Goal: Information Seeking & Learning: Find specific fact

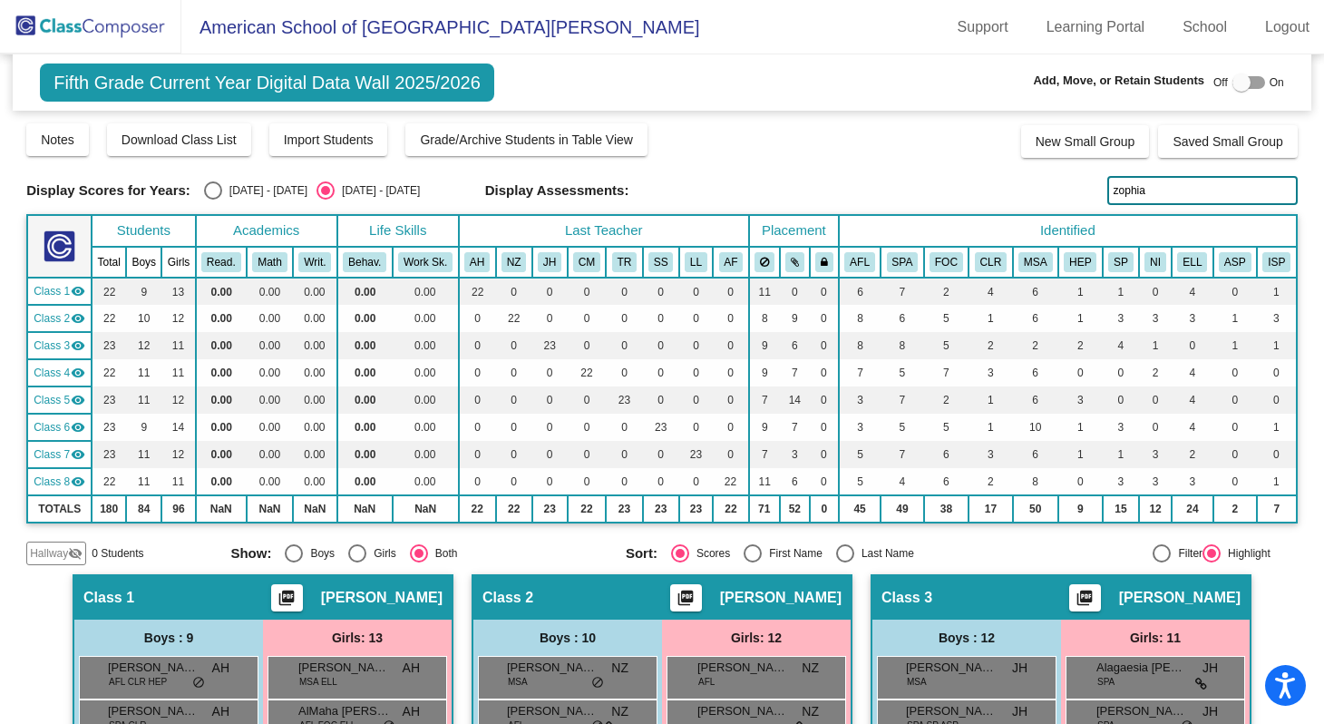
click at [1153, 195] on input "zophia" at bounding box center [1202, 190] width 190 height 29
click at [1148, 192] on input "zophia" at bounding box center [1202, 190] width 190 height 29
click at [101, 24] on img at bounding box center [90, 27] width 181 height 54
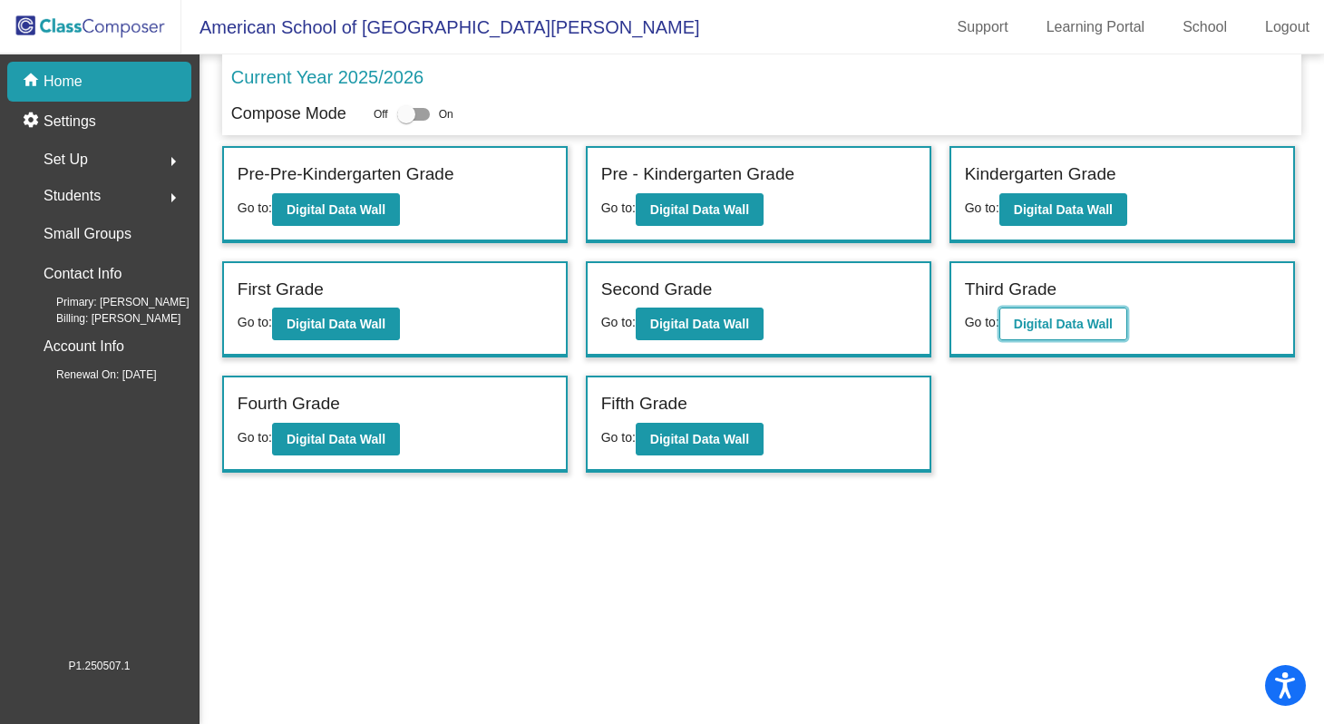
click at [1058, 322] on b "Digital Data Wall" at bounding box center [1063, 324] width 99 height 15
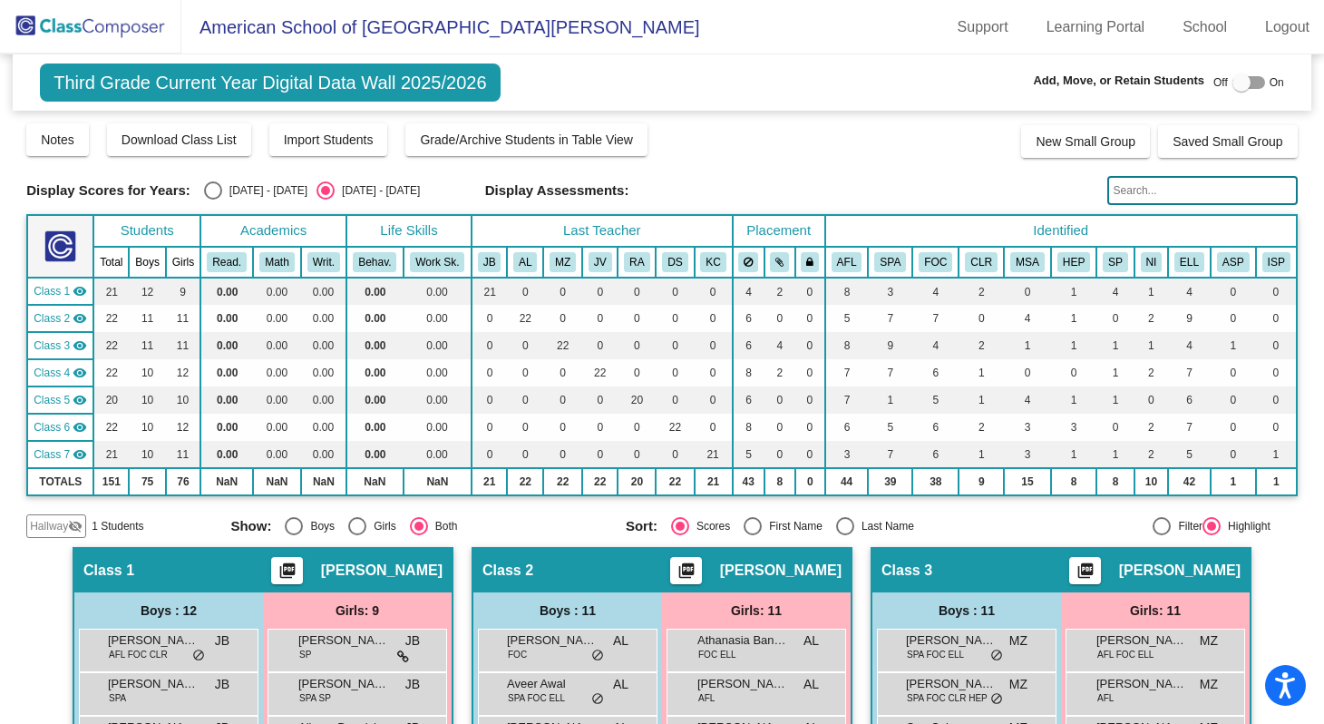
click at [1147, 193] on input "text" at bounding box center [1202, 190] width 190 height 29
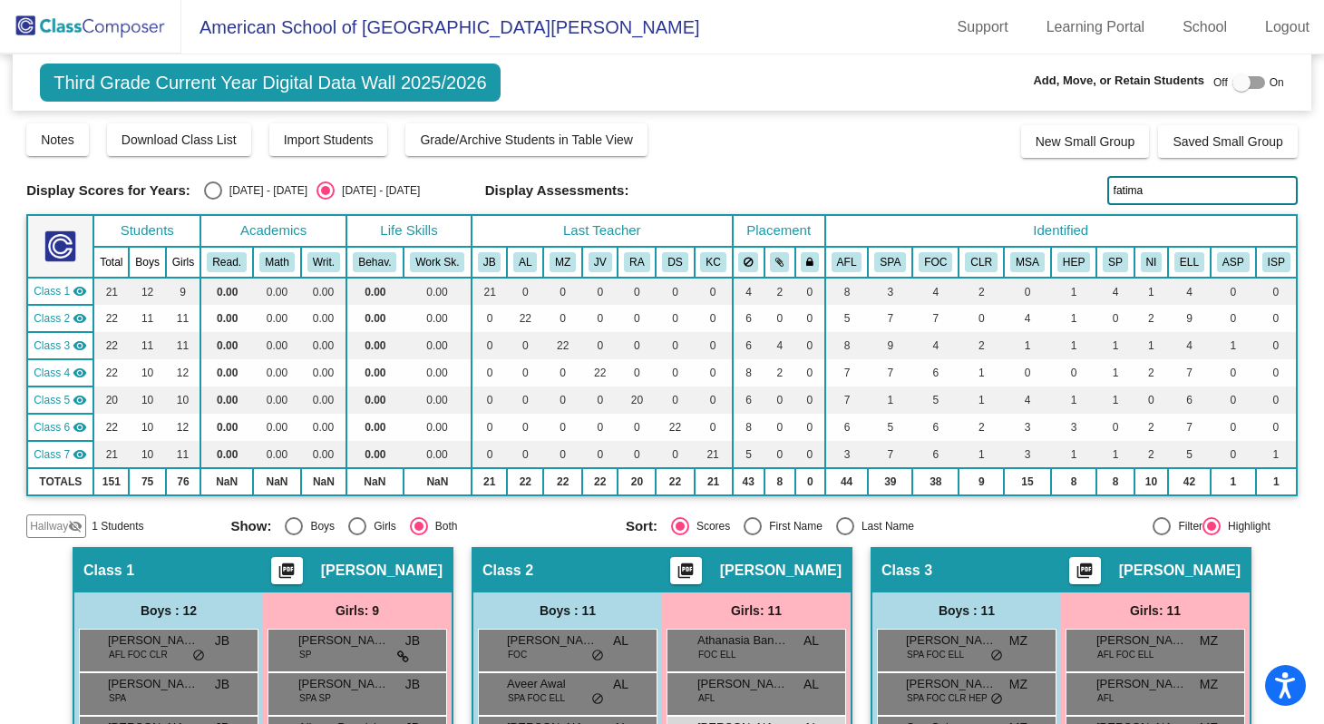
click at [1147, 194] on input "fatima" at bounding box center [1202, 190] width 190 height 29
type input "fatima al-hijji"
drag, startPoint x: 1172, startPoint y: 187, endPoint x: 1139, endPoint y: 190, distance: 32.9
click at [1139, 190] on input "fatima al-hijji" at bounding box center [1202, 190] width 190 height 29
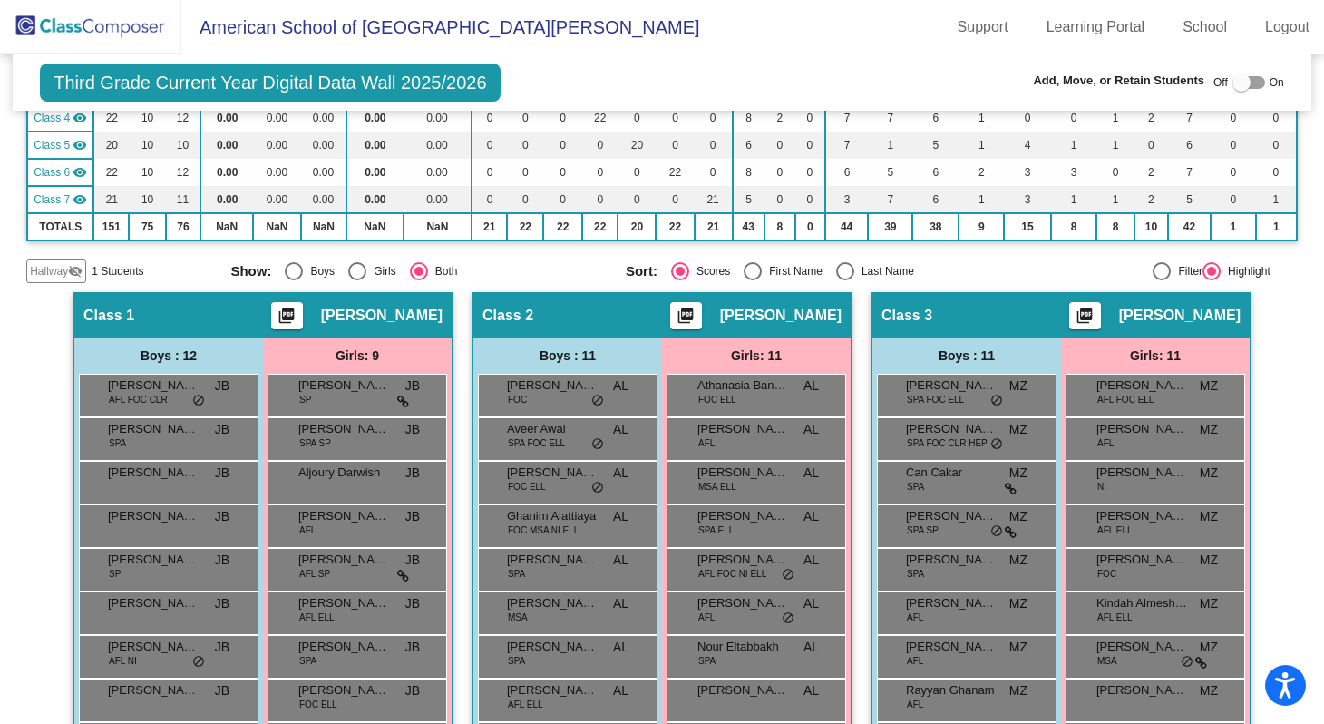
scroll to position [88, 0]
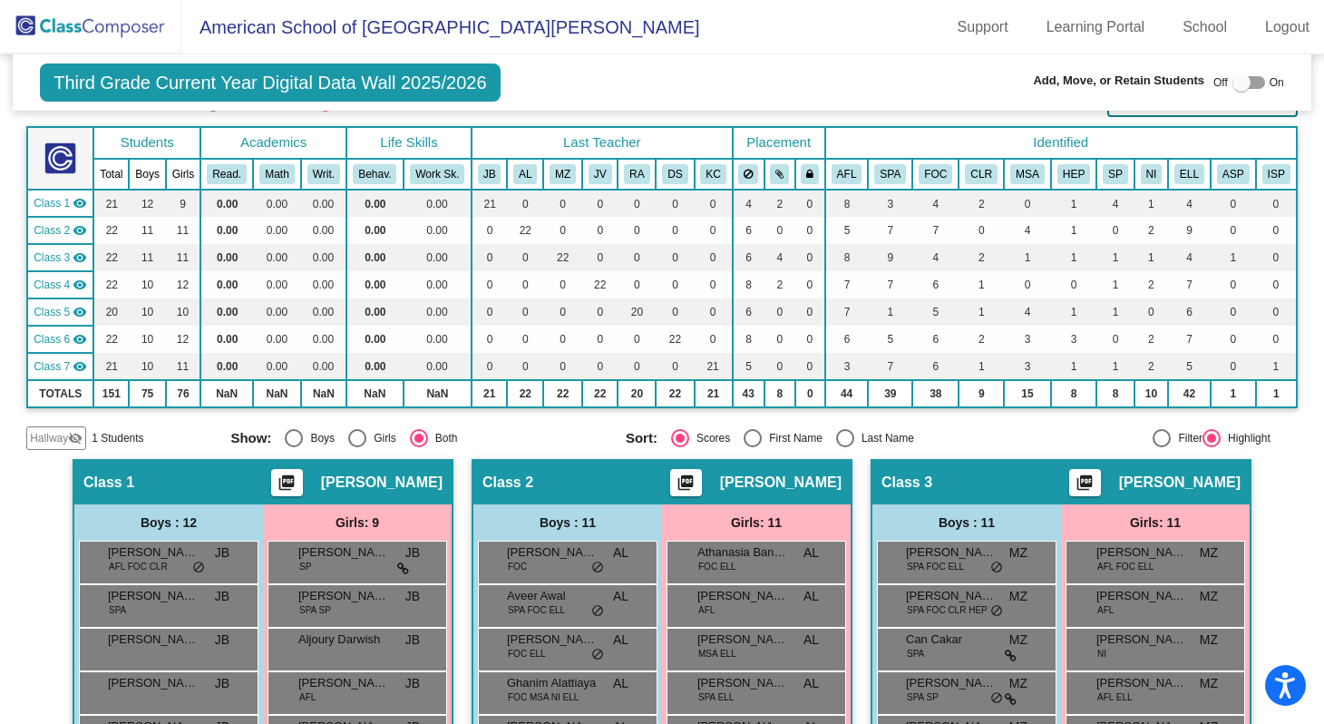
click at [127, 25] on img at bounding box center [90, 27] width 181 height 54
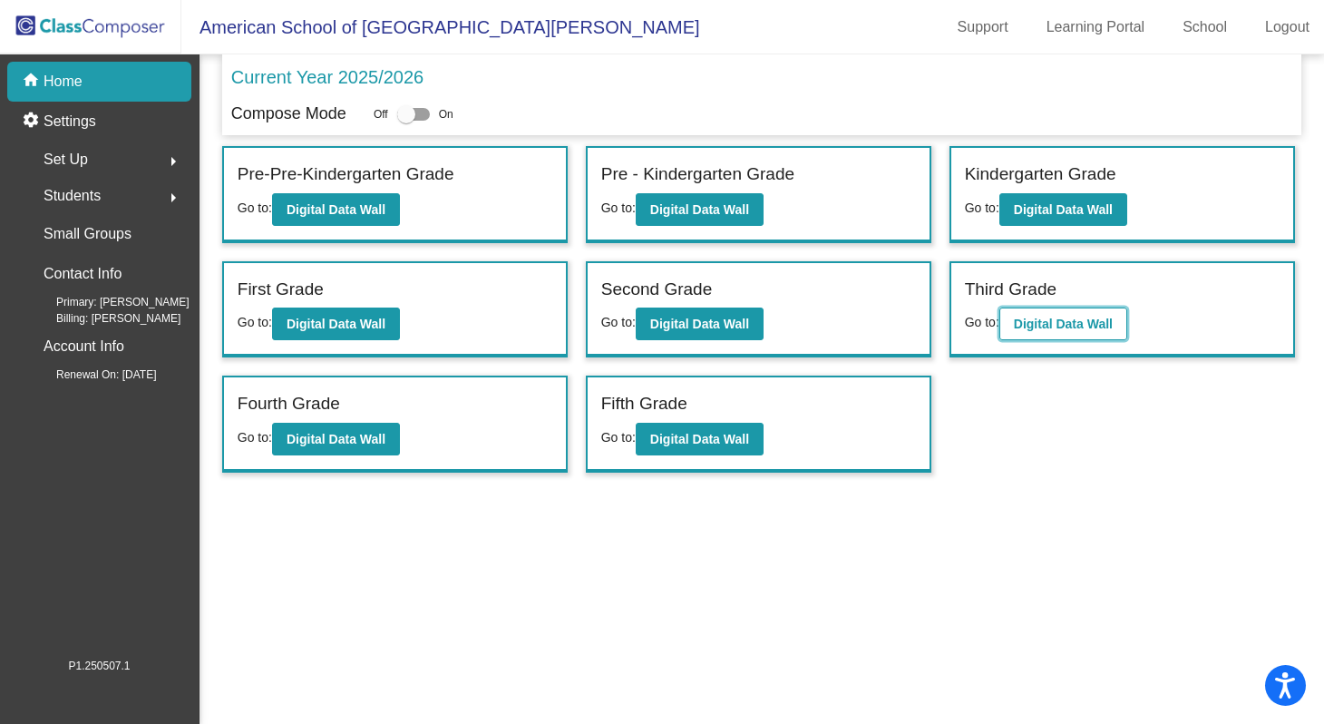
click at [1034, 317] on b "Digital Data Wall" at bounding box center [1063, 324] width 99 height 15
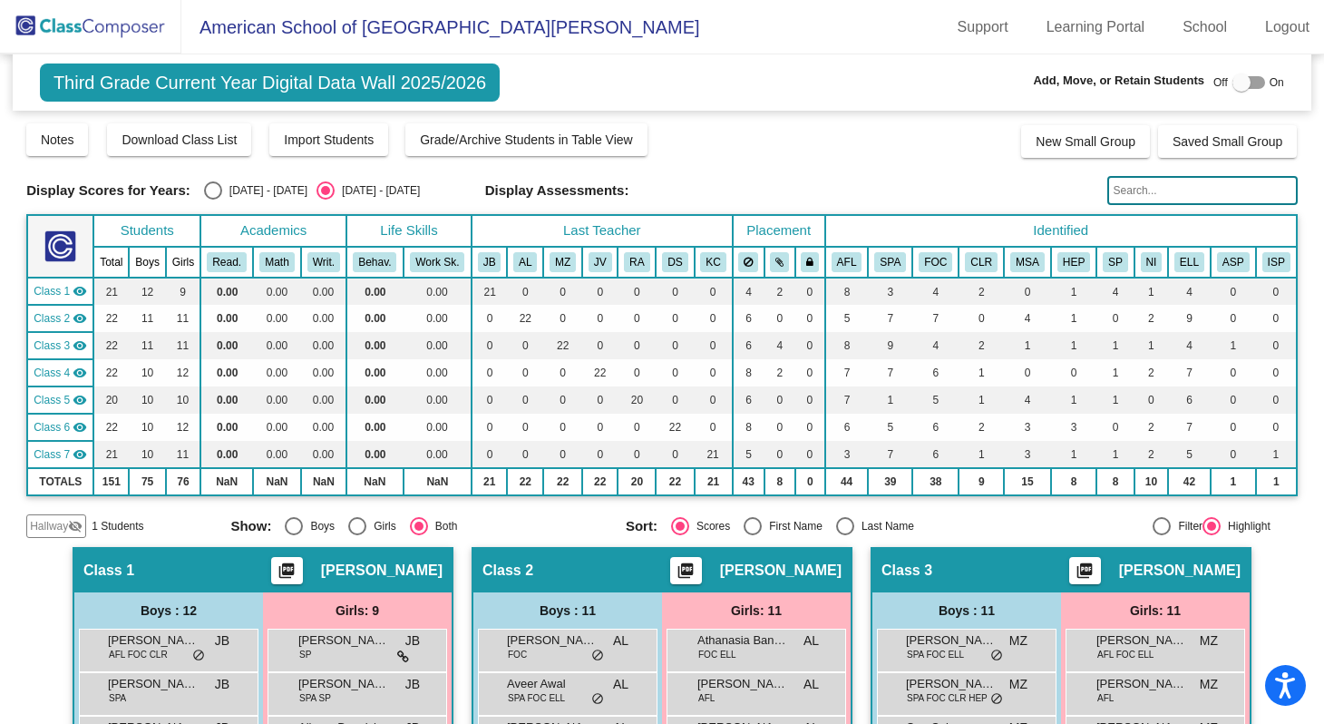
click at [1131, 192] on input "text" at bounding box center [1202, 190] width 190 height 29
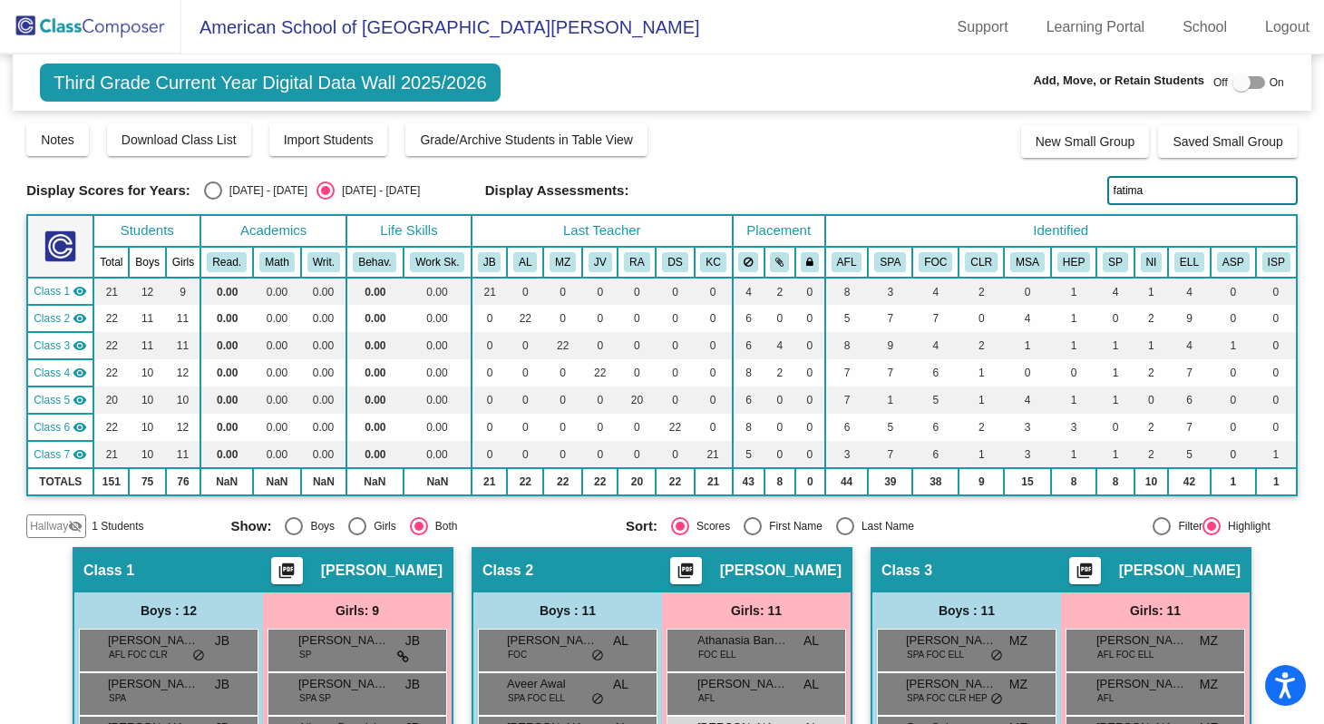
click at [1141, 190] on input "fatima" at bounding box center [1202, 190] width 190 height 29
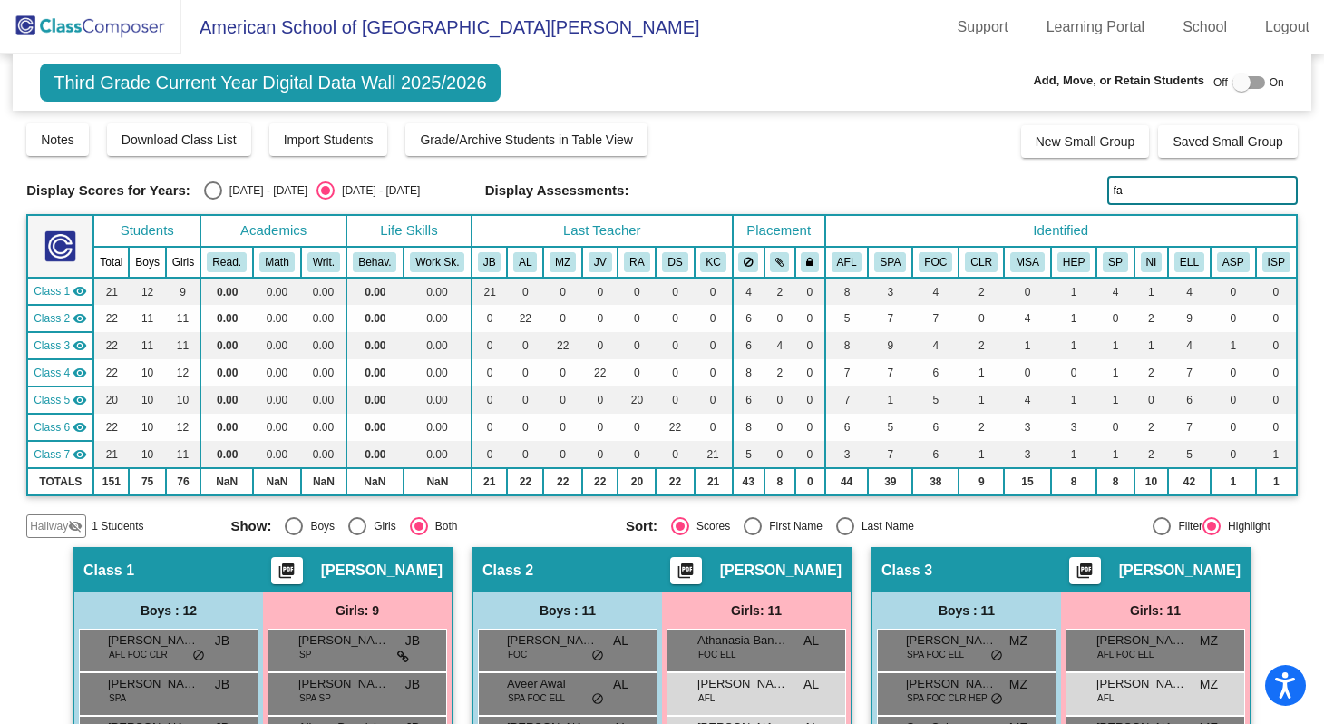
type input "f"
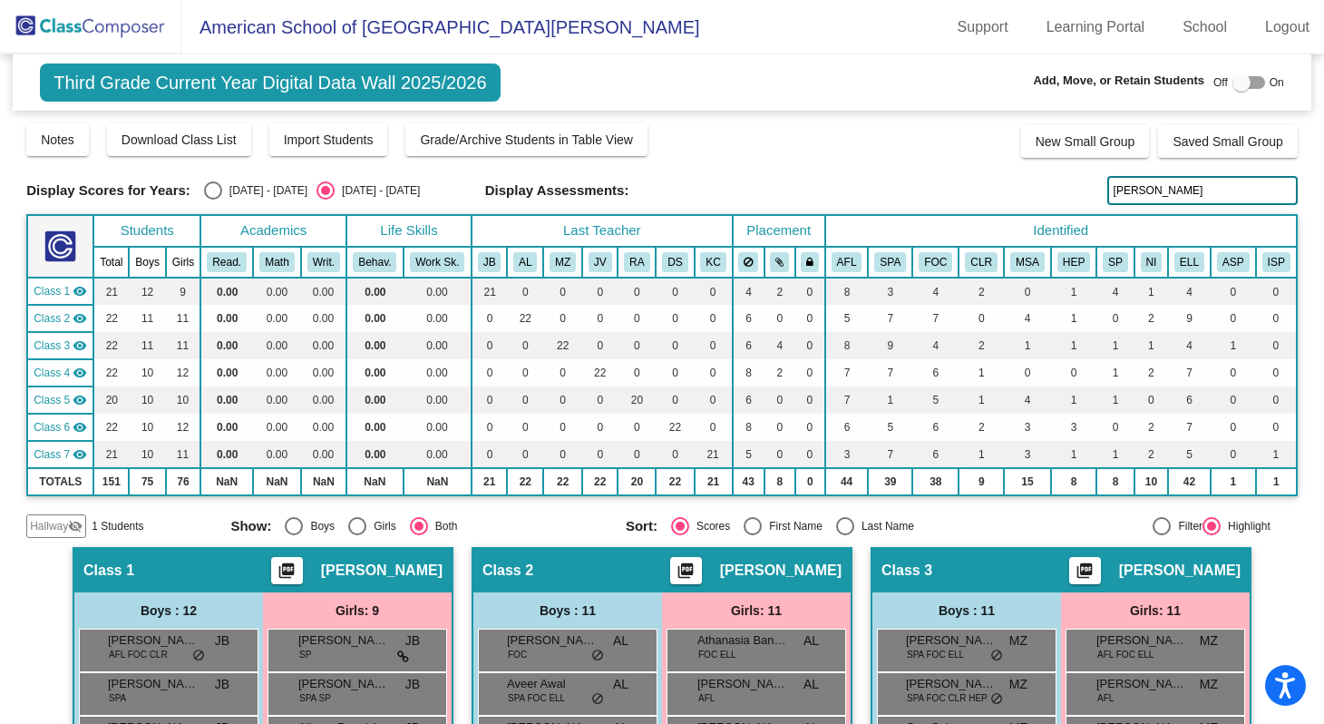
type input "adam"
drag, startPoint x: 1136, startPoint y: 189, endPoint x: 1101, endPoint y: 192, distance: 35.6
click at [1107, 192] on input "adam" at bounding box center [1202, 190] width 190 height 29
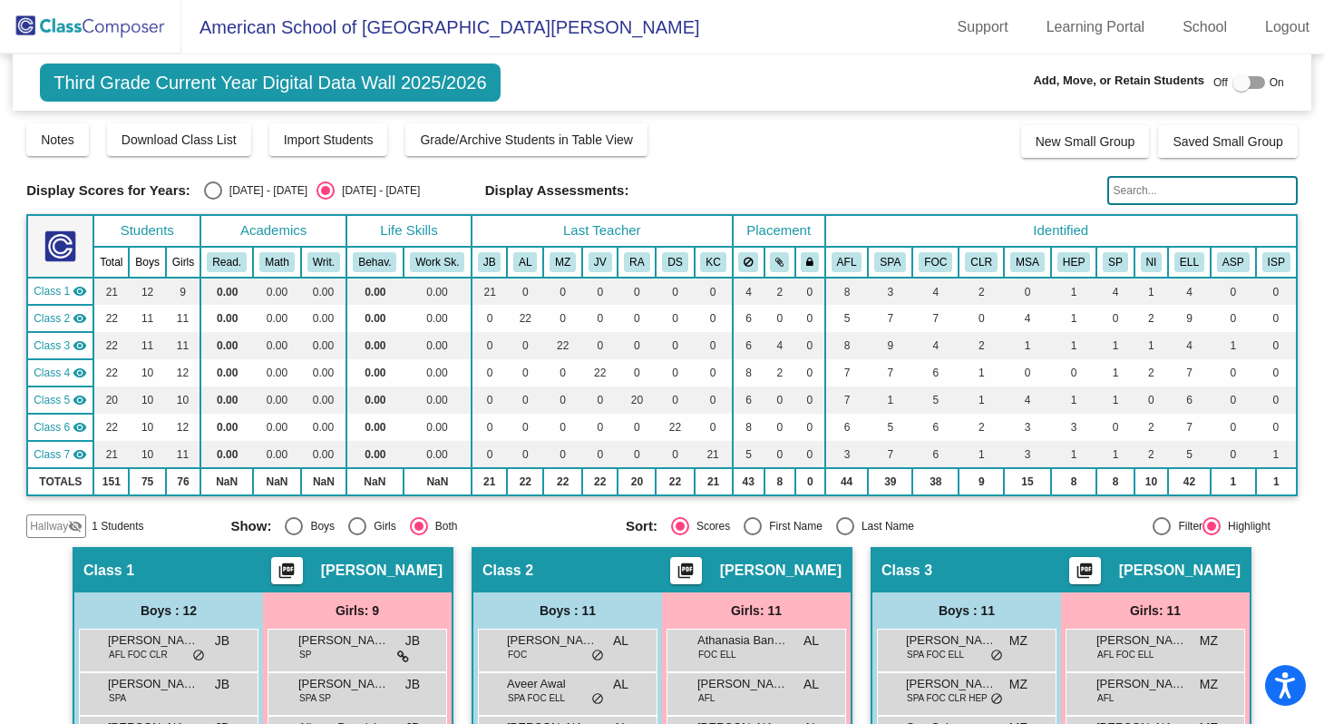
paste input "Charis Anagnostopoulo"
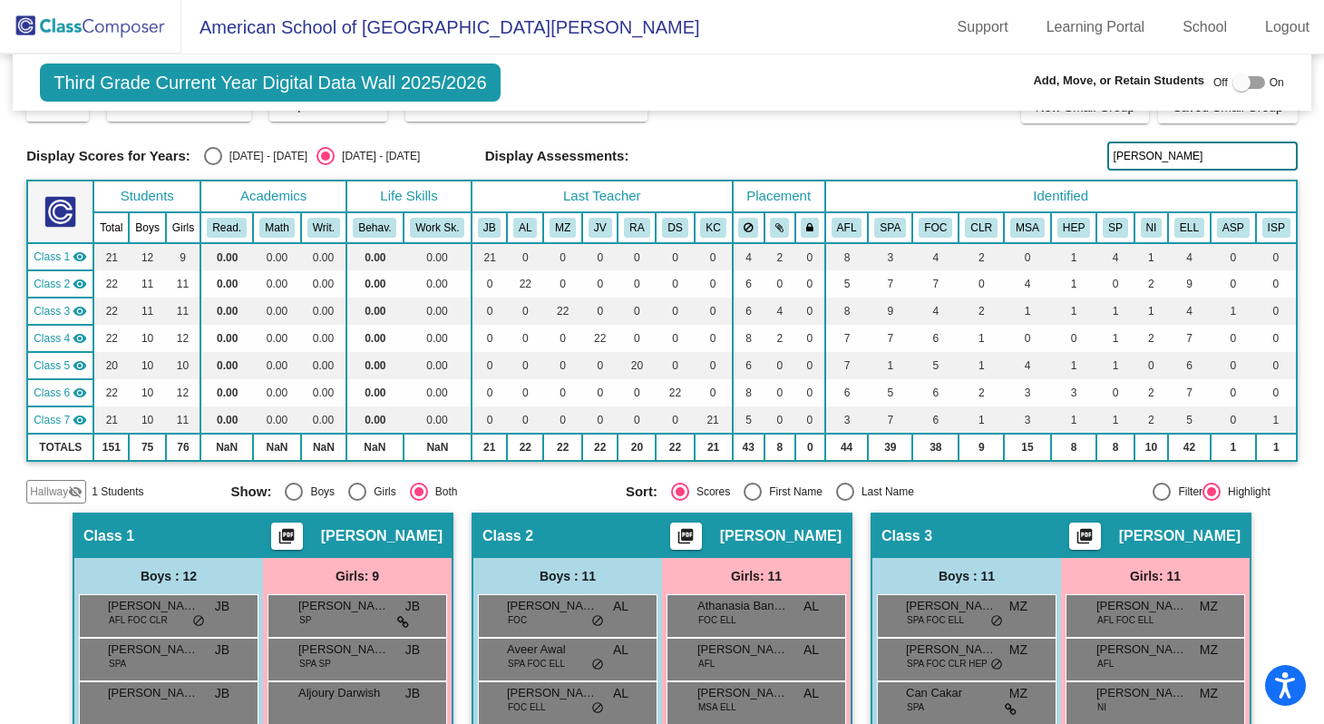
scroll to position [33, 0]
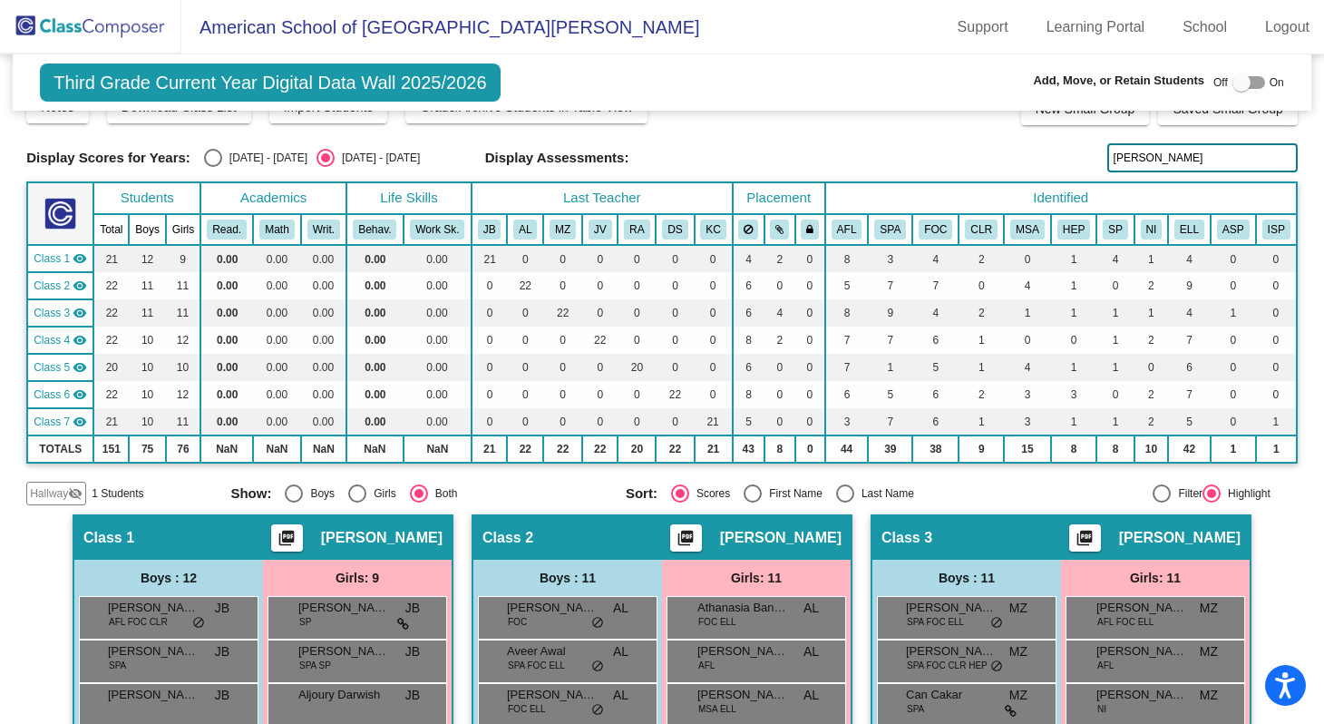
drag, startPoint x: 1224, startPoint y: 157, endPoint x: 1142, endPoint y: 160, distance: 82.6
click at [1142, 160] on input "Charis Anagnostopoulo" at bounding box center [1202, 157] width 190 height 29
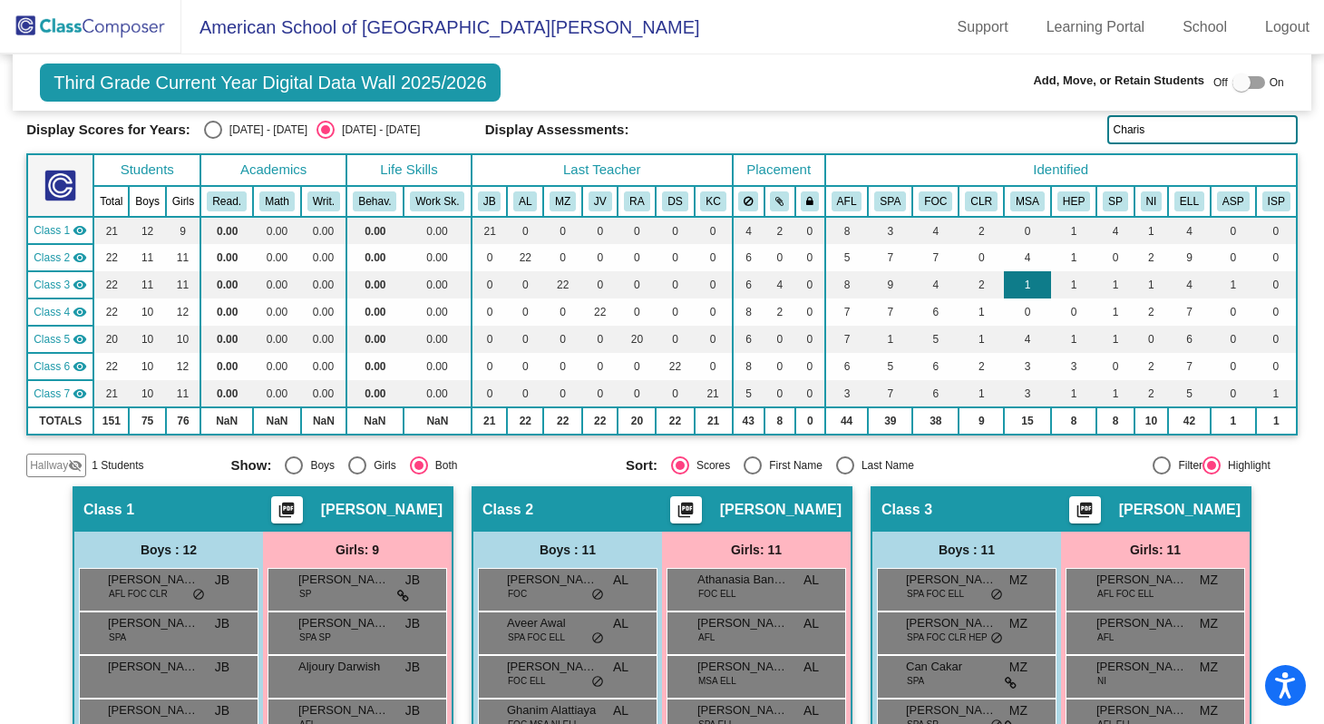
scroll to position [59, 0]
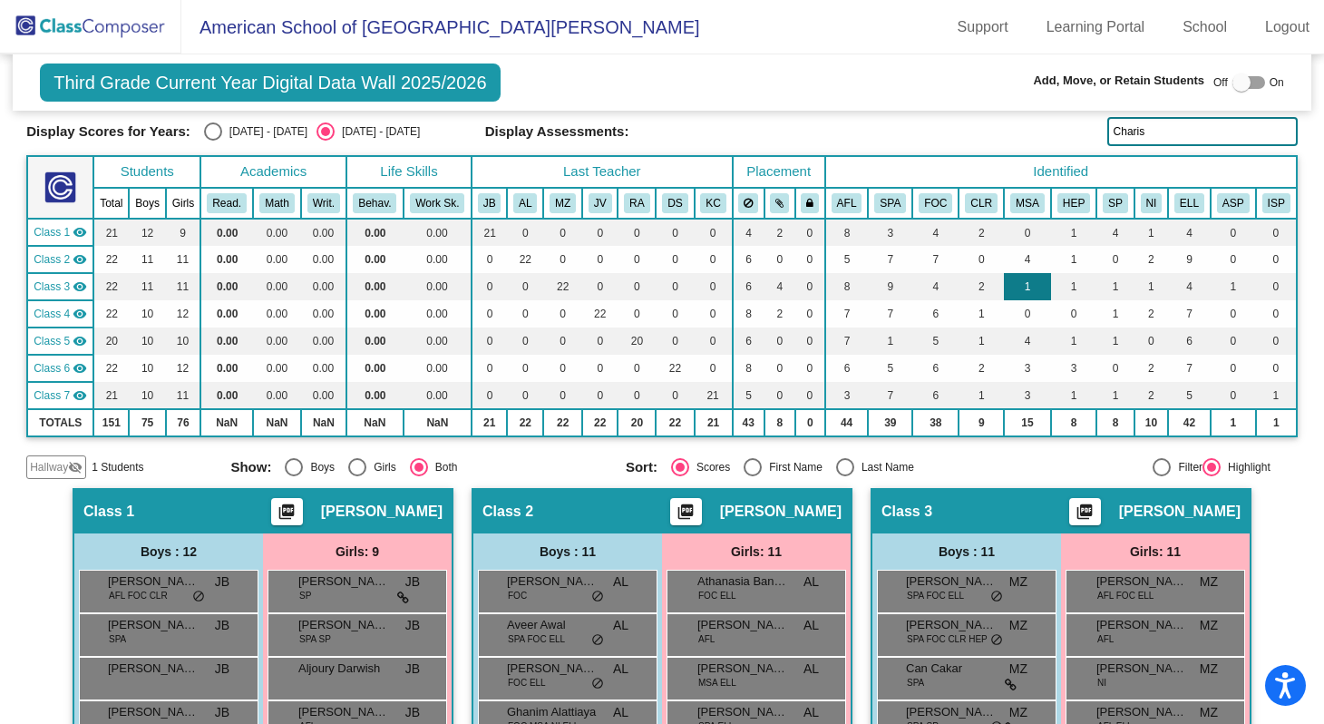
type input "Charis"
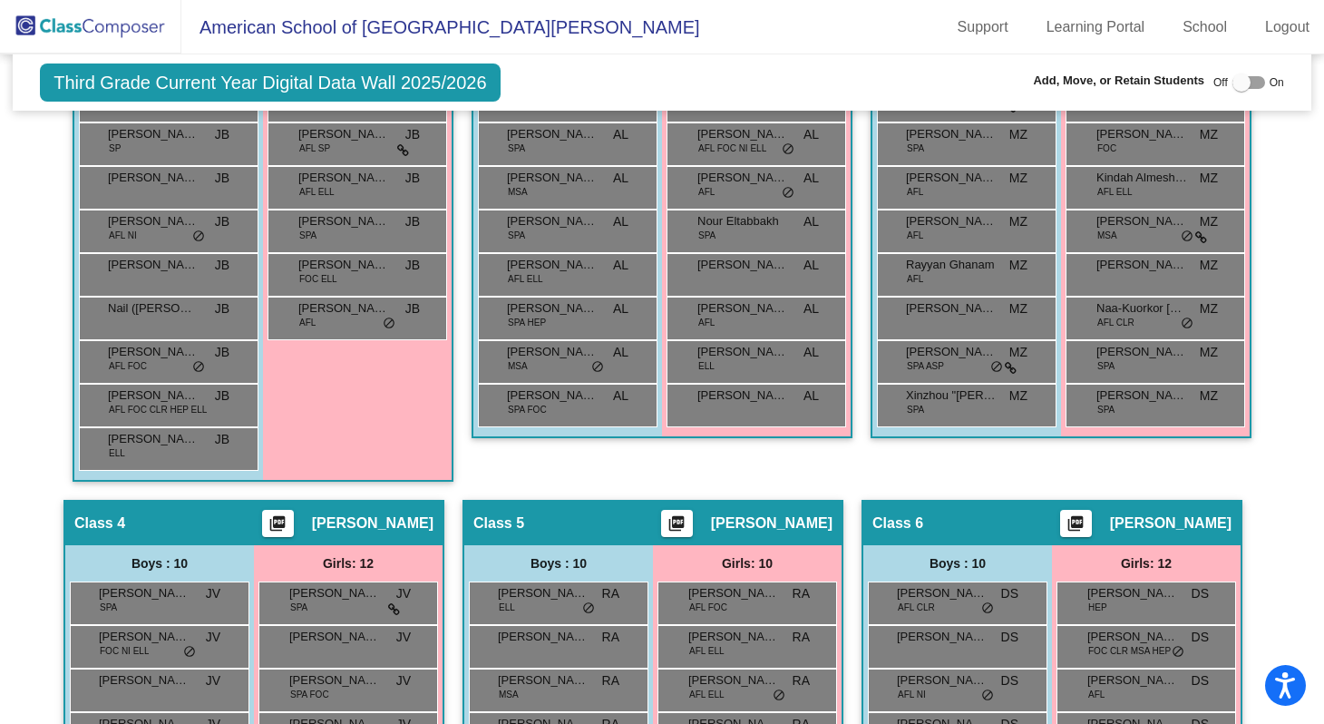
scroll to position [0, 0]
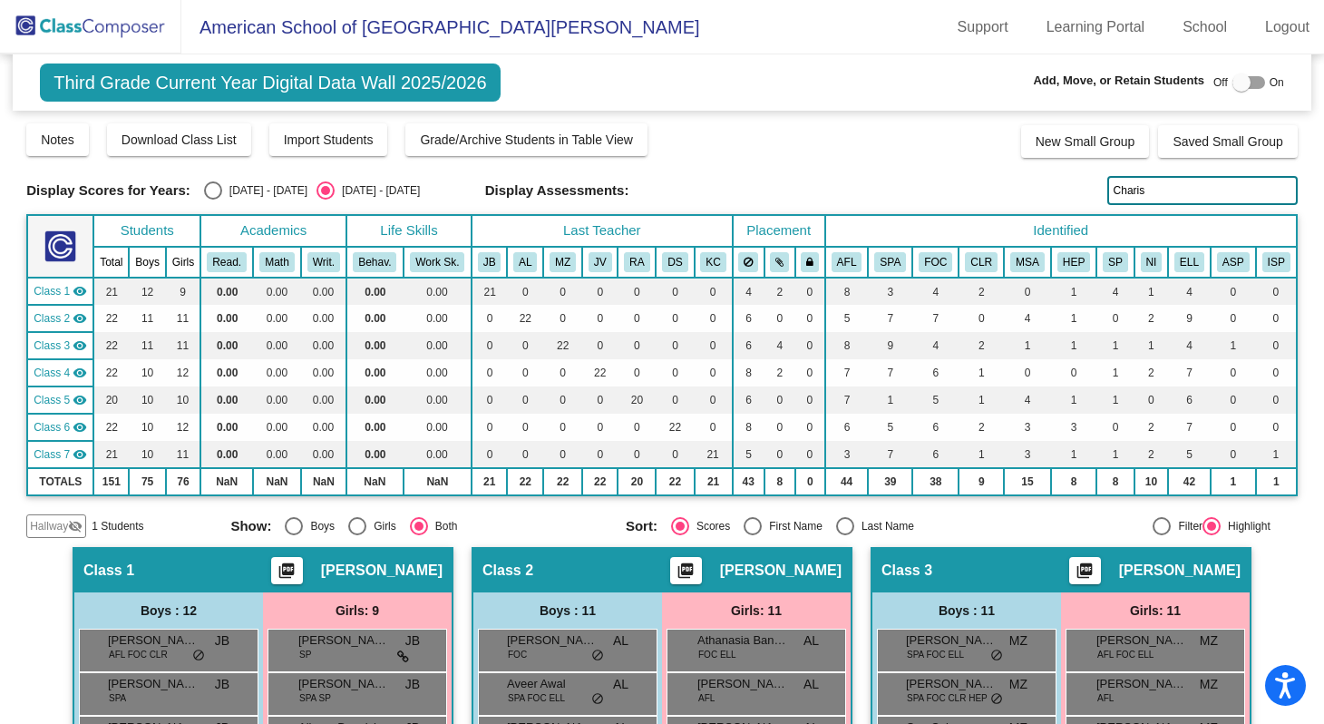
drag, startPoint x: 1143, startPoint y: 188, endPoint x: 1106, endPoint y: 188, distance: 37.2
click at [1107, 188] on input "Charis" at bounding box center [1202, 190] width 190 height 29
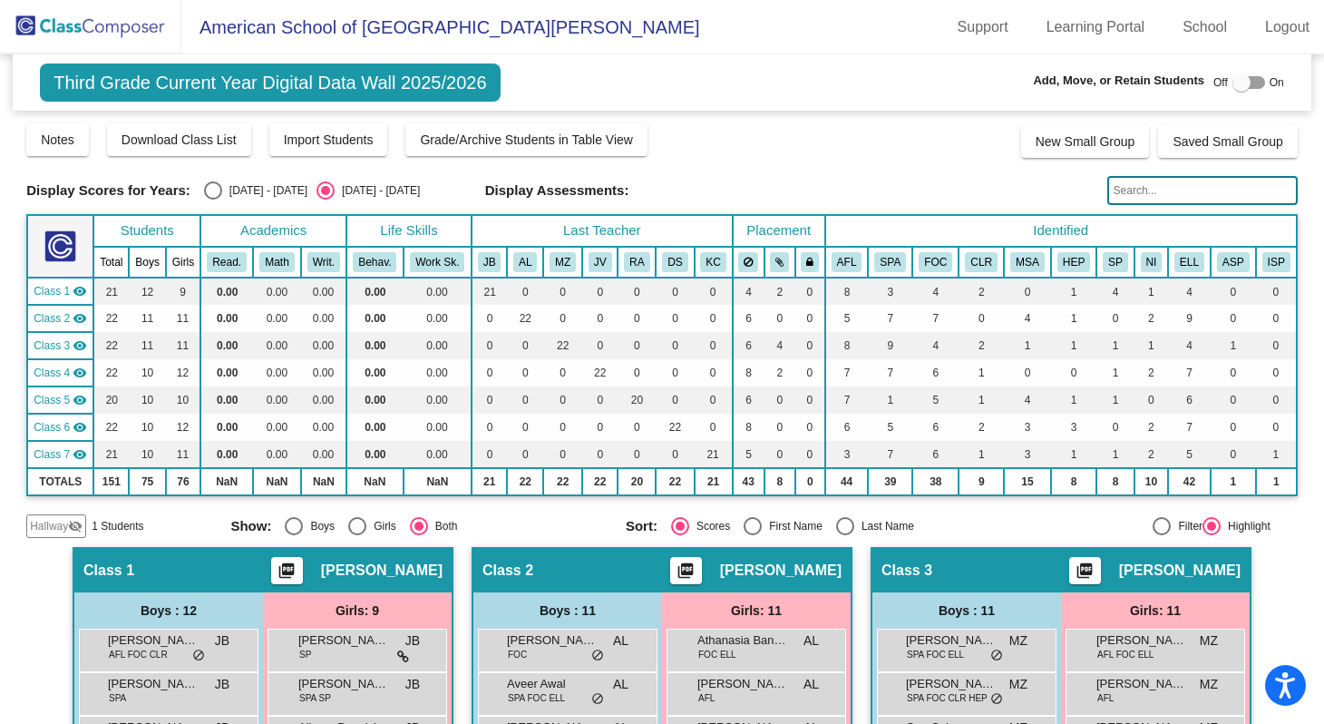
paste input "Albert"
type input "Albert"
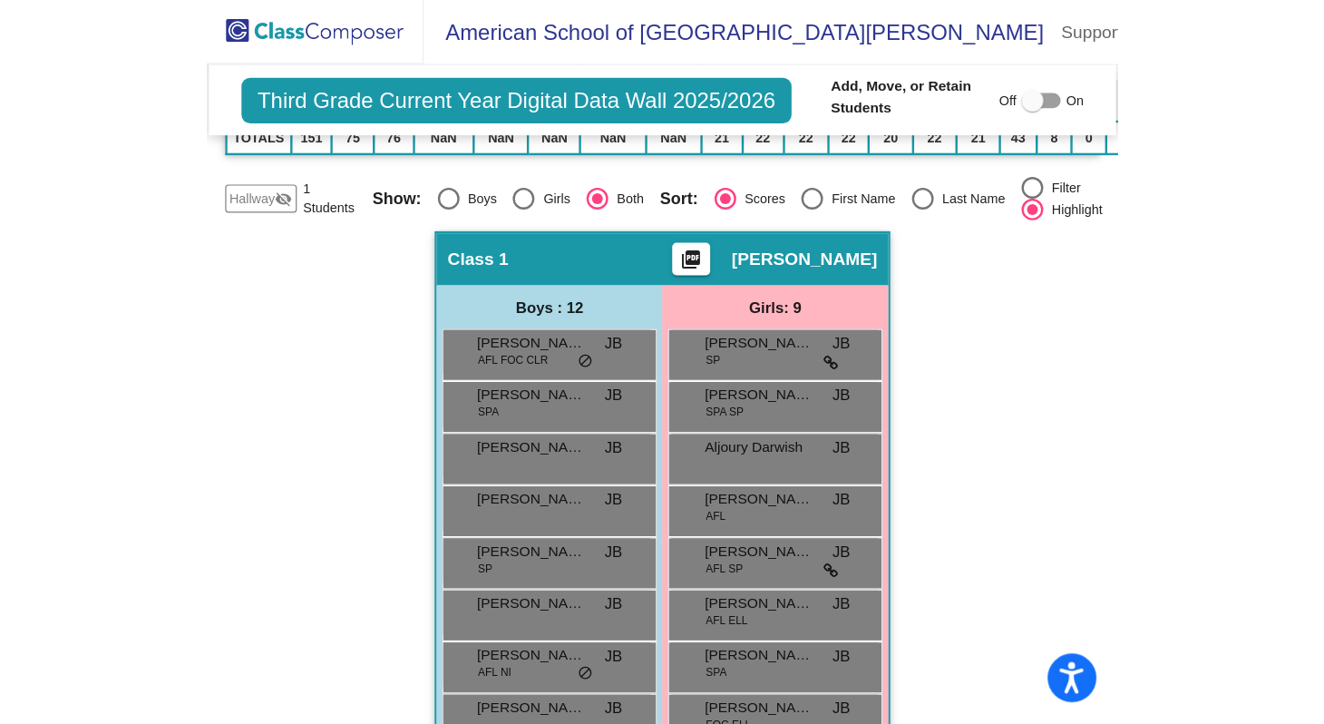
scroll to position [395, 0]
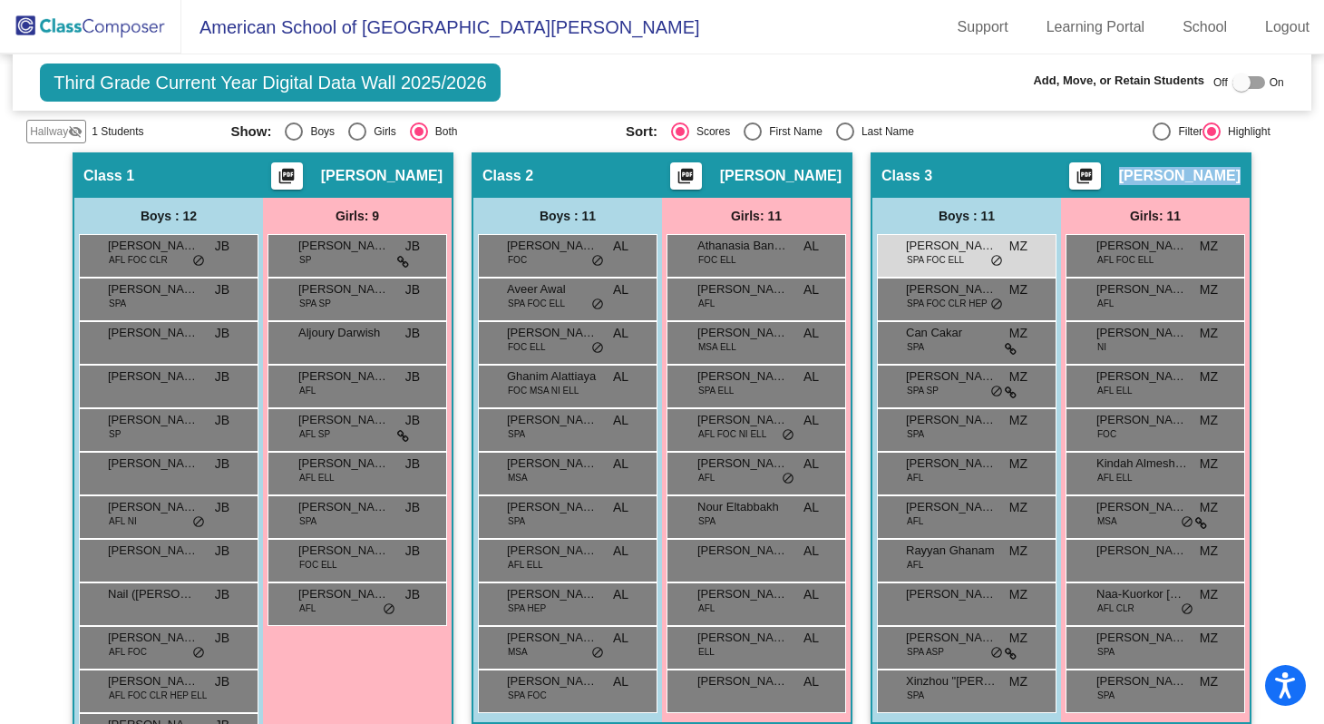
drag, startPoint x: 1132, startPoint y: 179, endPoint x: 1236, endPoint y: 176, distance: 104.3
click at [1236, 176] on div "Class 3 picture_as_pdf Mariam Zebian" at bounding box center [1061, 176] width 377 height 44
copy span "Mariam Zebian"
drag, startPoint x: 729, startPoint y: 175, endPoint x: 837, endPoint y: 180, distance: 108.0
click at [837, 180] on div "Class 2 picture_as_pdf Annmarie Lewis" at bounding box center [661, 176] width 377 height 44
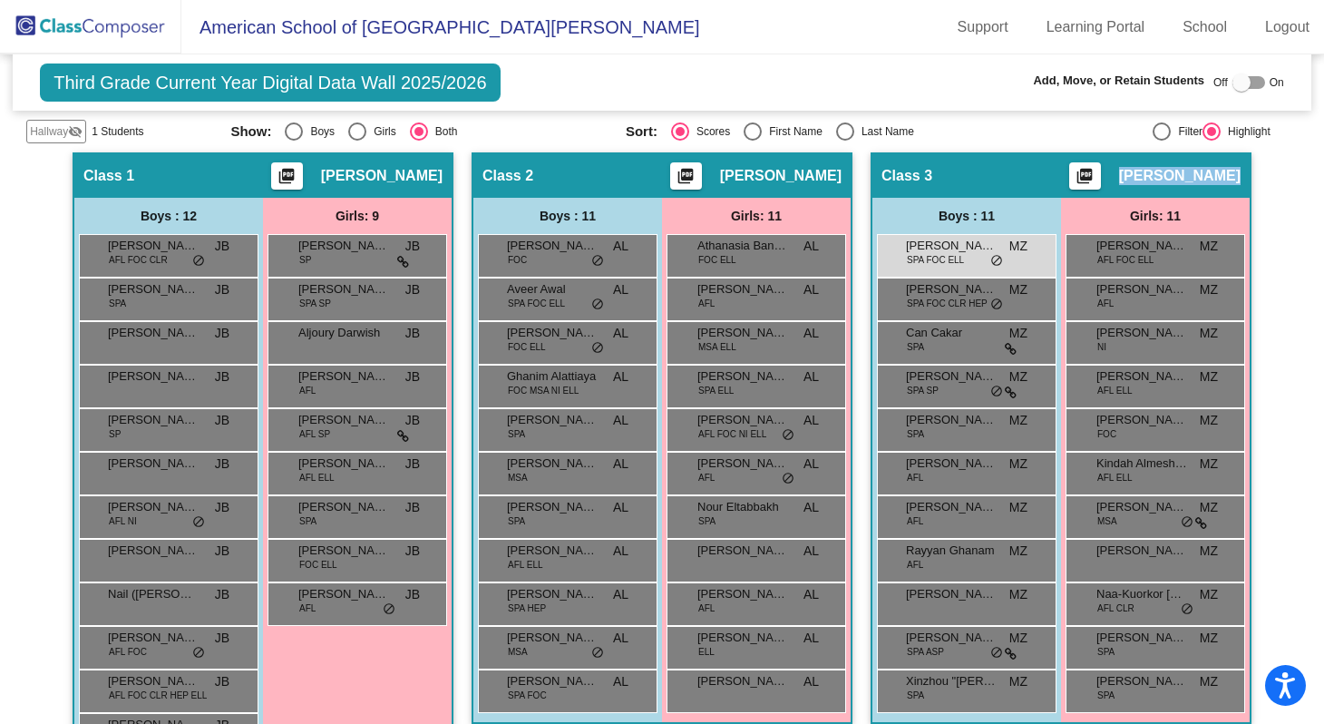
copy span "Annmarie Lewis"
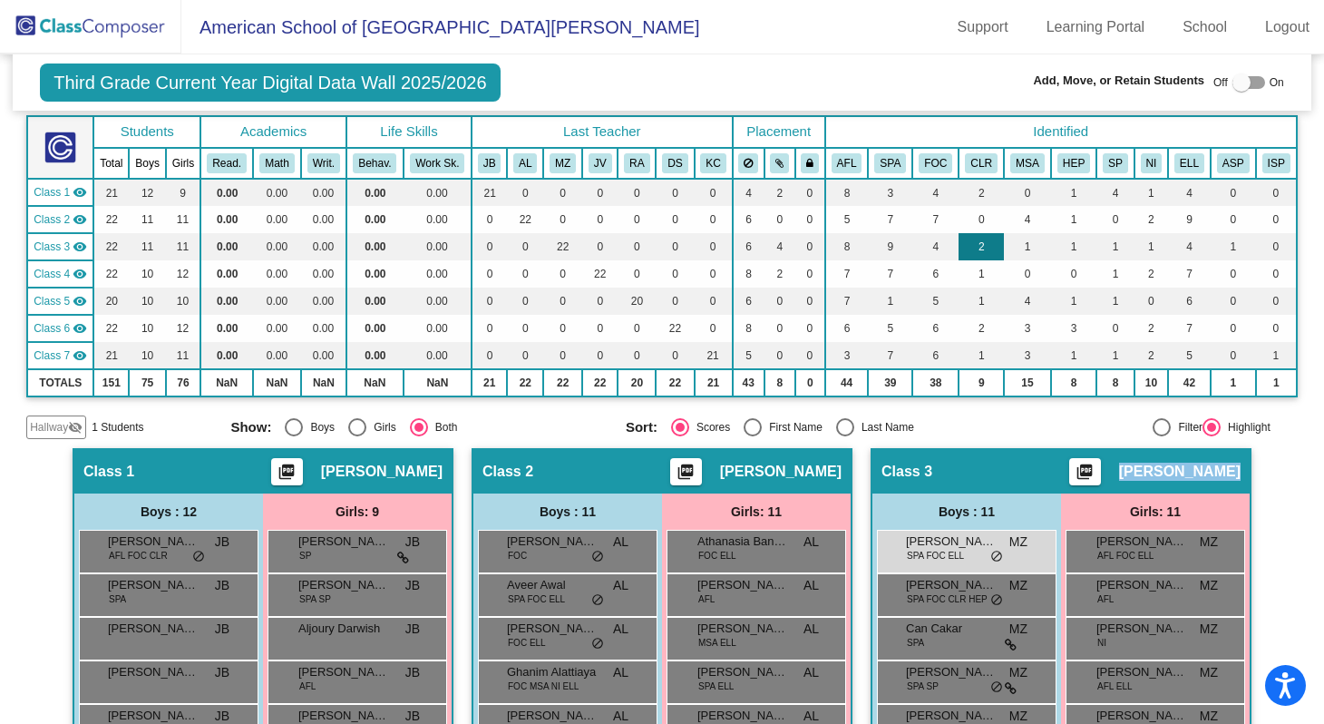
scroll to position [0, 0]
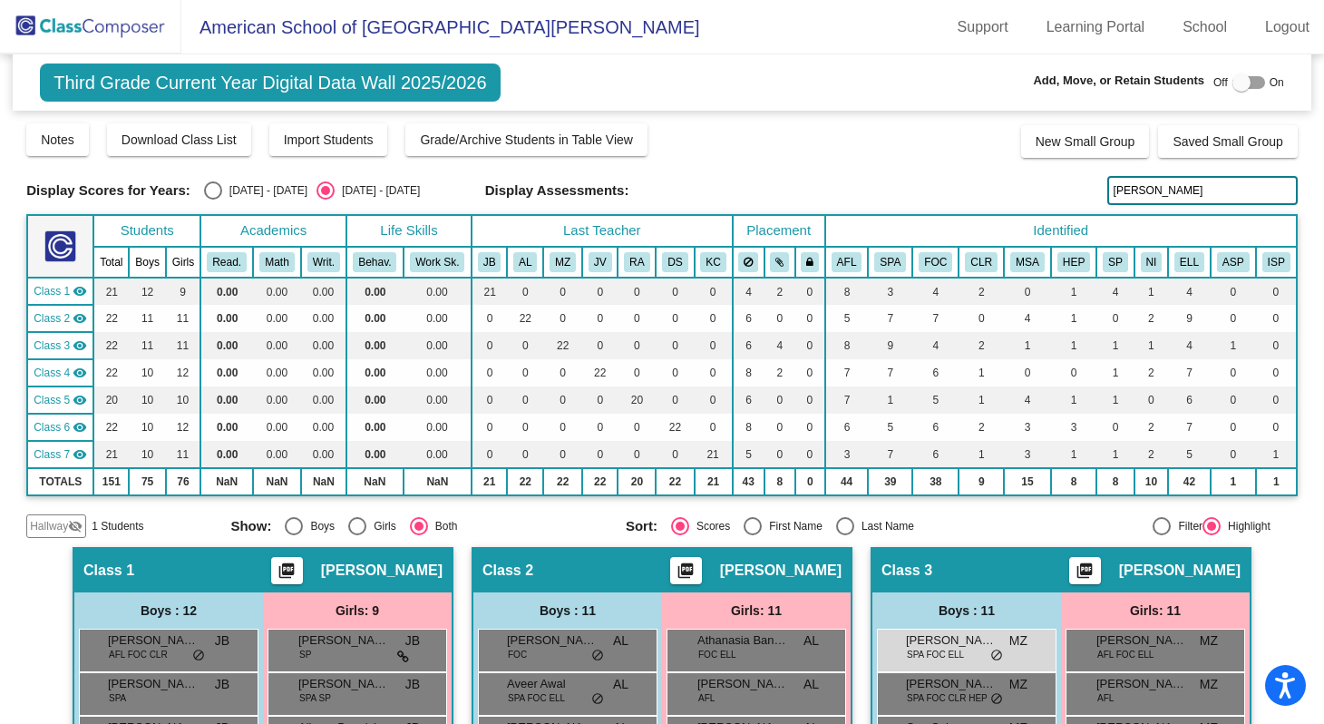
click at [1149, 190] on input "Albert" at bounding box center [1202, 190] width 190 height 29
click at [963, 641] on span "Albert-Andrei Ionescu" at bounding box center [951, 640] width 91 height 18
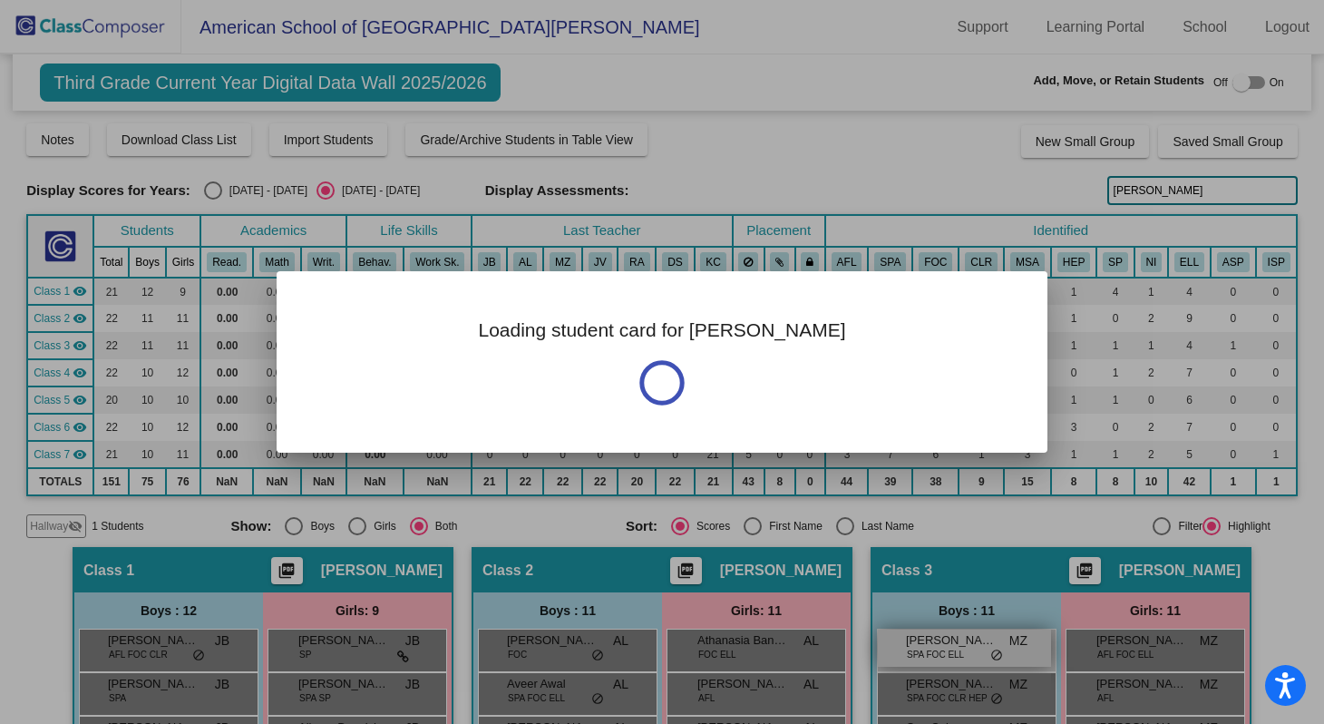
click at [963, 641] on div at bounding box center [662, 362] width 1324 height 724
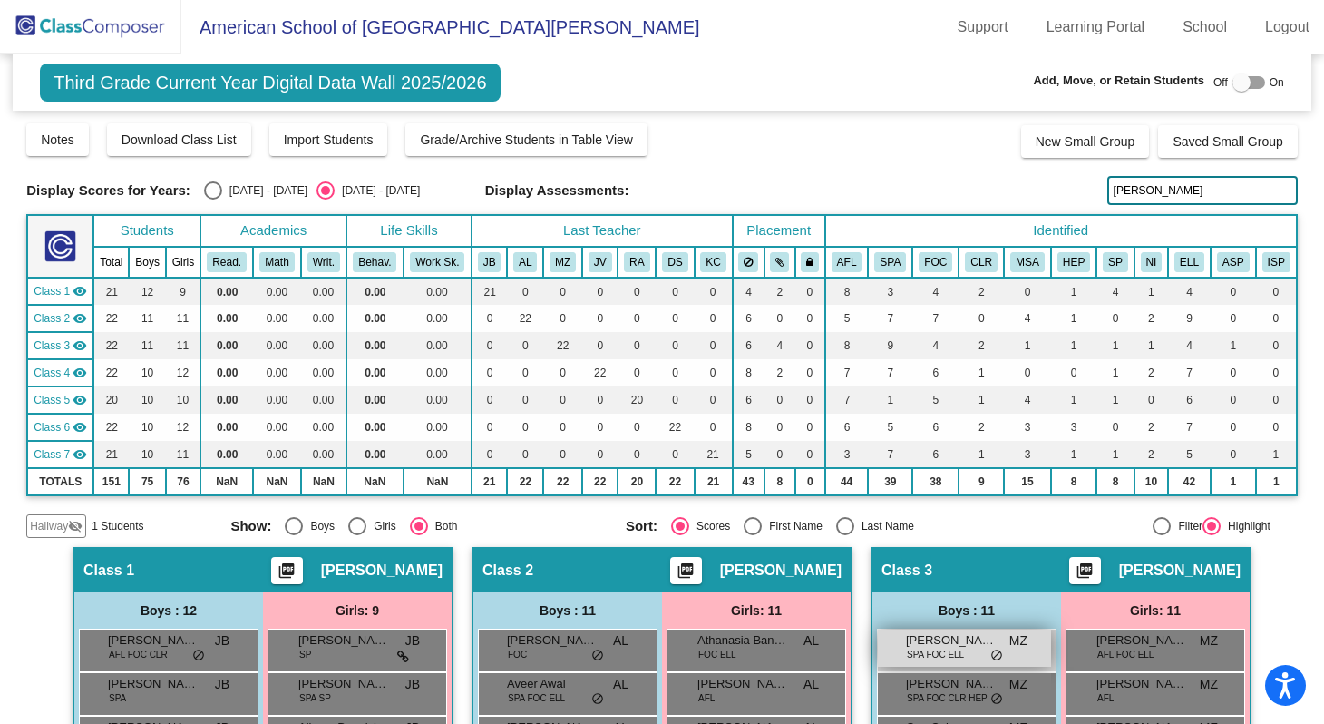
click at [963, 641] on span "Albert-Andrei Ionescu" at bounding box center [951, 640] width 91 height 18
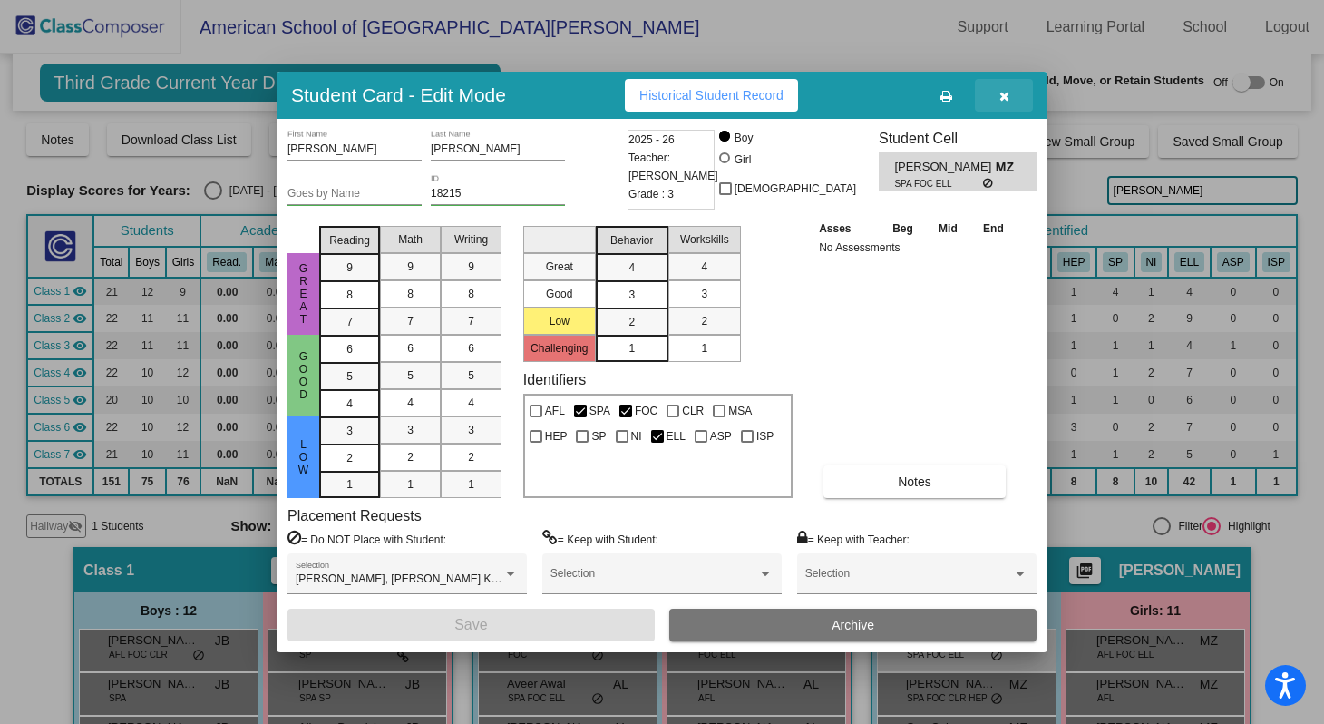
click at [1004, 97] on icon "button" at bounding box center [1005, 96] width 10 height 13
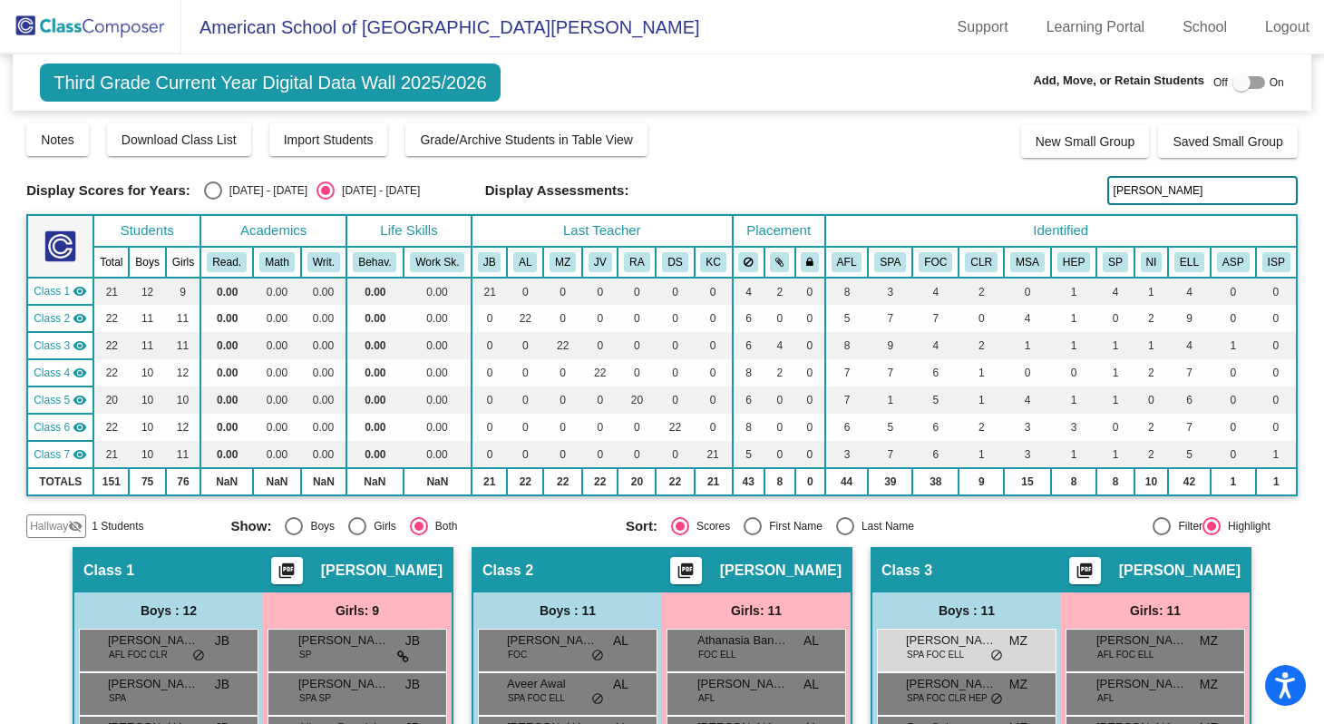
click at [1152, 190] on input "Albert" at bounding box center [1202, 190] width 190 height 29
drag, startPoint x: 1152, startPoint y: 190, endPoint x: 1104, endPoint y: 191, distance: 48.1
click at [1107, 191] on input "Albert" at bounding box center [1202, 190] width 190 height 29
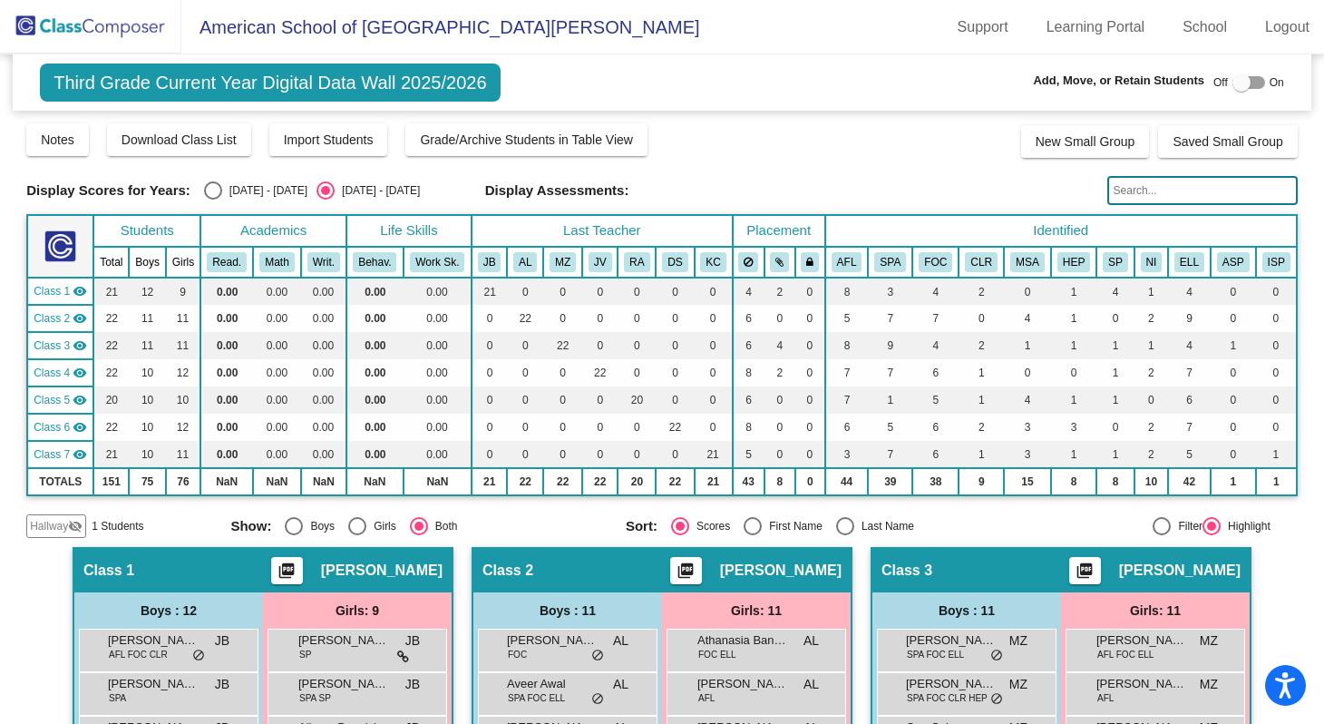
click at [1111, 190] on input "text" at bounding box center [1202, 190] width 190 height 29
paste input "Hedy"
type input "Hedy"
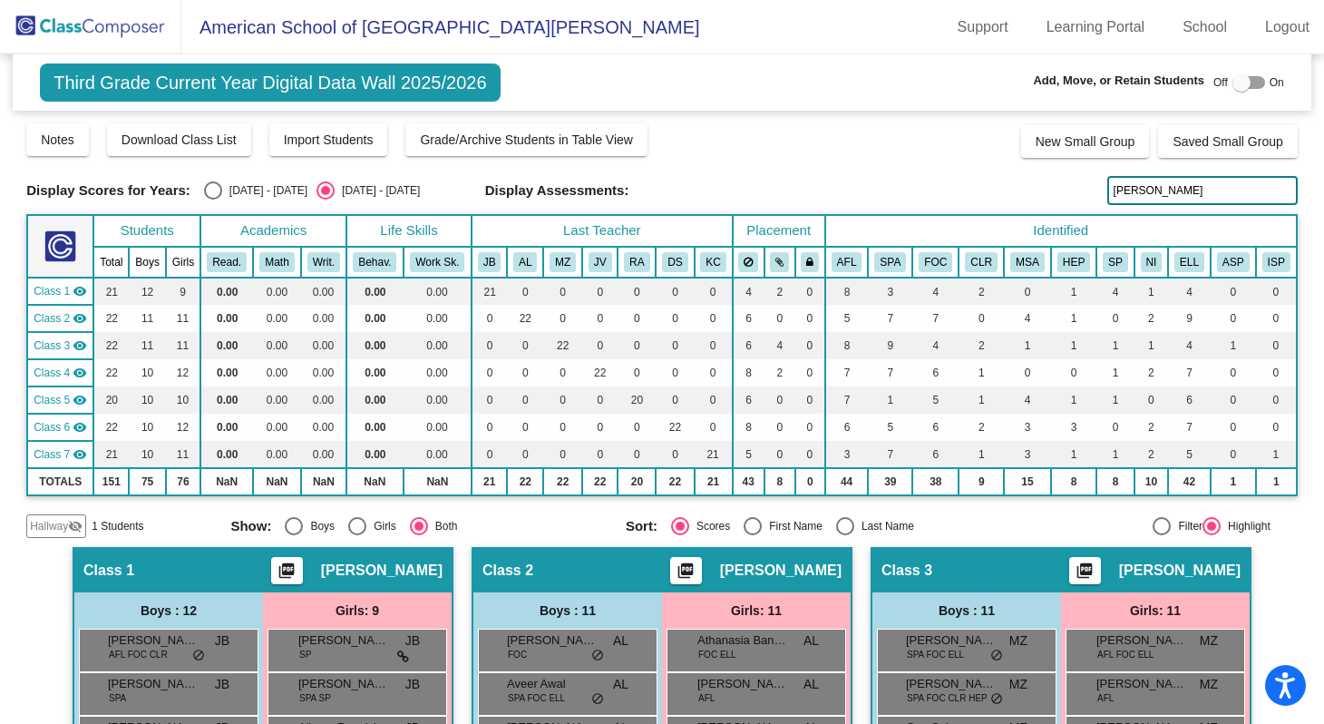
drag, startPoint x: 1136, startPoint y: 186, endPoint x: 1100, endPoint y: 192, distance: 36.8
click at [1107, 192] on input "Hedy" at bounding box center [1202, 190] width 190 height 29
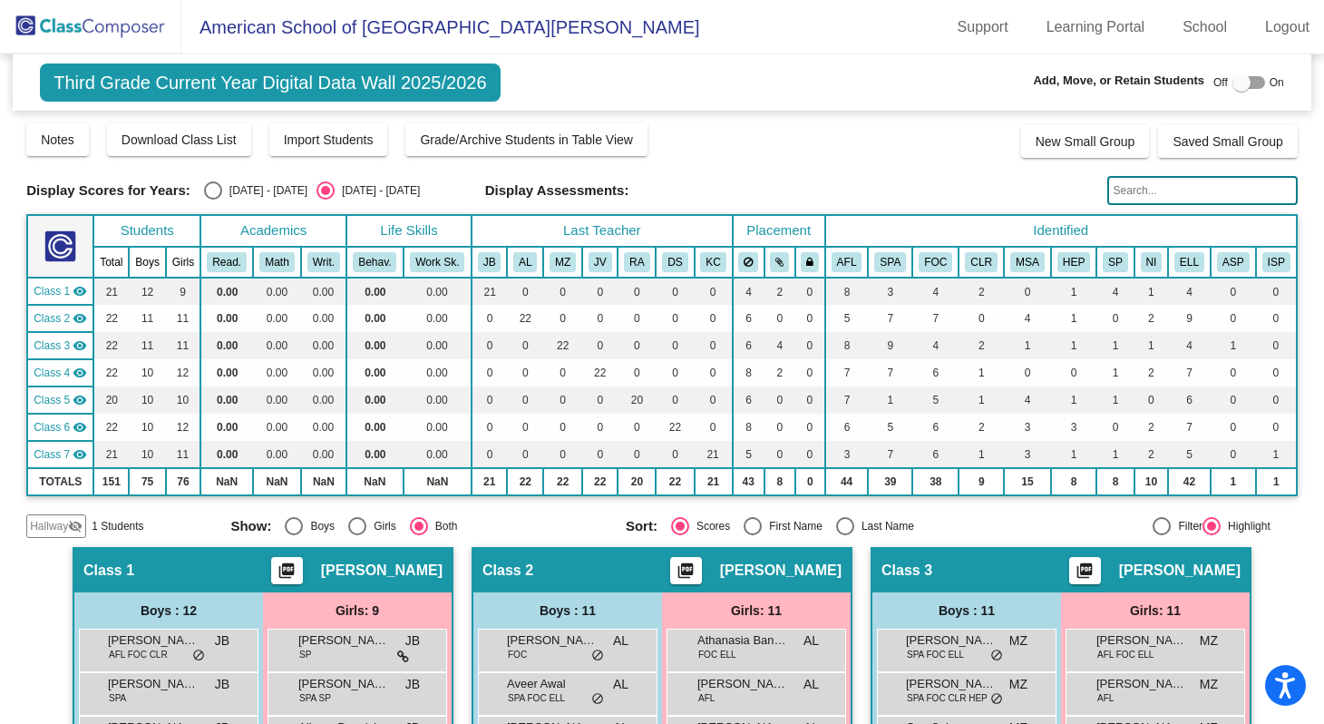
click at [1112, 194] on input "text" at bounding box center [1202, 190] width 190 height 29
paste input "Toujan"
type input "Toujan"
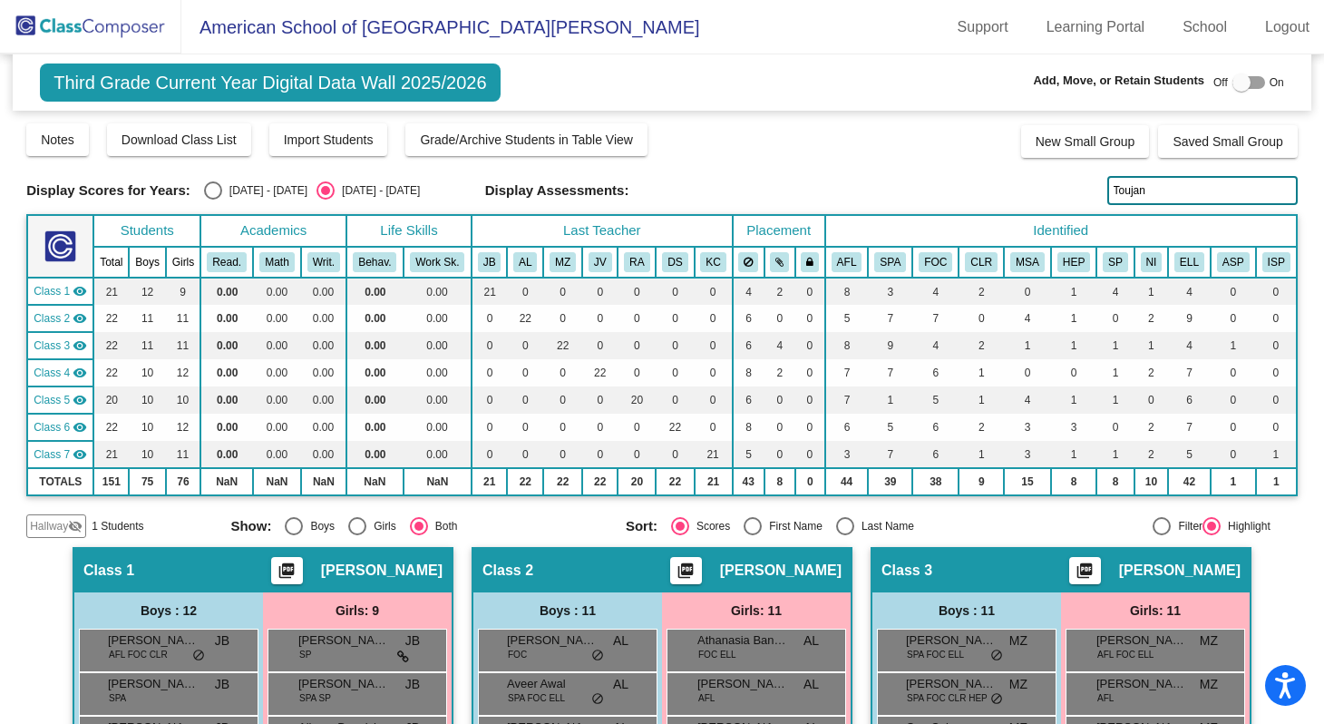
drag, startPoint x: 1138, startPoint y: 190, endPoint x: 1103, endPoint y: 191, distance: 35.4
click at [1107, 191] on input "Toujan" at bounding box center [1202, 190] width 190 height 29
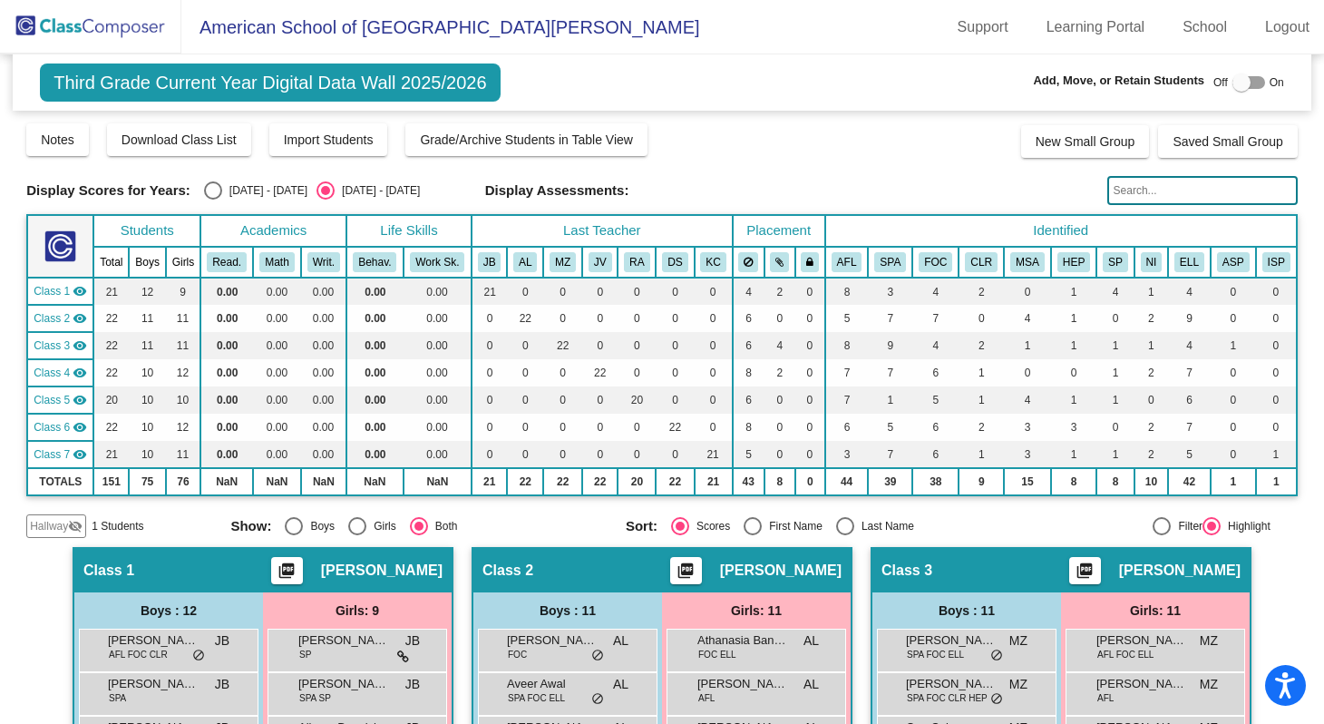
paste input "Miwa"
type input "Miwa"
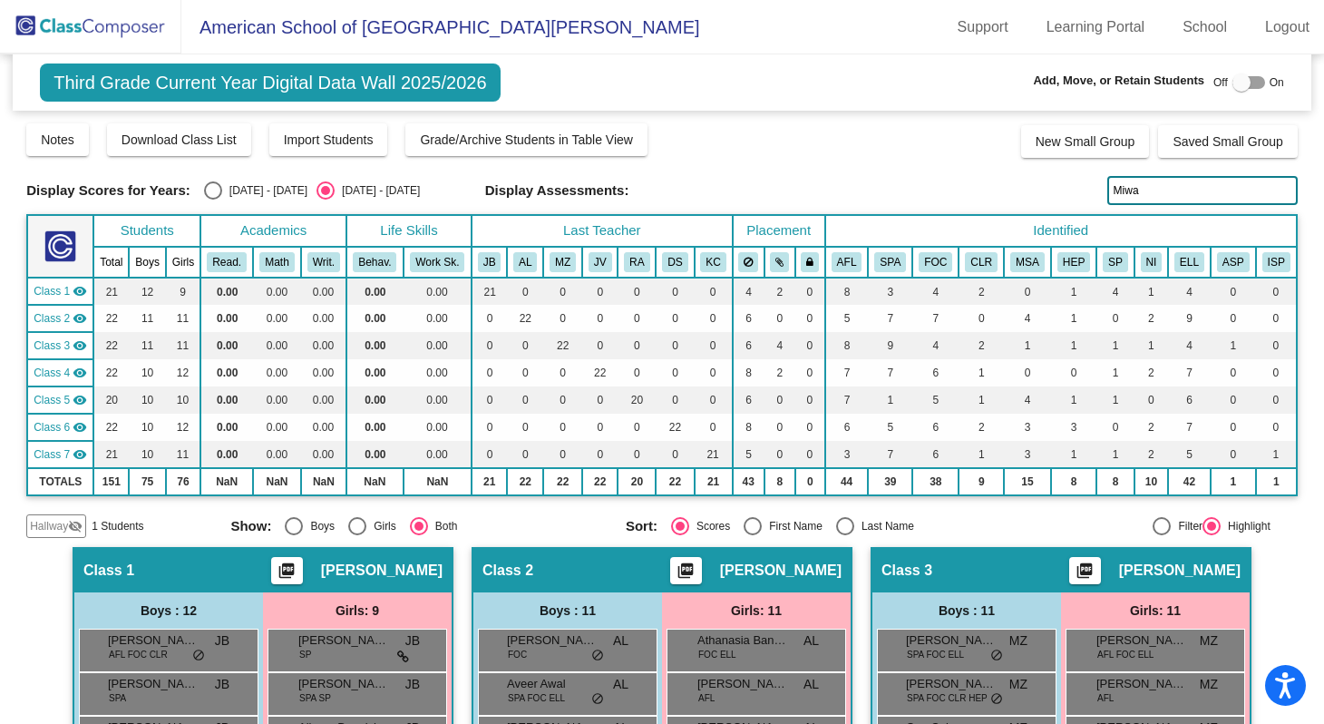
drag, startPoint x: 1134, startPoint y: 196, endPoint x: 1104, endPoint y: 193, distance: 30.1
click at [1107, 193] on input "Miwa" at bounding box center [1202, 190] width 190 height 29
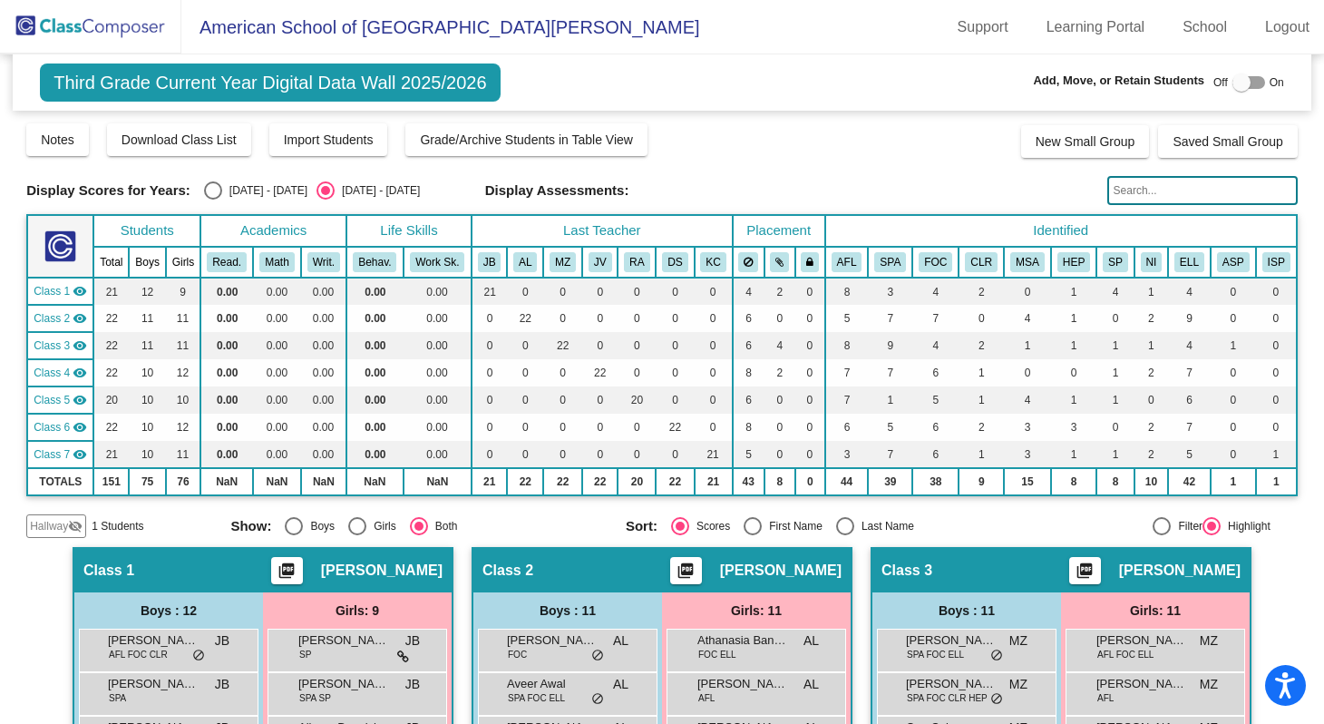
click at [1116, 191] on input "text" at bounding box center [1202, 190] width 190 height 29
paste input "Cecilia"
type input "Cecilia"
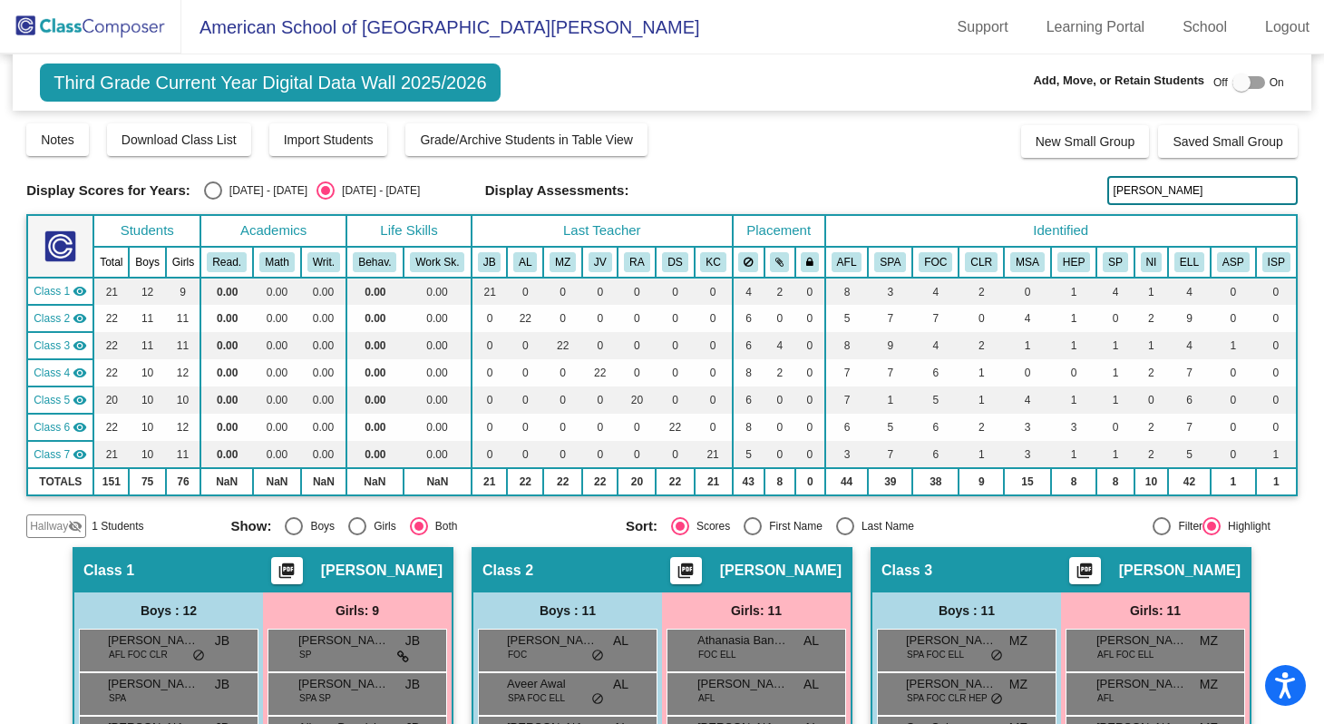
drag, startPoint x: 1147, startPoint y: 192, endPoint x: 1103, endPoint y: 191, distance: 44.5
click at [1107, 191] on input "Cecilia" at bounding box center [1202, 190] width 190 height 29
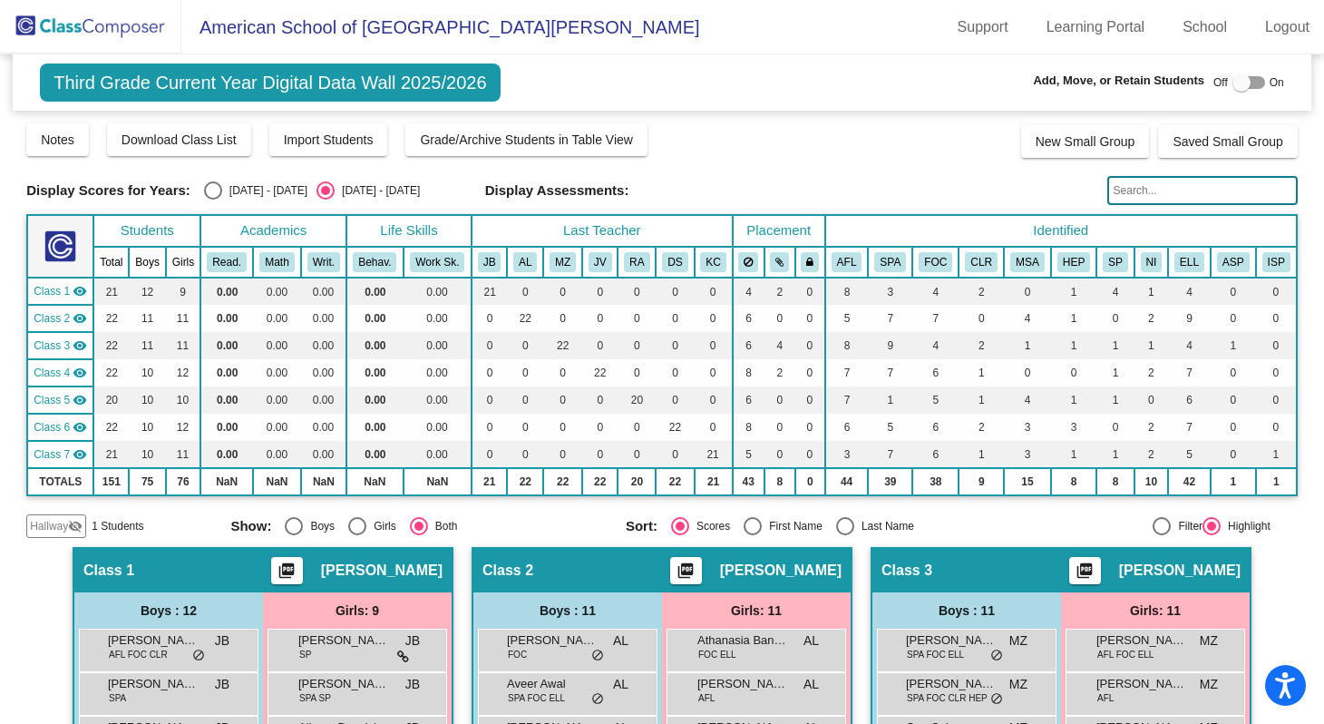
paste input "Talal"
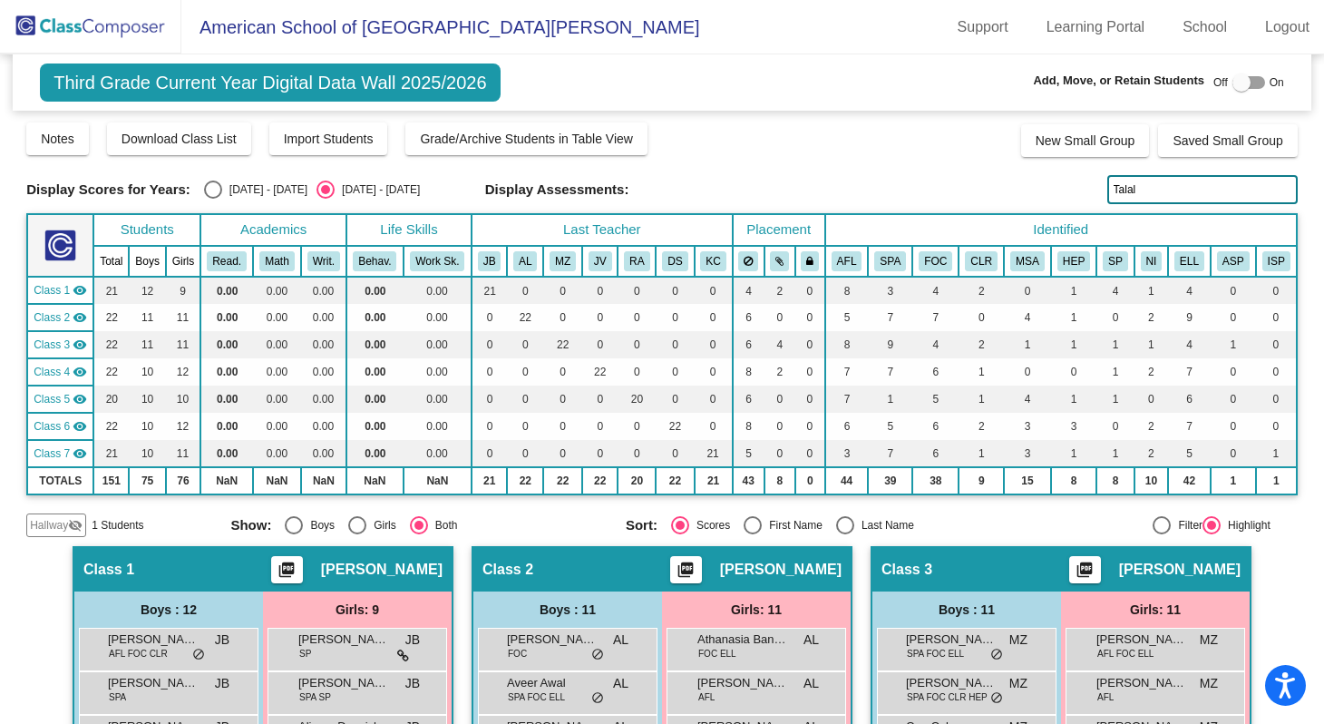
type input "Talal"
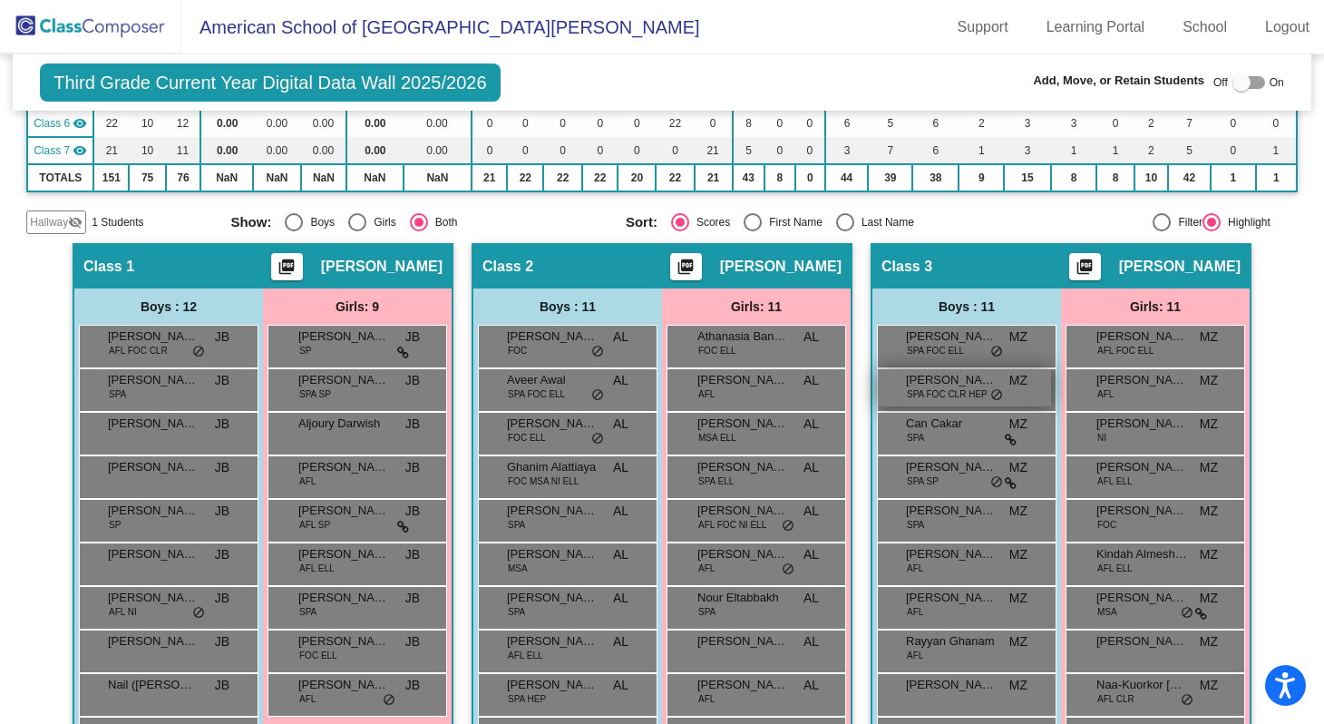
scroll to position [0, 0]
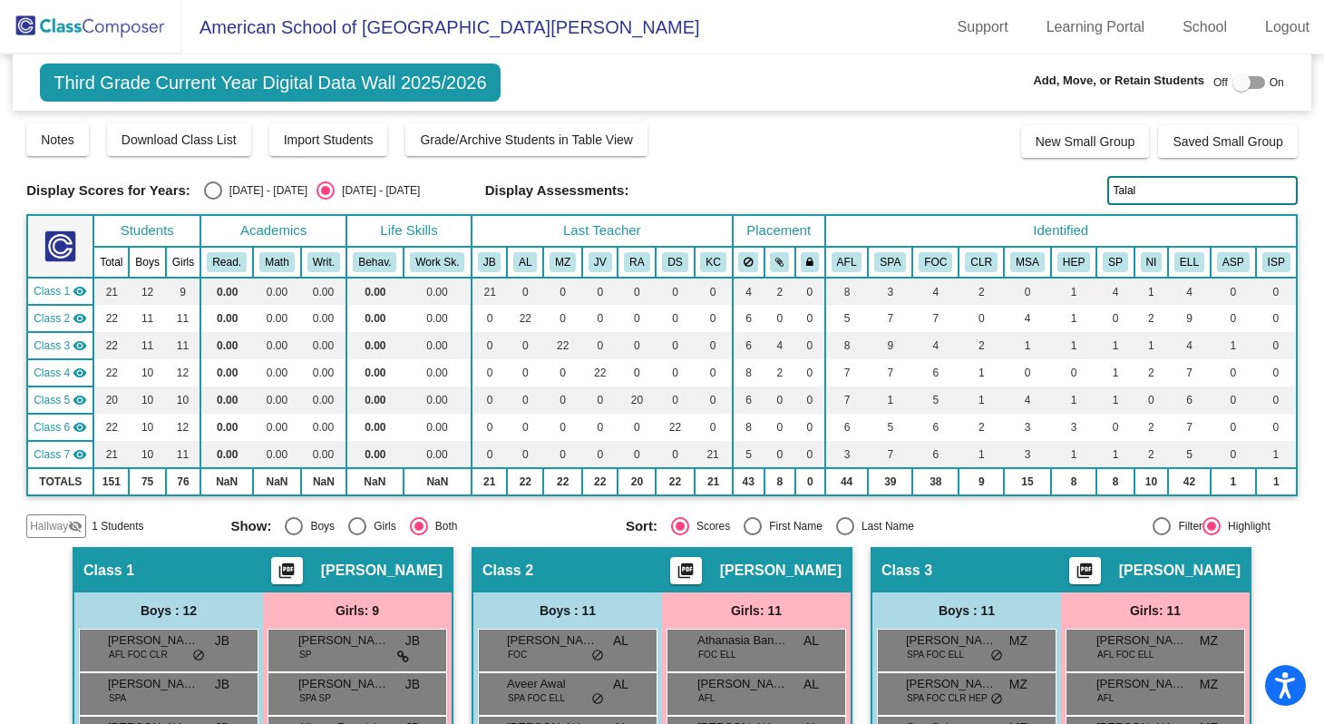
drag, startPoint x: 1137, startPoint y: 190, endPoint x: 1095, endPoint y: 192, distance: 42.7
click at [1095, 192] on div "Display Scores for Years: 2024 - 2025 2025 - 2026 Display Assessments: Talal" at bounding box center [662, 190] width 1272 height 29
type input "jamal"
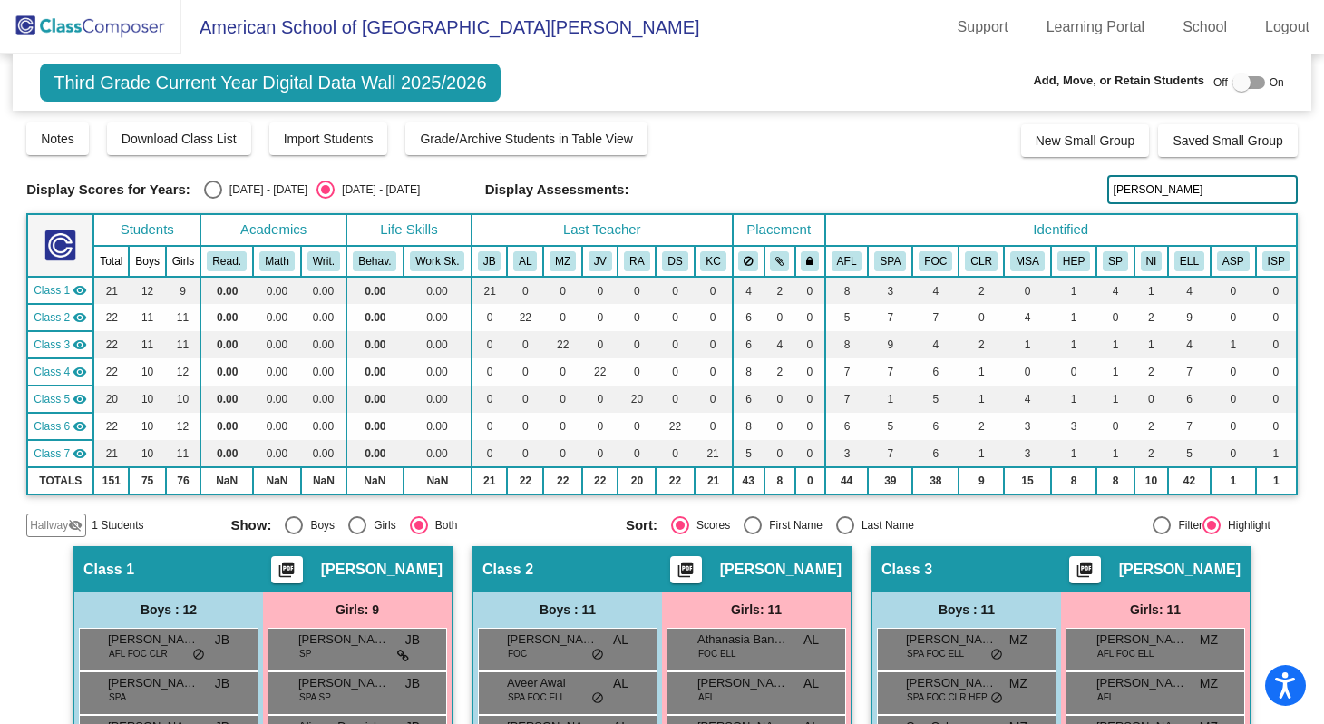
drag, startPoint x: 1137, startPoint y: 188, endPoint x: 1106, endPoint y: 189, distance: 31.8
click at [1107, 189] on input "jamal" at bounding box center [1202, 189] width 190 height 29
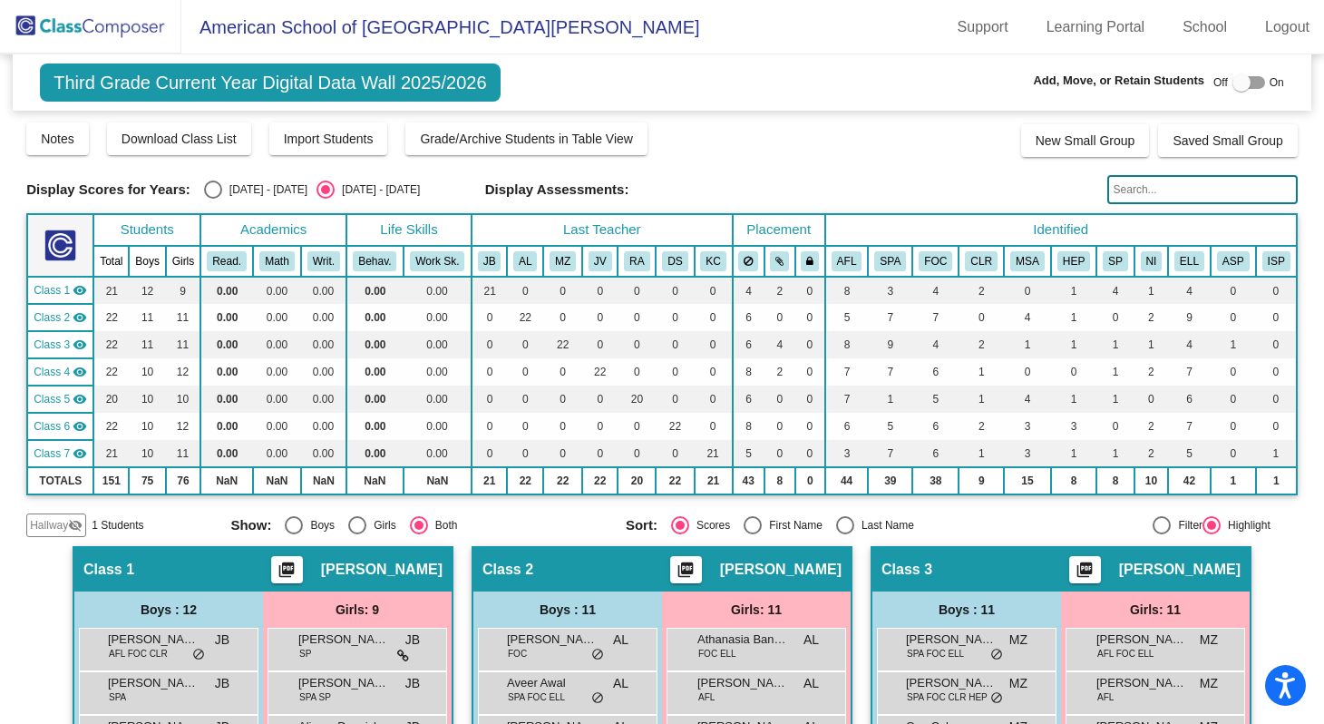
paste input "Anderson"
type input "Anderson"
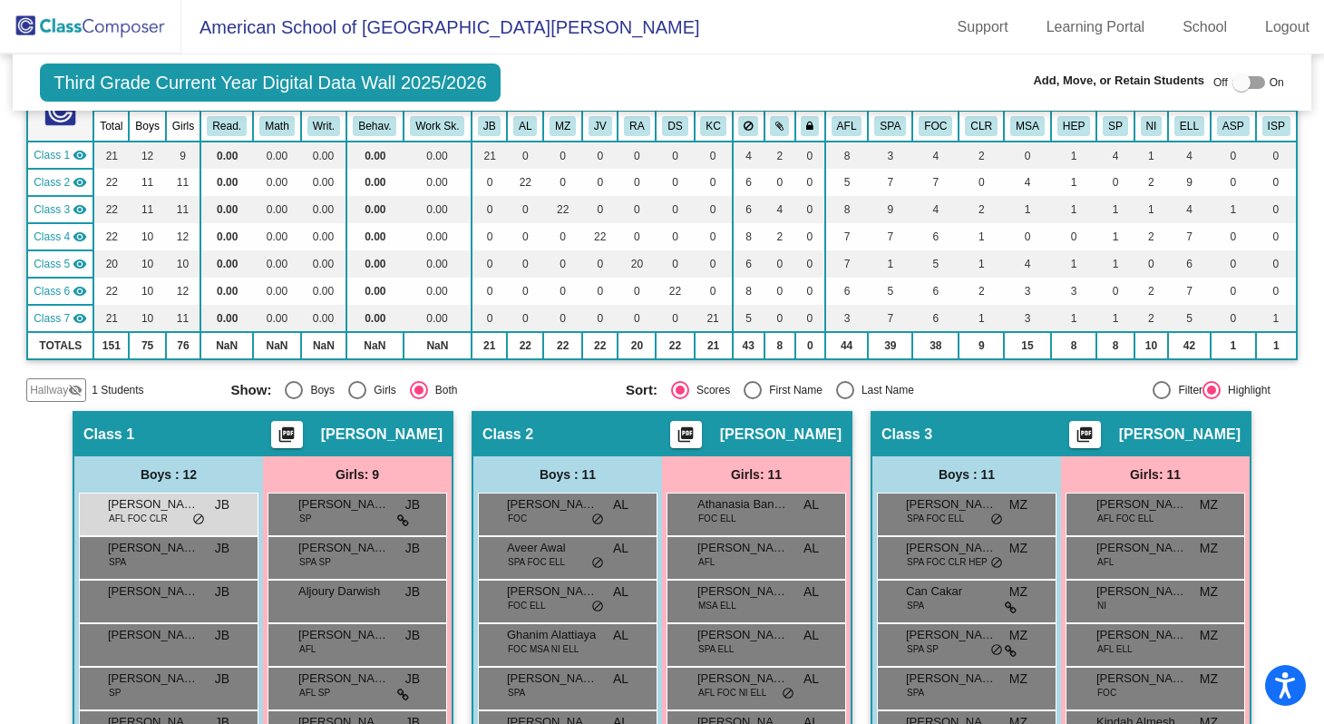
scroll to position [0, 0]
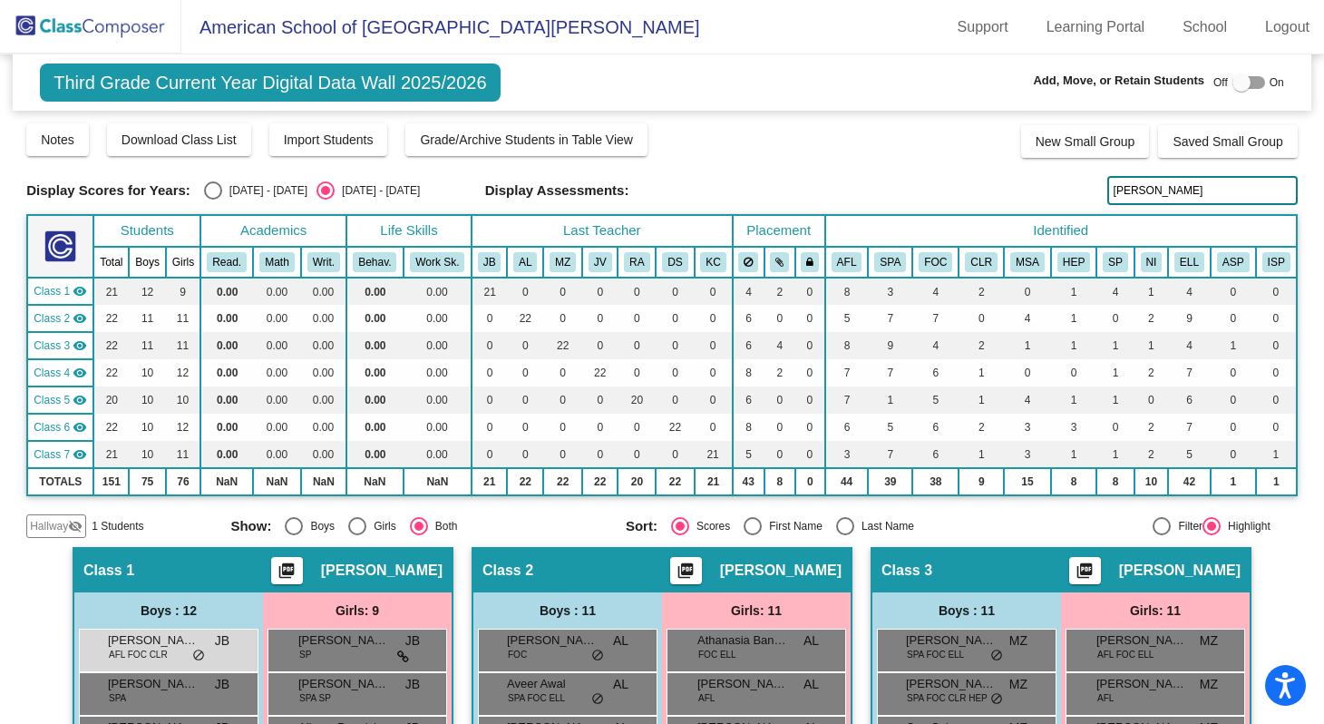
drag, startPoint x: 1156, startPoint y: 194, endPoint x: 1104, endPoint y: 191, distance: 51.8
click at [1107, 191] on input "Anderson" at bounding box center [1202, 190] width 190 height 29
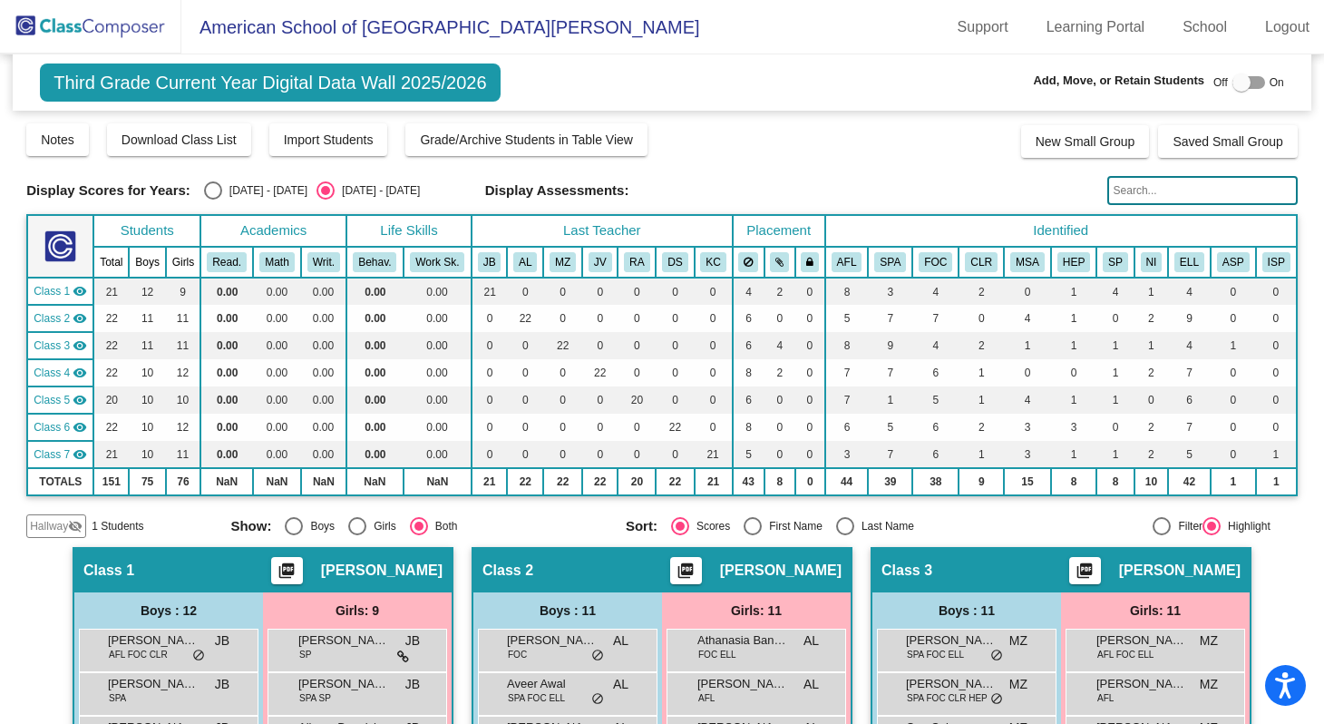
paste input "Thomas Carvalho"
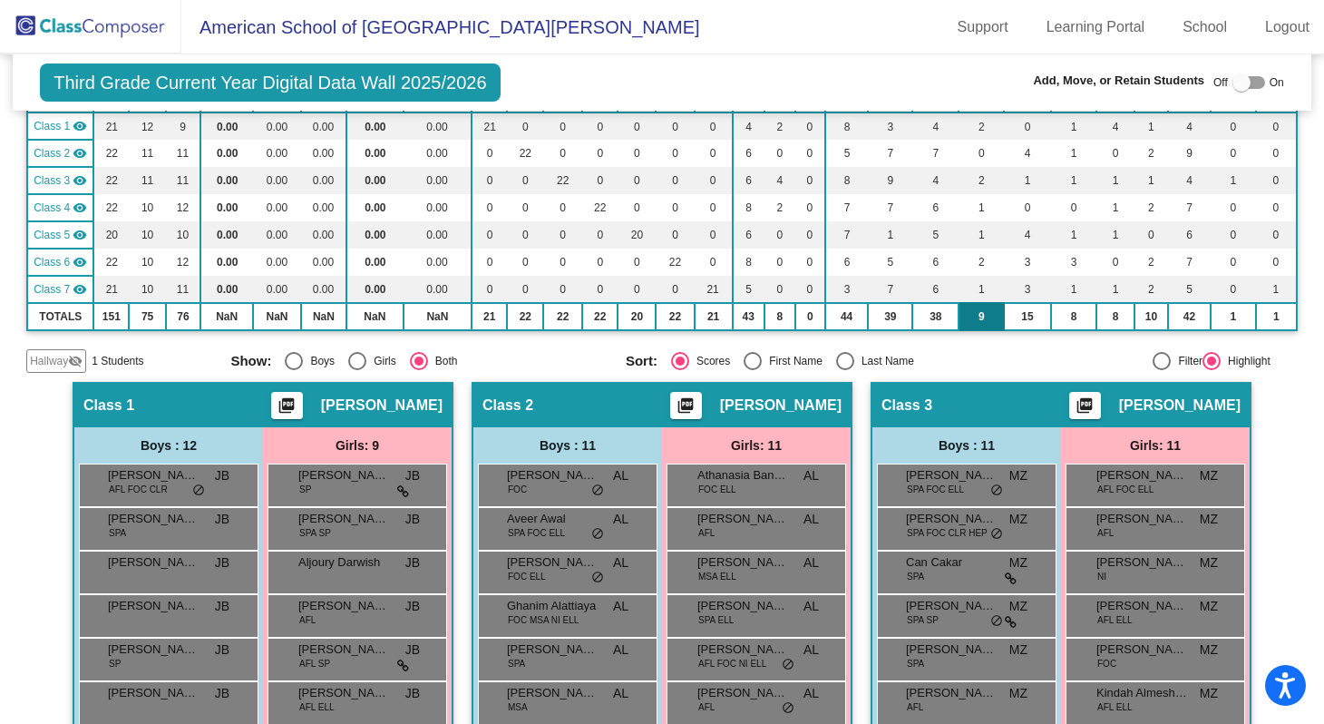
scroll to position [23, 0]
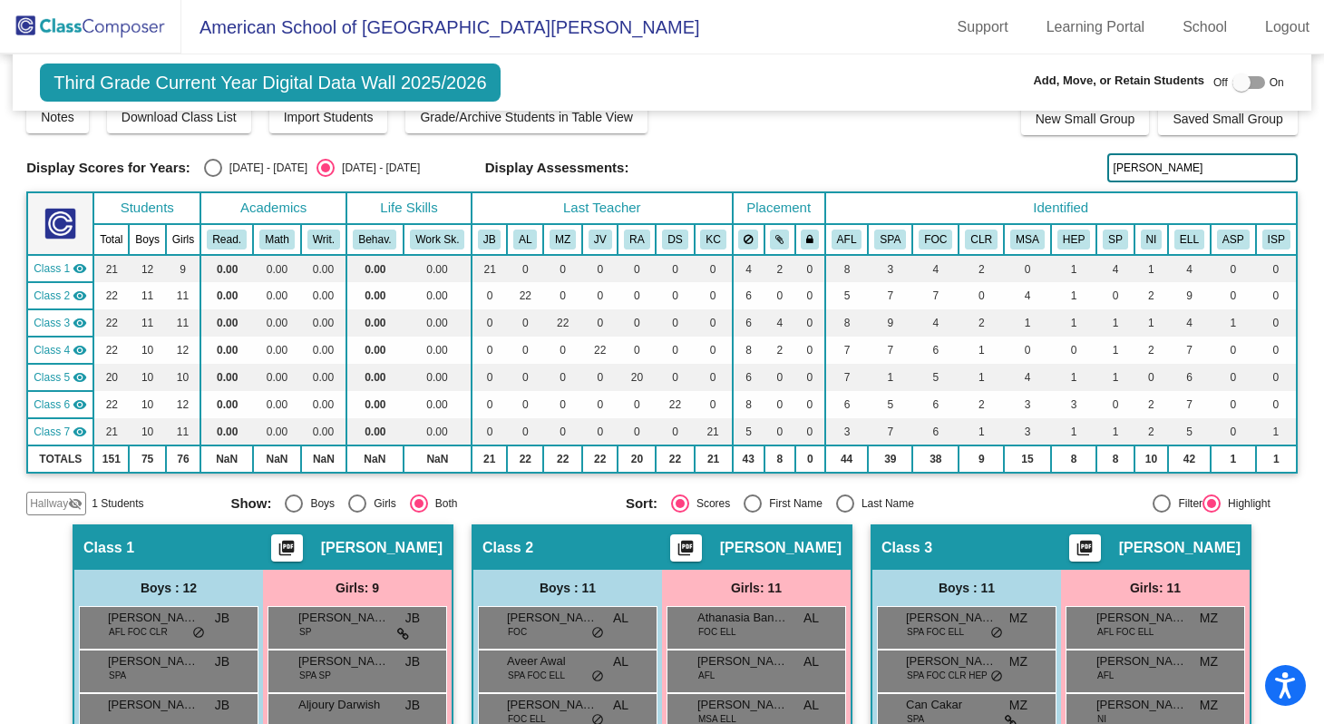
drag, startPoint x: 1193, startPoint y: 167, endPoint x: 1152, endPoint y: 167, distance: 40.8
click at [1152, 167] on input "Thomas Carvalho" at bounding box center [1202, 167] width 190 height 29
type input "Thomas"
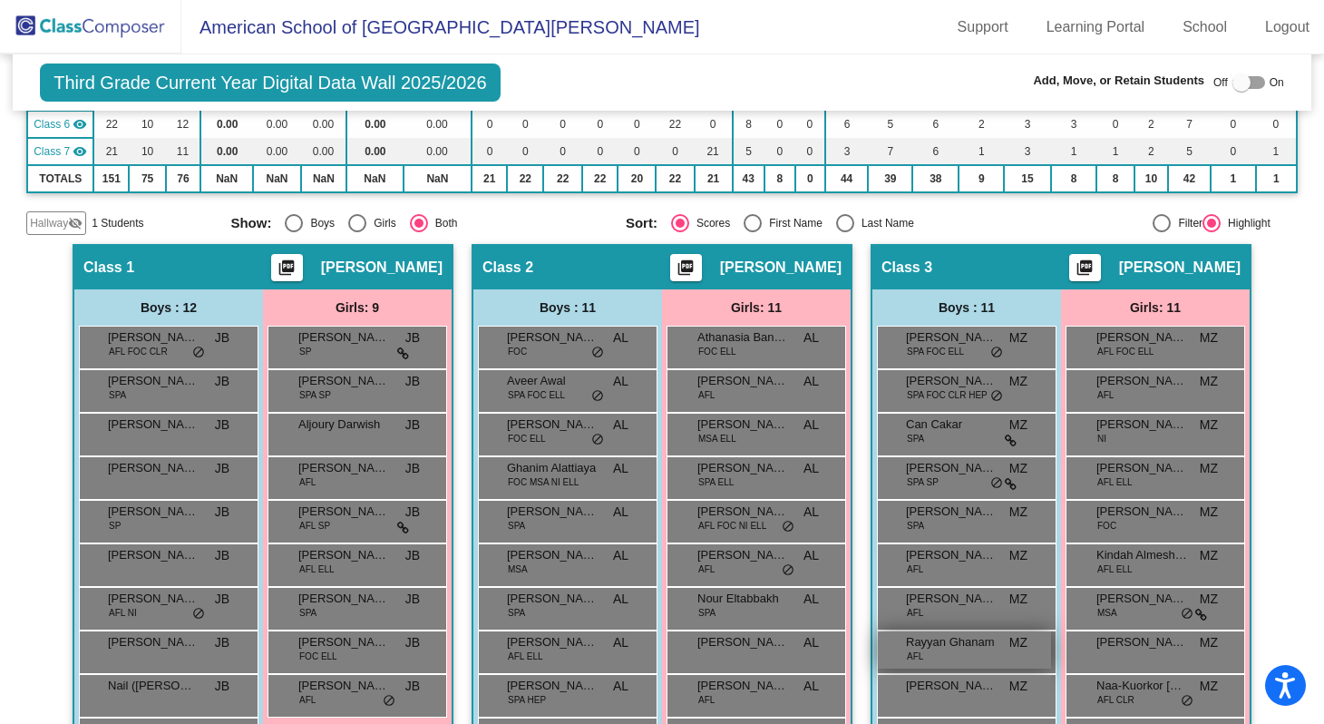
scroll to position [0, 0]
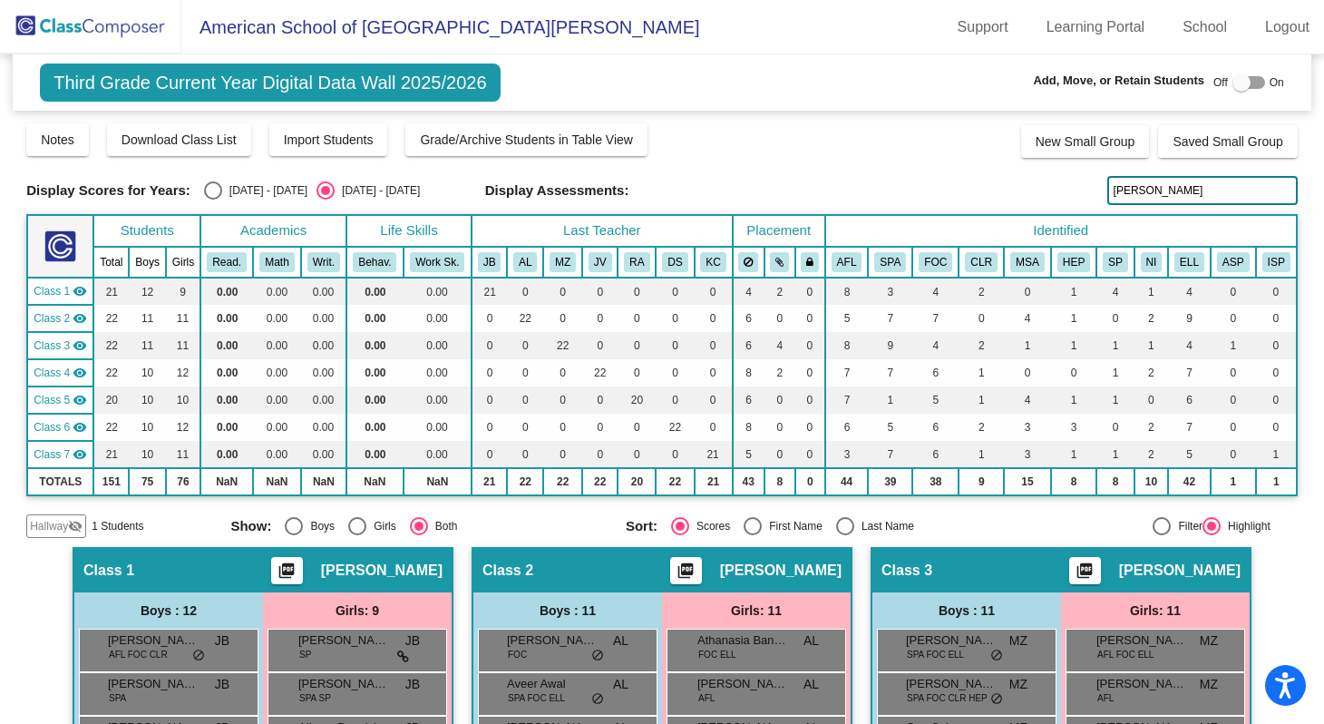
drag, startPoint x: 1149, startPoint y: 186, endPoint x: 1099, endPoint y: 194, distance: 50.5
click at [1107, 194] on input "Thomas" at bounding box center [1202, 190] width 190 height 29
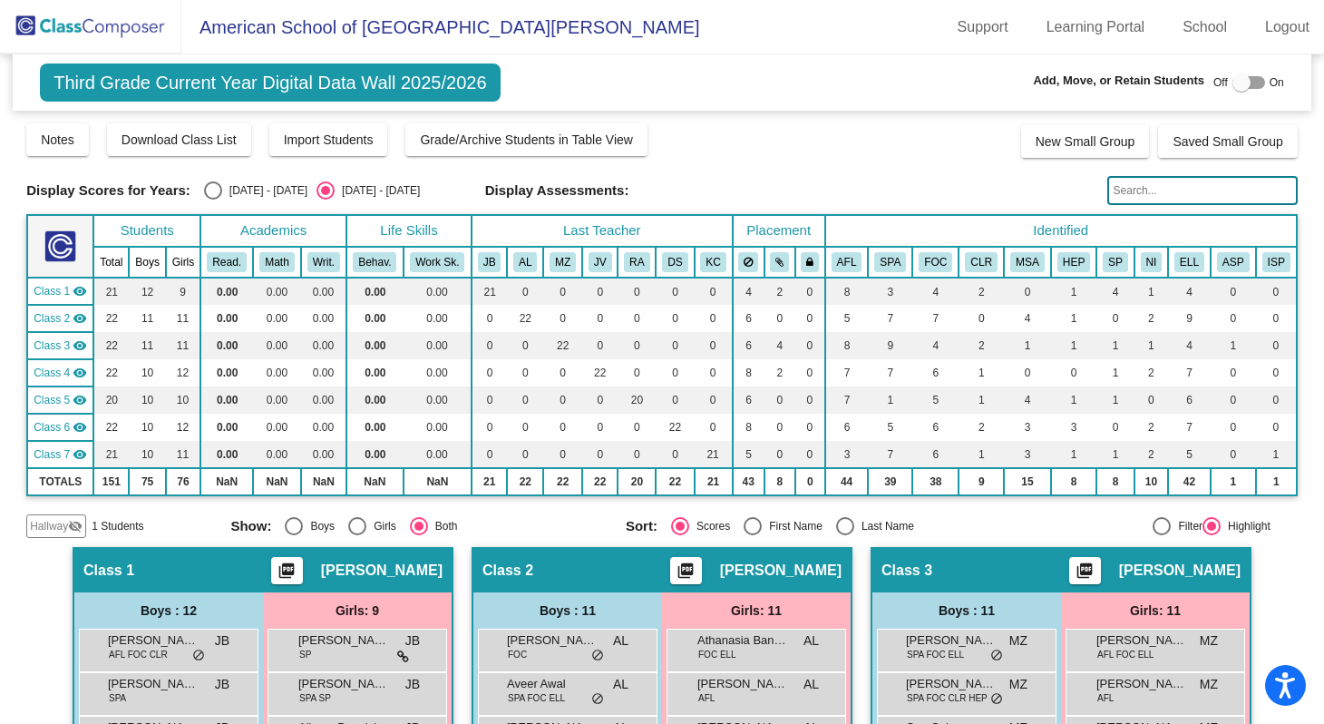
paste input "Benjamin"
type input "Benjamin"
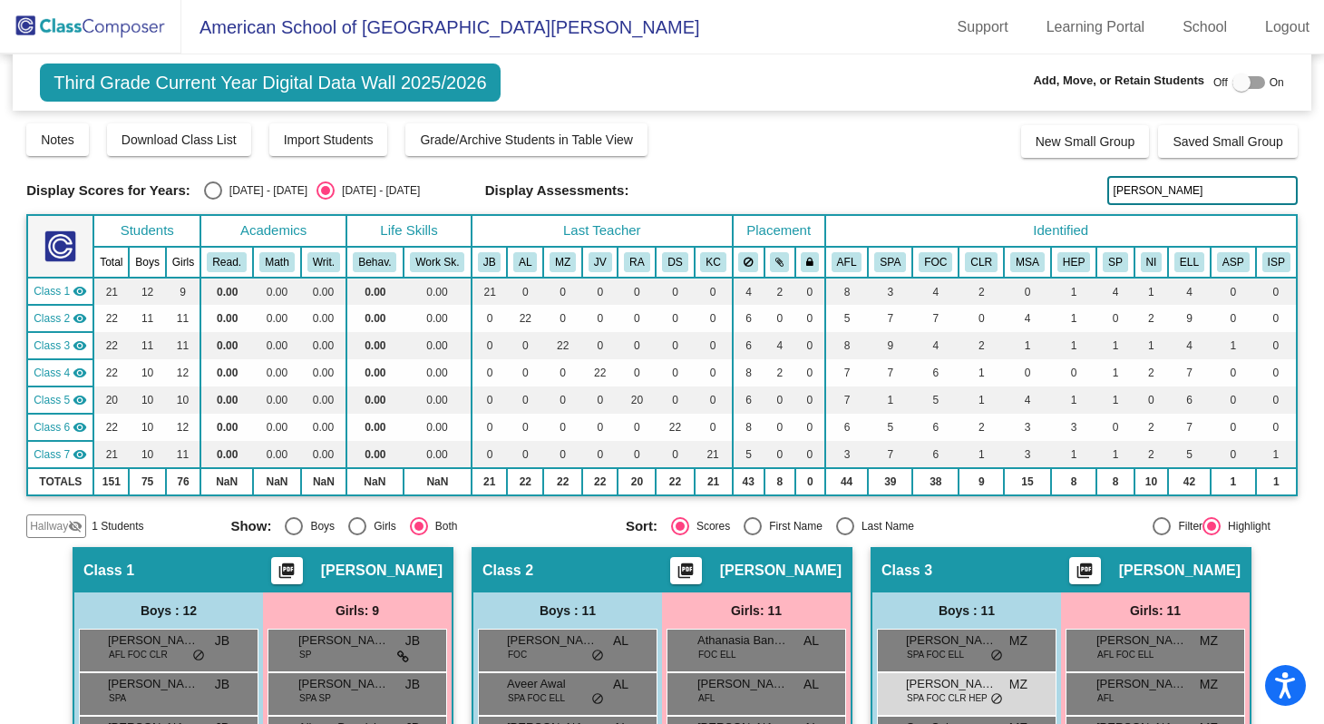
drag, startPoint x: 1155, startPoint y: 190, endPoint x: 1105, endPoint y: 190, distance: 49.9
click at [1107, 190] on input "Benjamin" at bounding box center [1202, 190] width 190 height 29
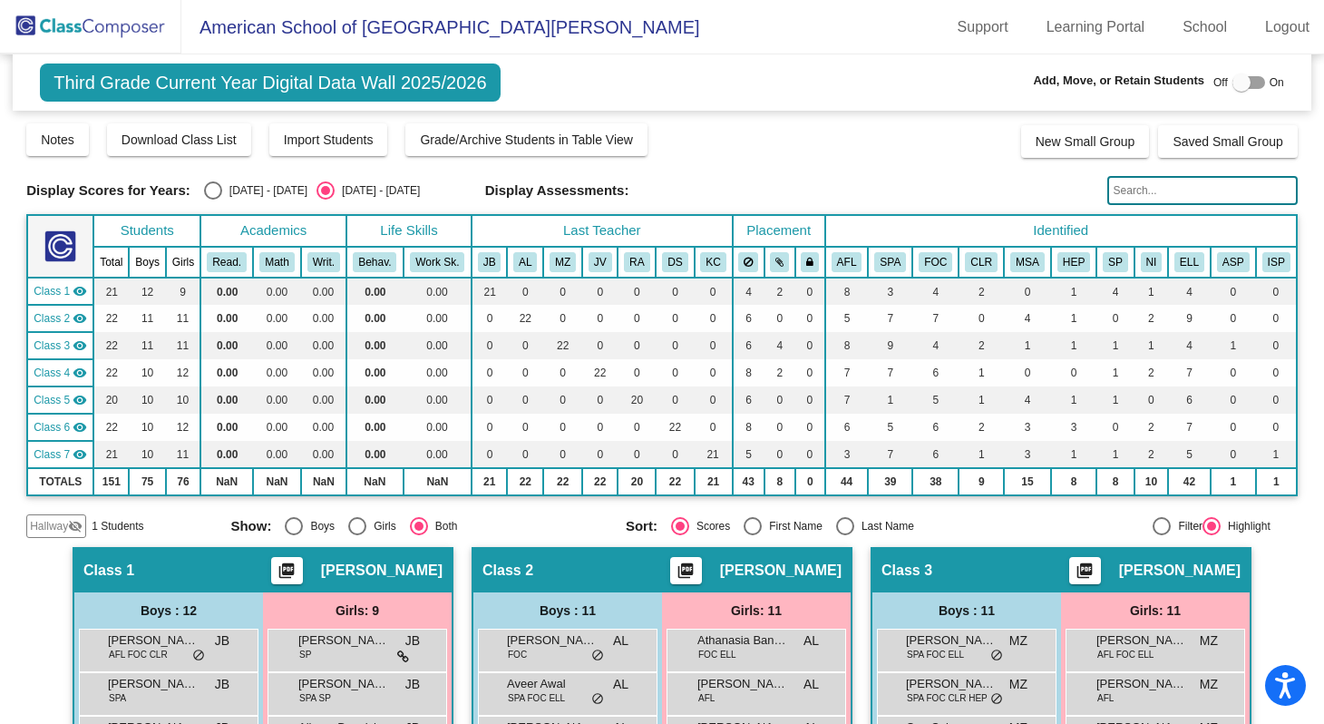
paste input "Afreen"
type input "Afreen"
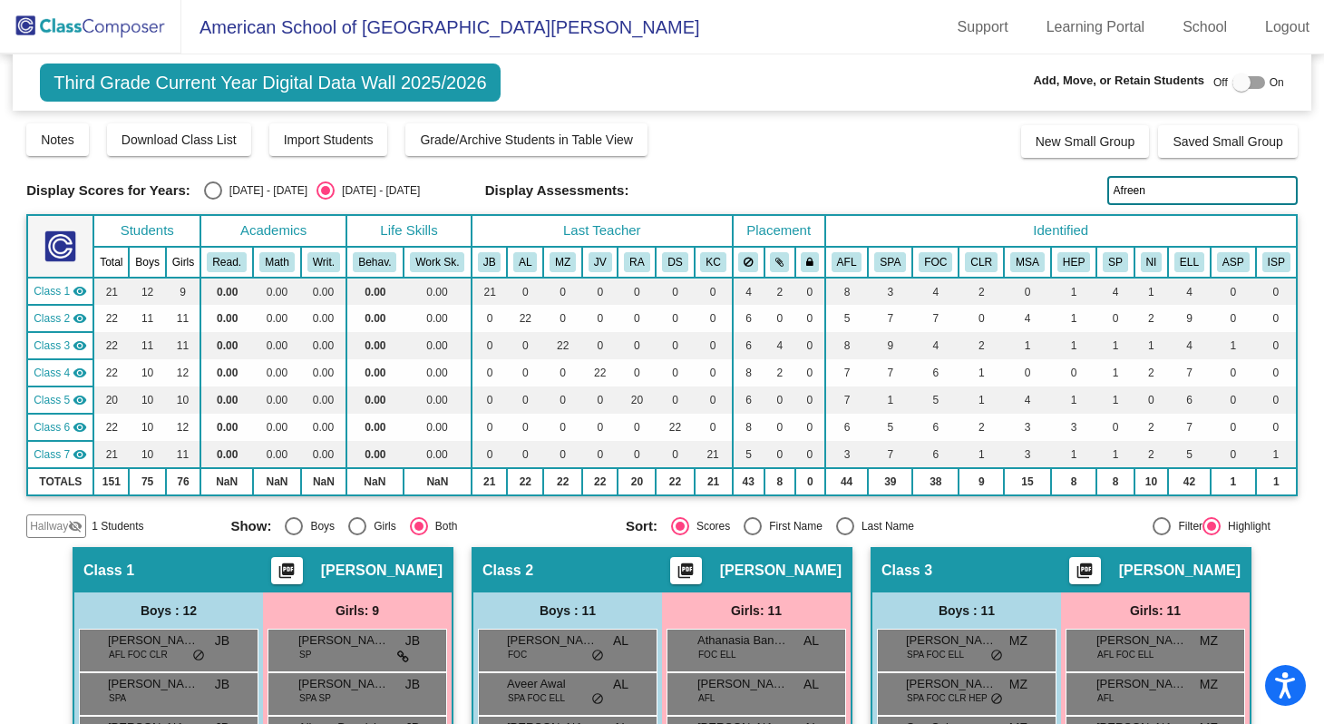
drag, startPoint x: 1141, startPoint y: 193, endPoint x: 1100, endPoint y: 193, distance: 40.8
click at [1107, 193] on input "Afreen" at bounding box center [1202, 190] width 190 height 29
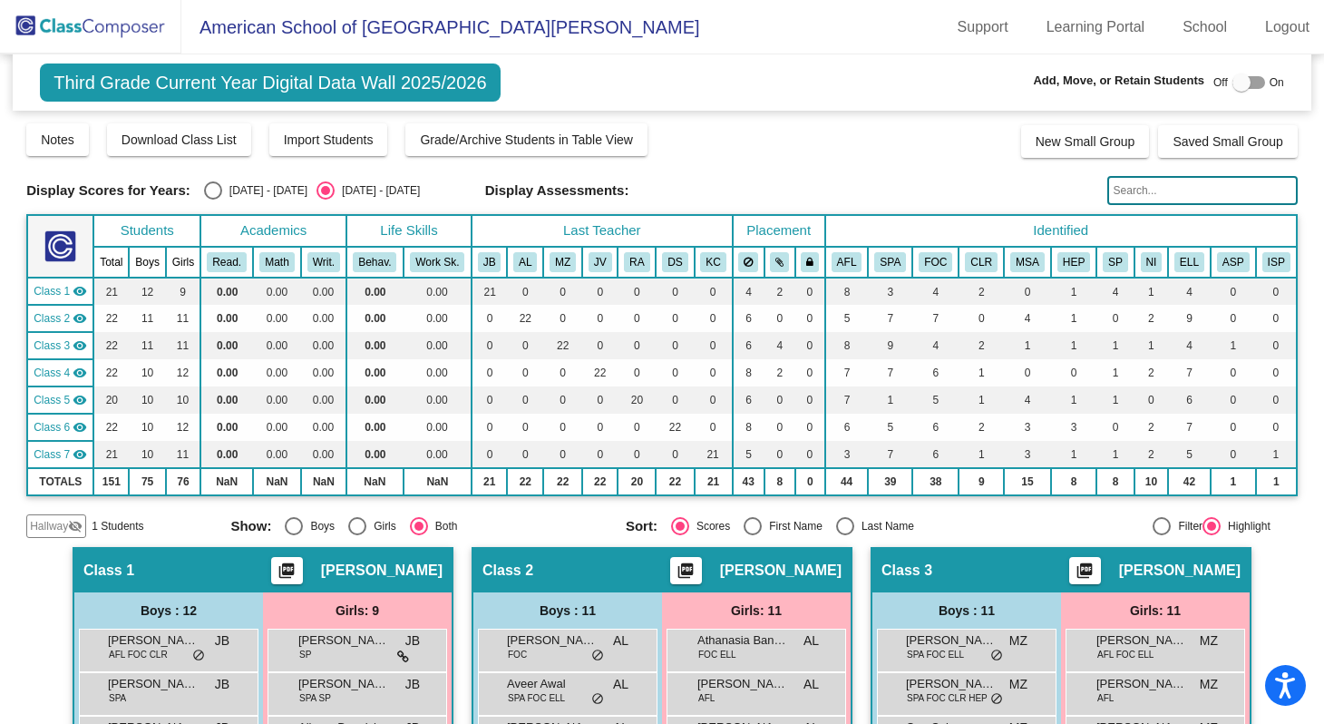
paste input "Fahad"
type input "Fahad"
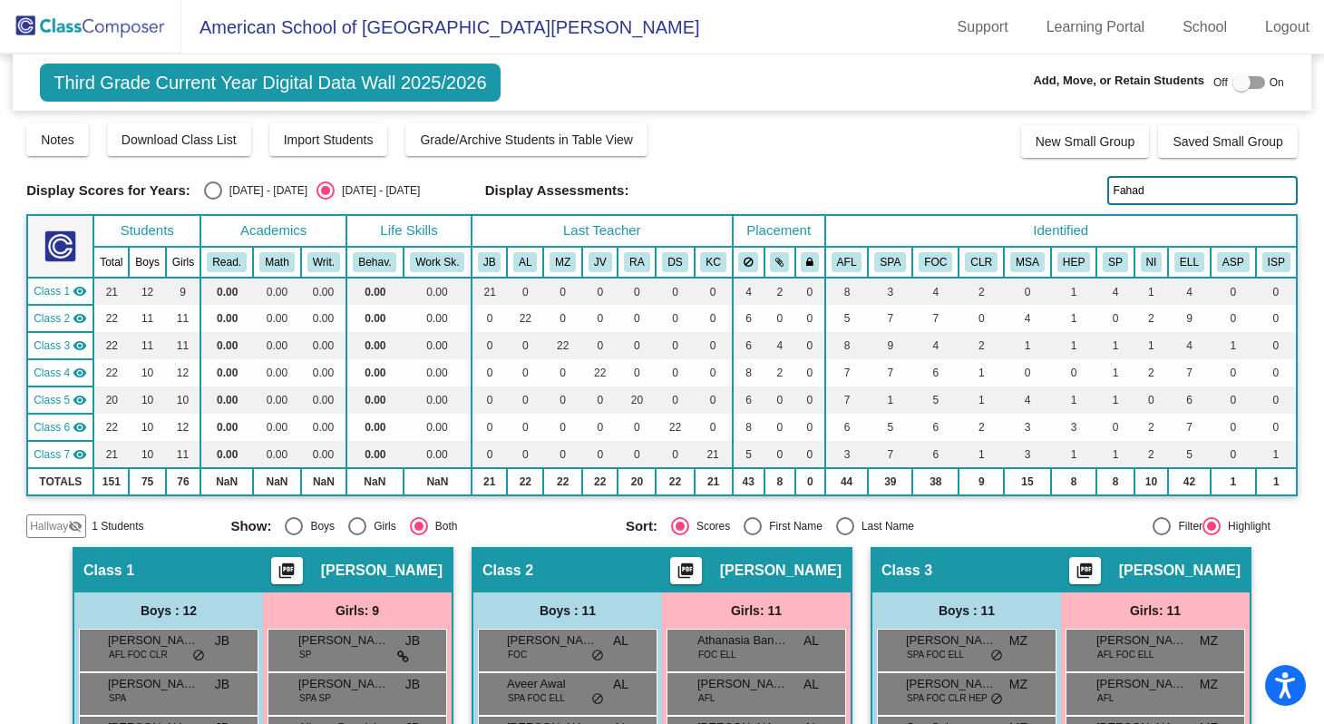
drag, startPoint x: 1142, startPoint y: 190, endPoint x: 1100, endPoint y: 190, distance: 41.7
click at [1107, 190] on input "Fahad" at bounding box center [1202, 190] width 190 height 29
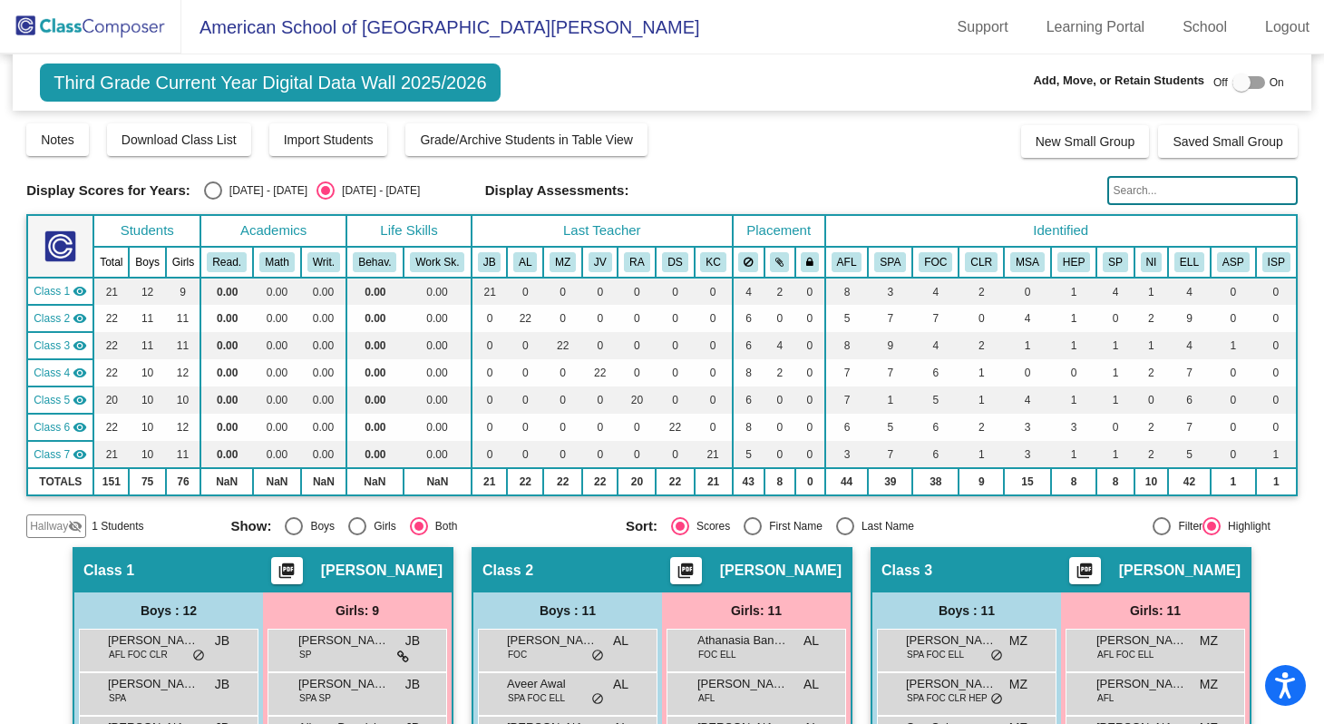
paste input "Sofia"
type input "Sofia"
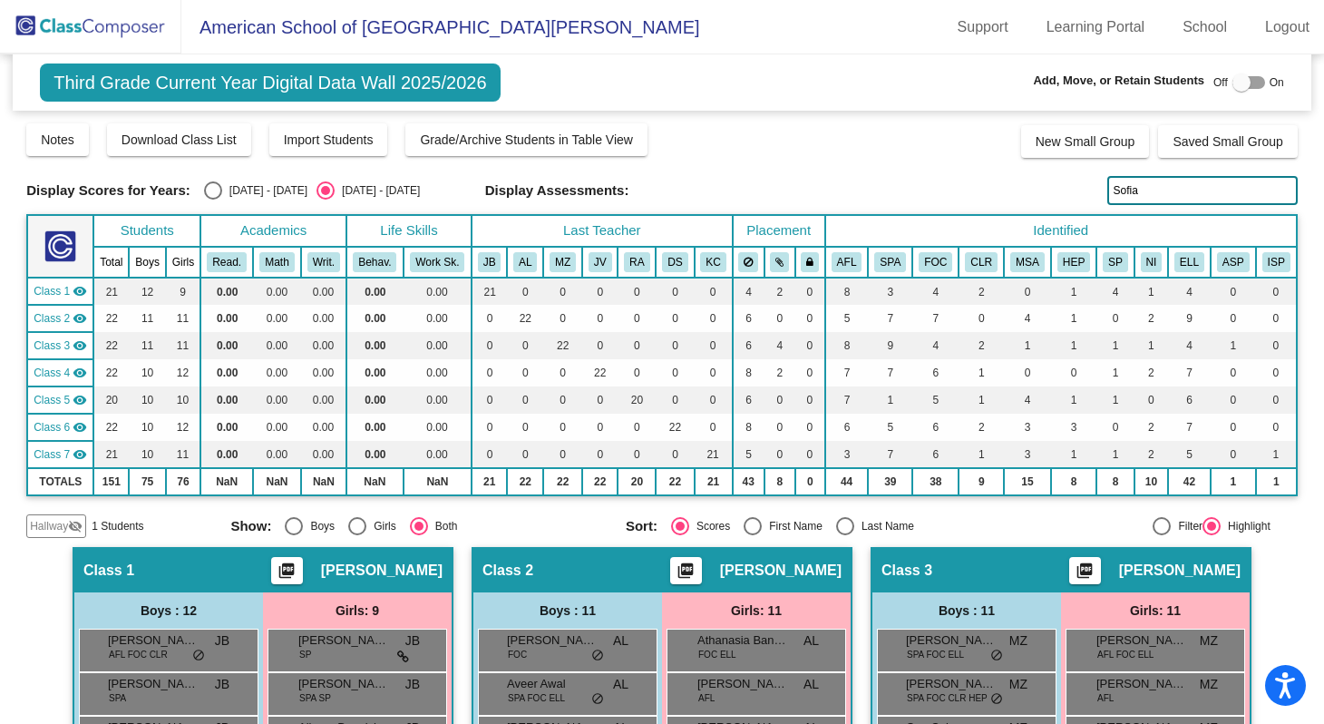
drag, startPoint x: 1142, startPoint y: 190, endPoint x: 1105, endPoint y: 190, distance: 37.2
click at [1107, 190] on input "Sofia" at bounding box center [1202, 190] width 190 height 29
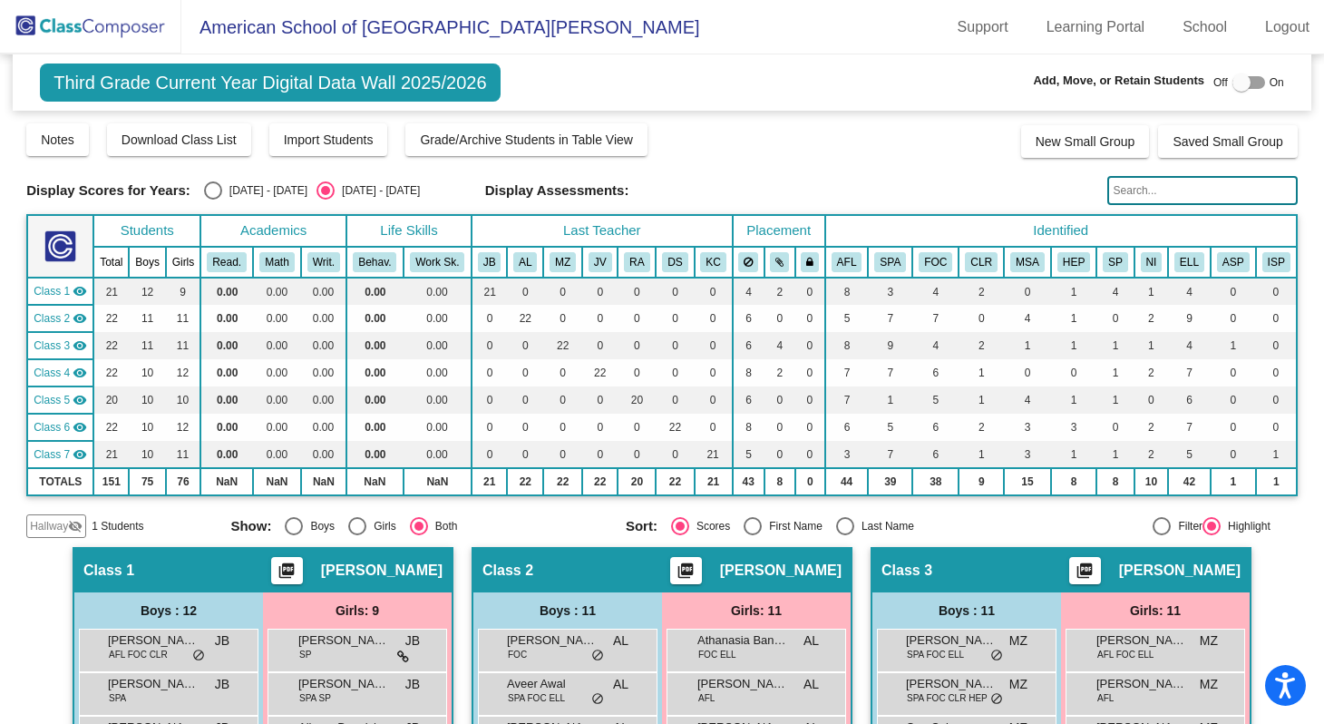
paste input "Emmett"
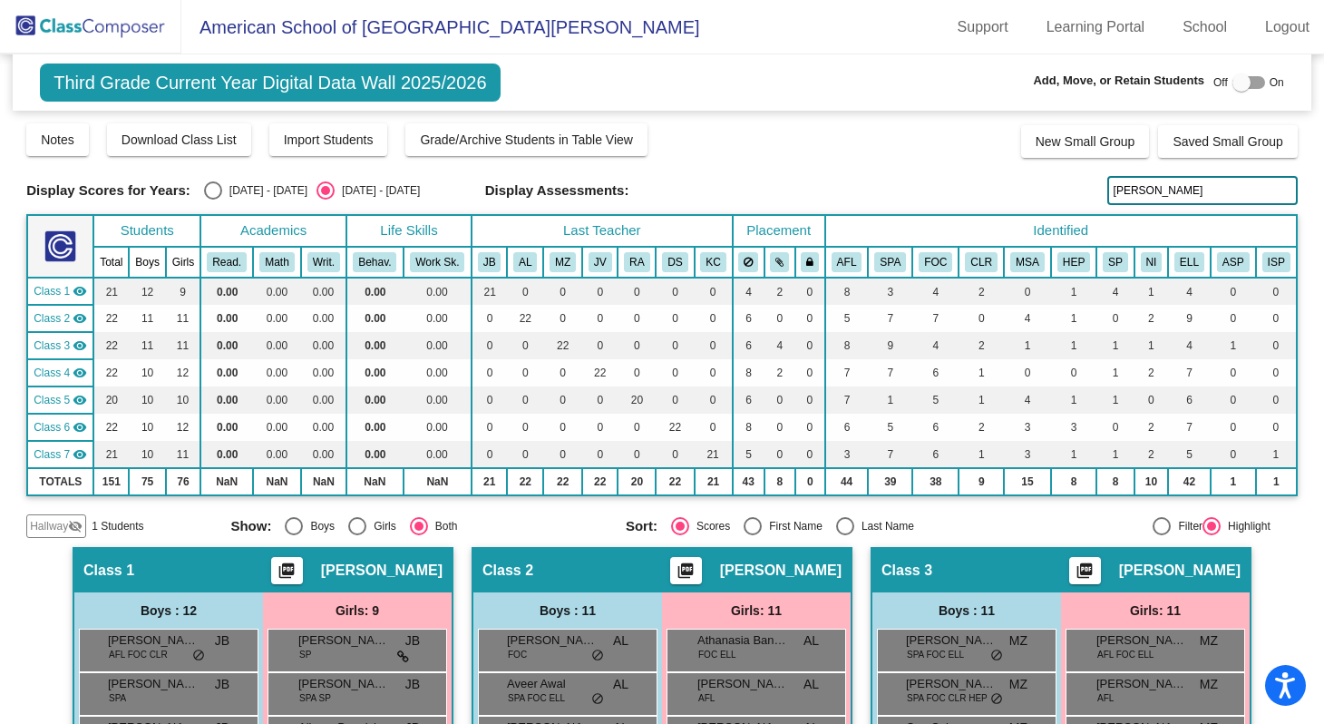
drag, startPoint x: 1146, startPoint y: 190, endPoint x: 1131, endPoint y: 191, distance: 15.4
click at [1131, 191] on input "Emmett" at bounding box center [1202, 190] width 190 height 29
type input "Emm"
drag, startPoint x: 1136, startPoint y: 191, endPoint x: 1105, endPoint y: 191, distance: 30.8
click at [1107, 191] on input "Emm" at bounding box center [1202, 190] width 190 height 29
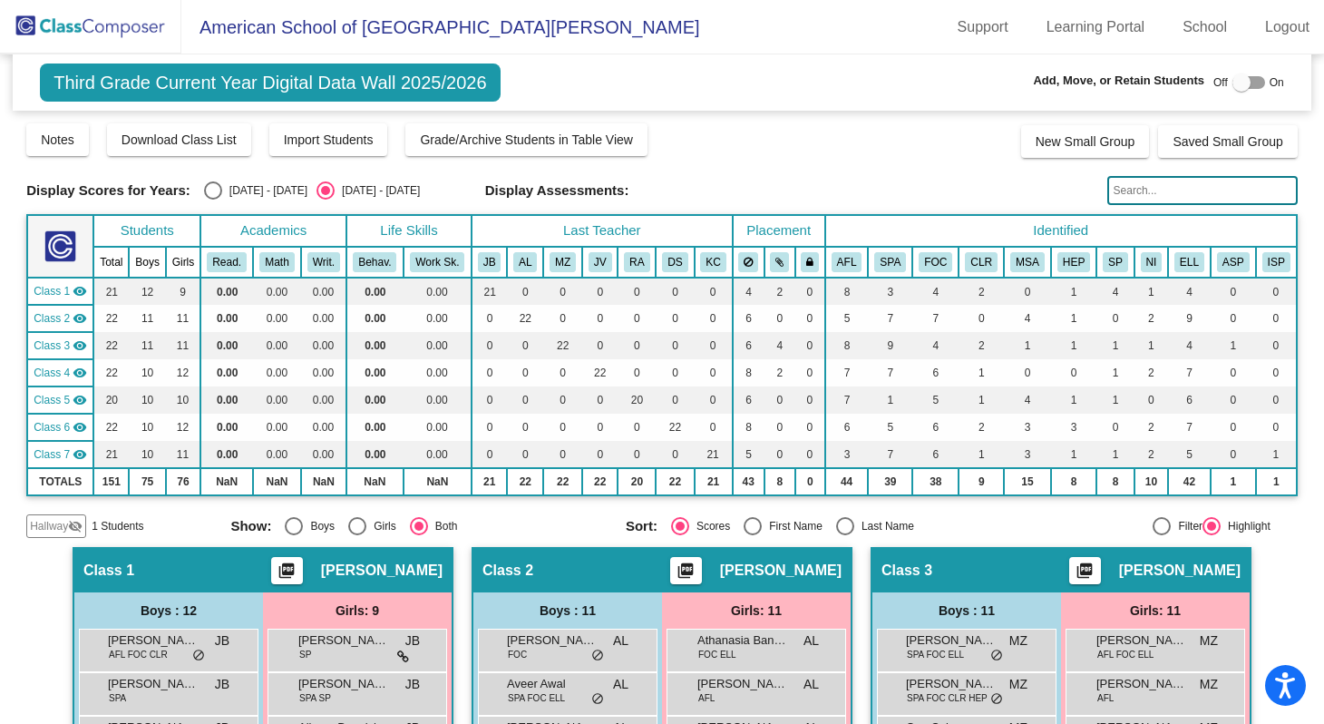
paste input "Abdulla"
type input "Abdulla"
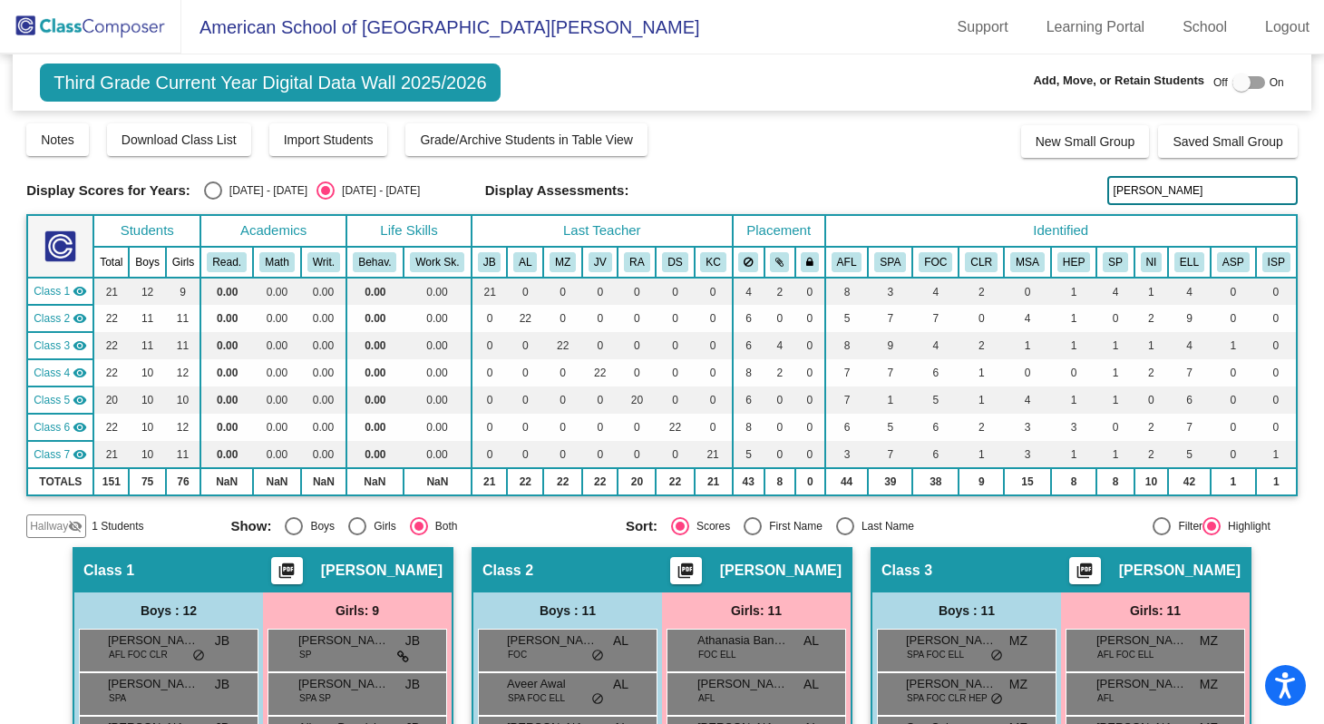
drag, startPoint x: 1155, startPoint y: 190, endPoint x: 1103, endPoint y: 190, distance: 51.7
click at [1107, 190] on input "Abdulla" at bounding box center [1202, 190] width 190 height 29
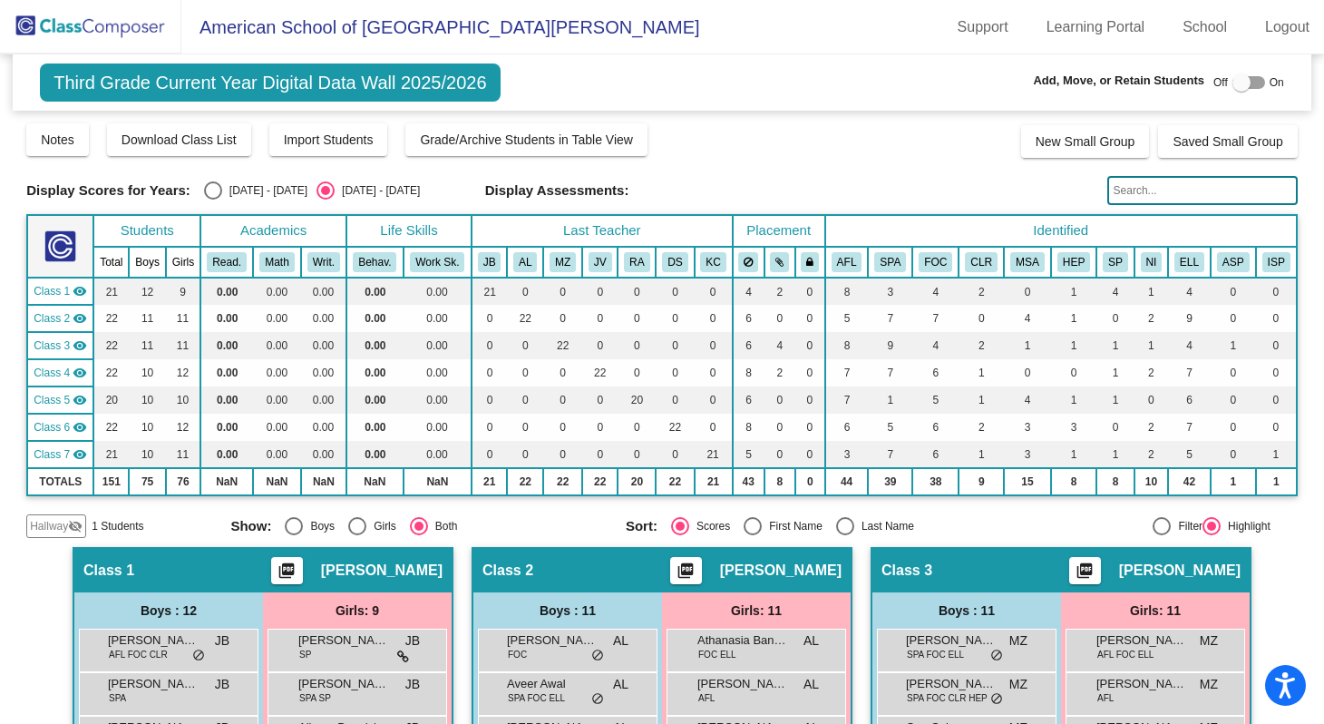
paste input "Omar Abu Sirriya"
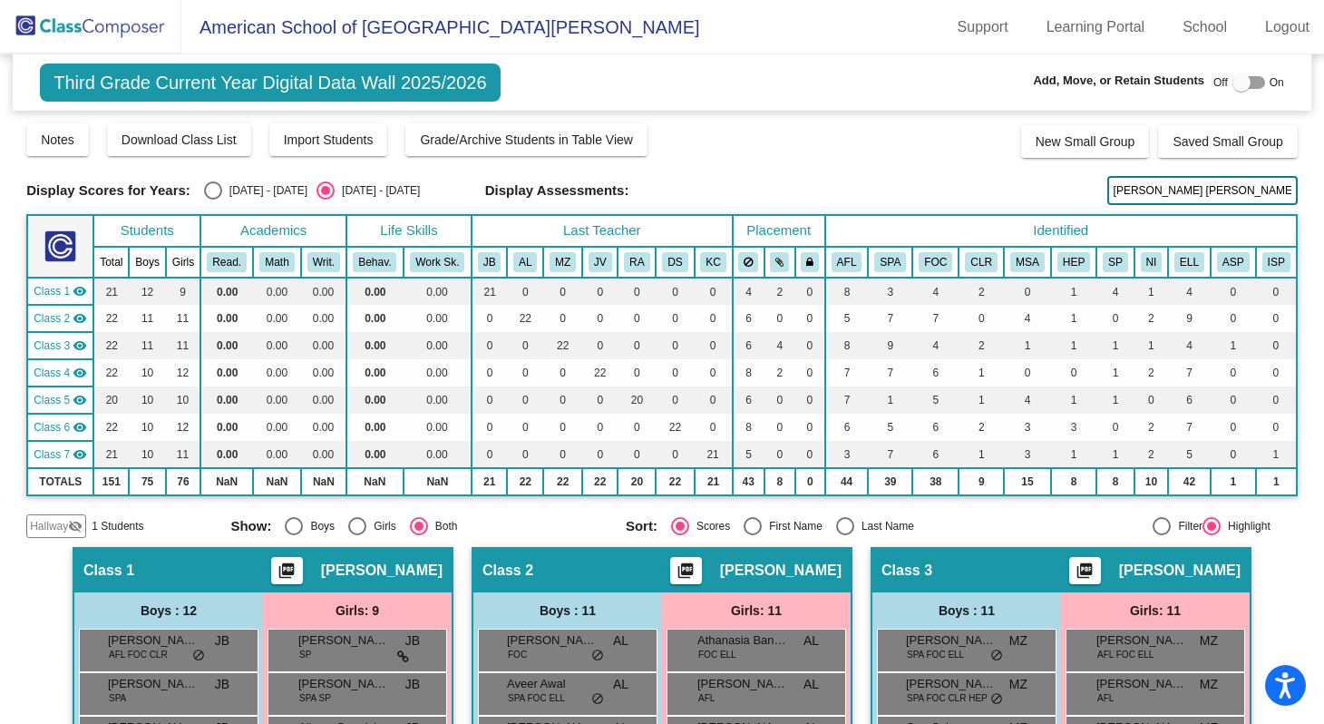
drag, startPoint x: 1197, startPoint y: 190, endPoint x: 1137, endPoint y: 191, distance: 59.9
click at [1137, 191] on input "Omar Abu Sirriya" at bounding box center [1202, 190] width 190 height 29
type input "Omar"
drag, startPoint x: 1136, startPoint y: 188, endPoint x: 1101, endPoint y: 190, distance: 35.5
click at [1107, 190] on input "Omar" at bounding box center [1202, 190] width 190 height 29
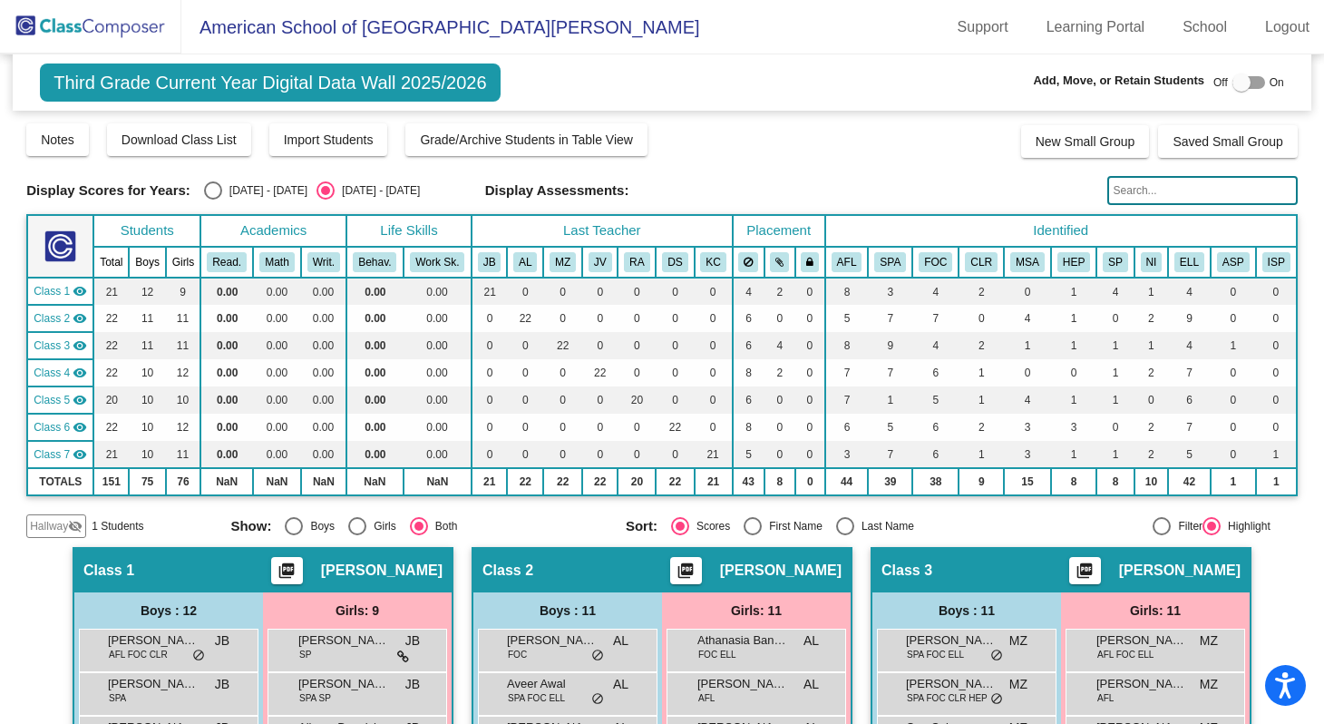
paste input "Keyan"
type input "Keyan"
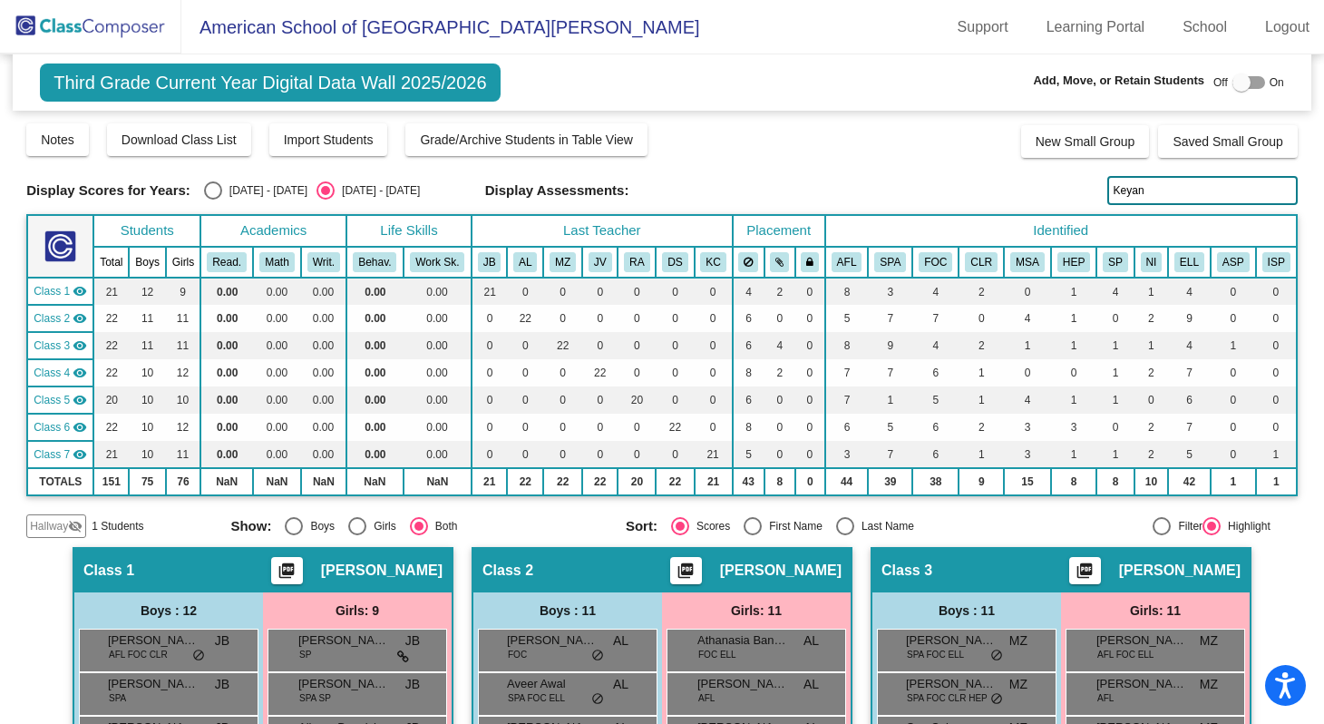
drag, startPoint x: 1148, startPoint y: 197, endPoint x: 1102, endPoint y: 194, distance: 46.3
click at [1107, 194] on input "Keyan" at bounding box center [1202, 190] width 190 height 29
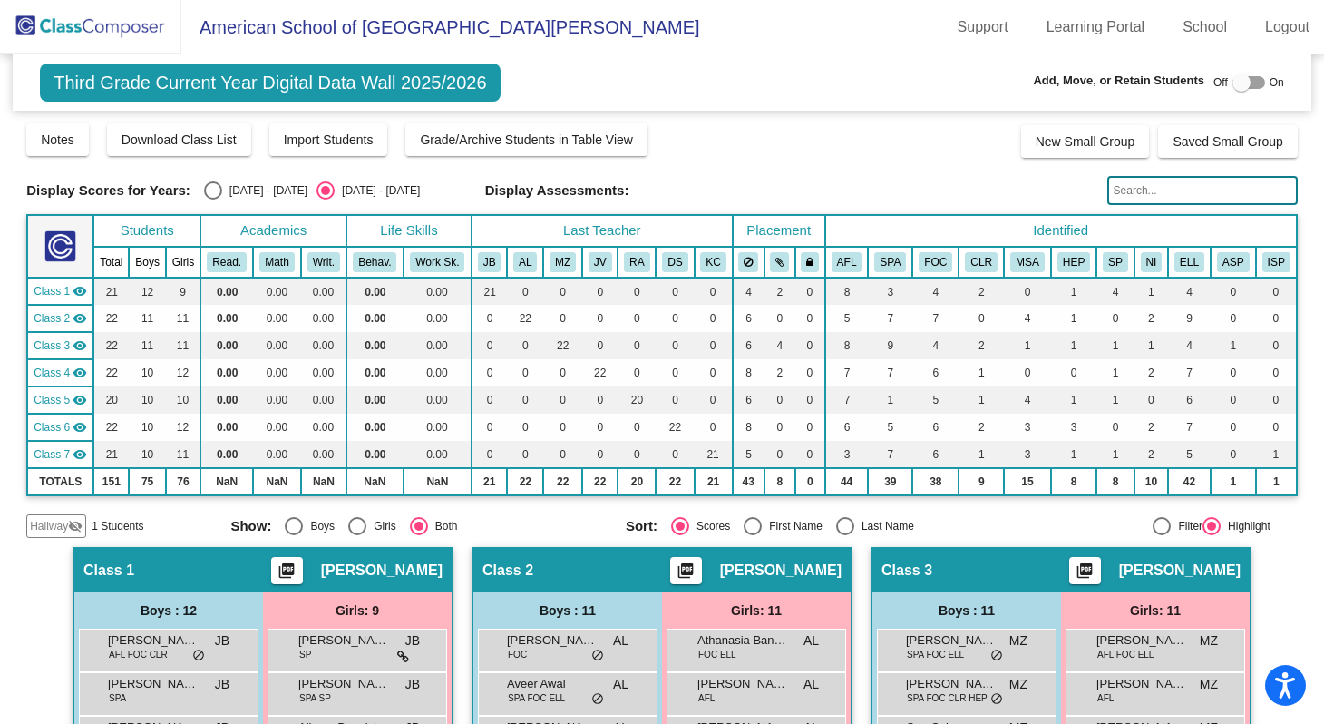
paste input "Rayyan"
type input "Rayyan"
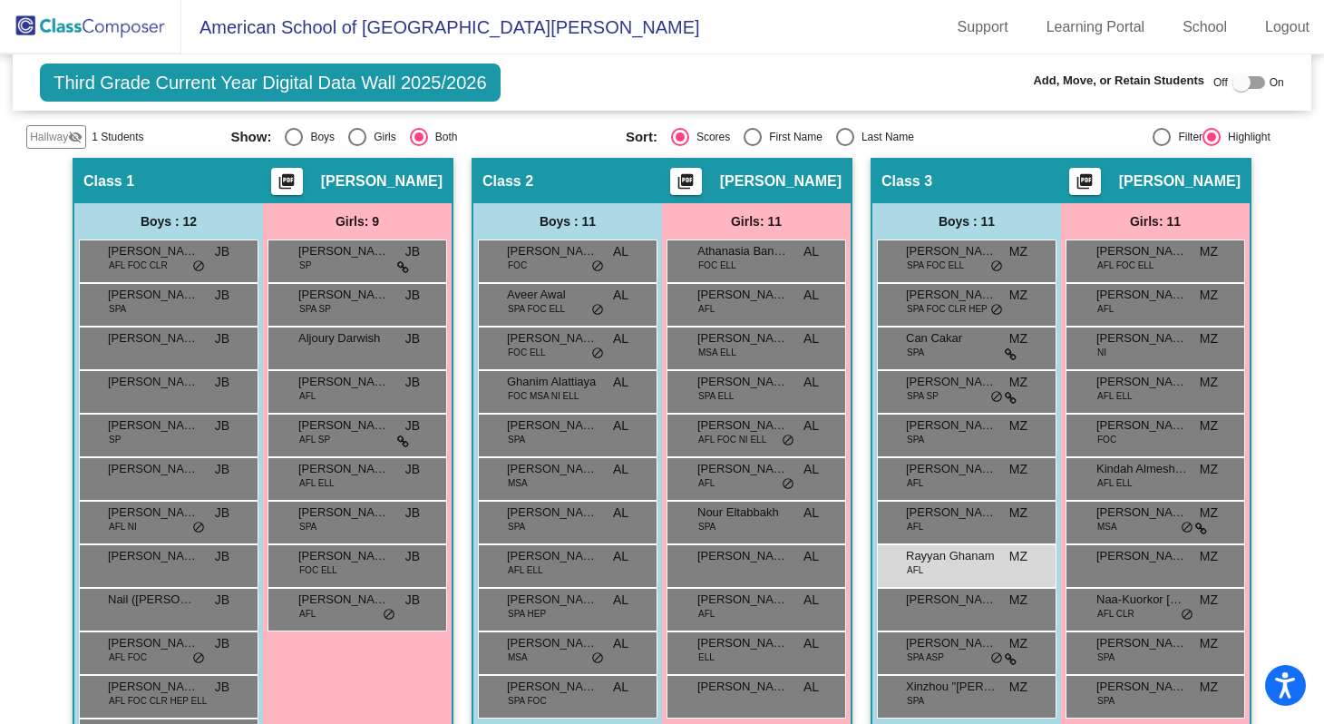
scroll to position [359, 0]
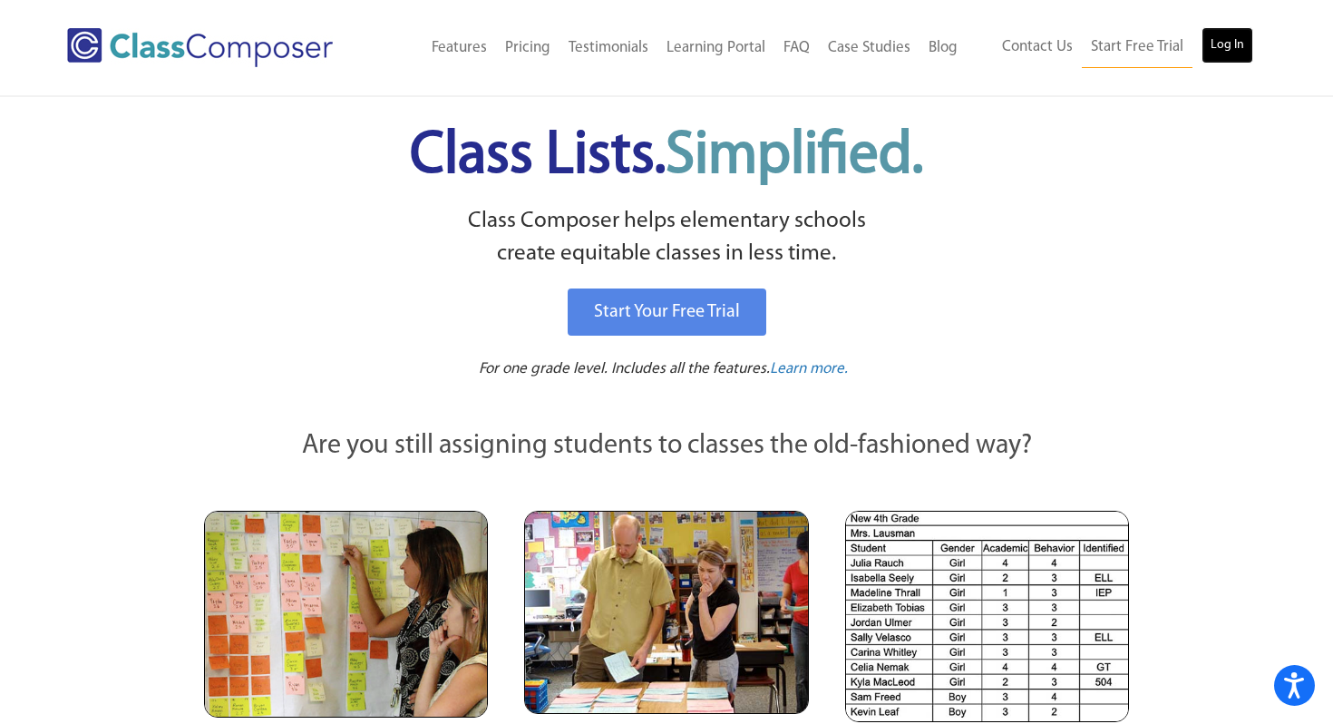
click at [1224, 40] on link "Log In" at bounding box center [1228, 45] width 52 height 36
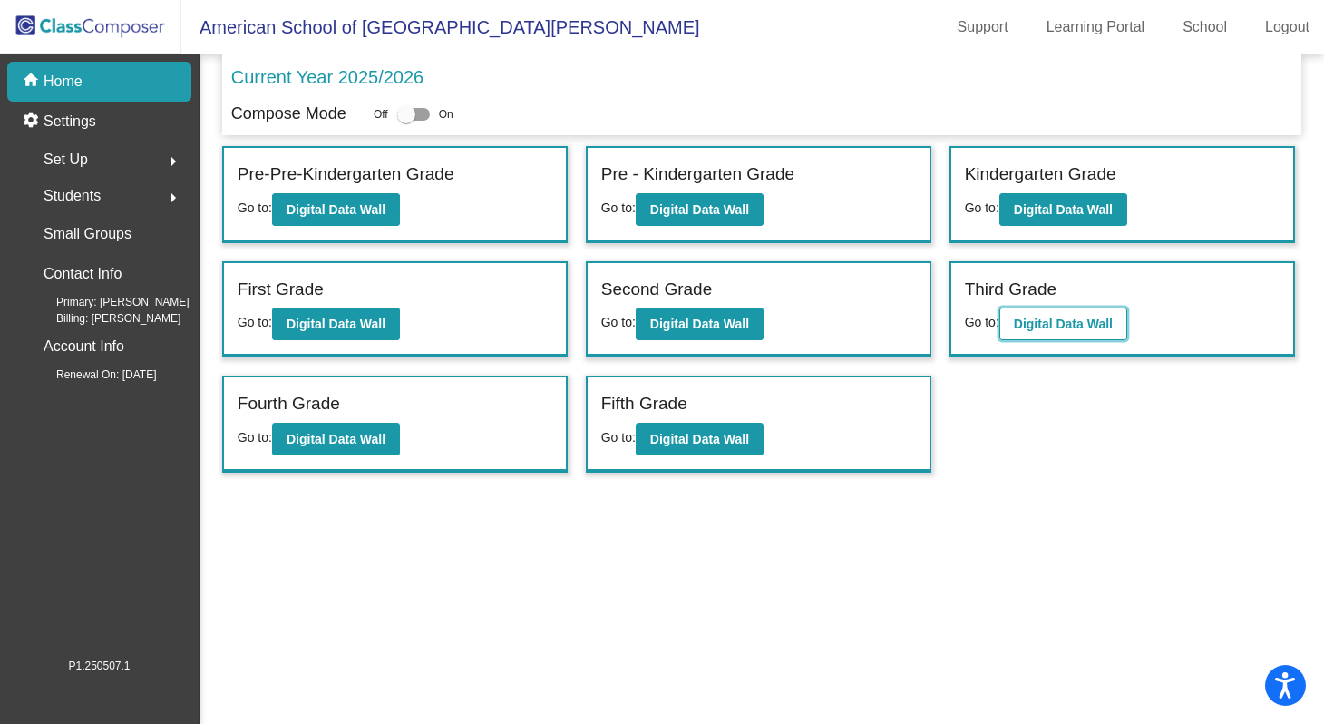
click at [1071, 325] on b "Digital Data Wall" at bounding box center [1063, 324] width 99 height 15
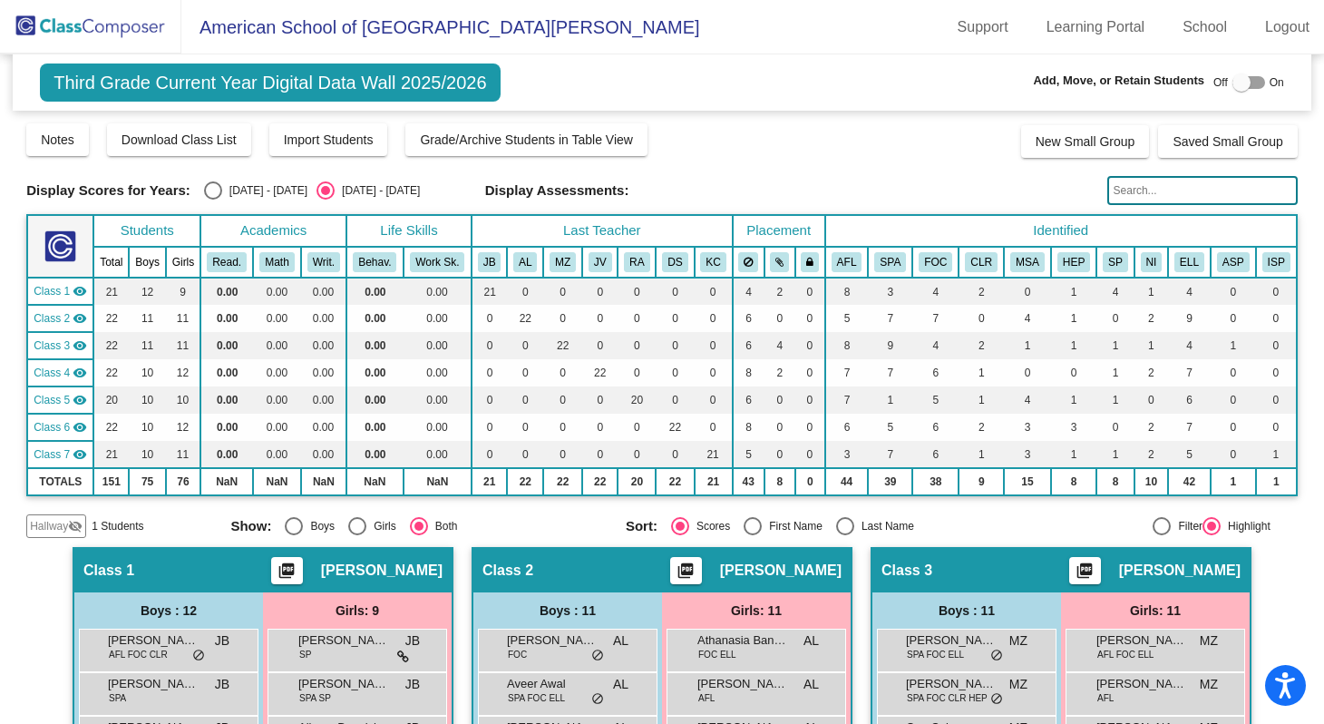
click at [1124, 194] on input "text" at bounding box center [1202, 190] width 190 height 29
click at [1124, 191] on input "text" at bounding box center [1202, 190] width 190 height 29
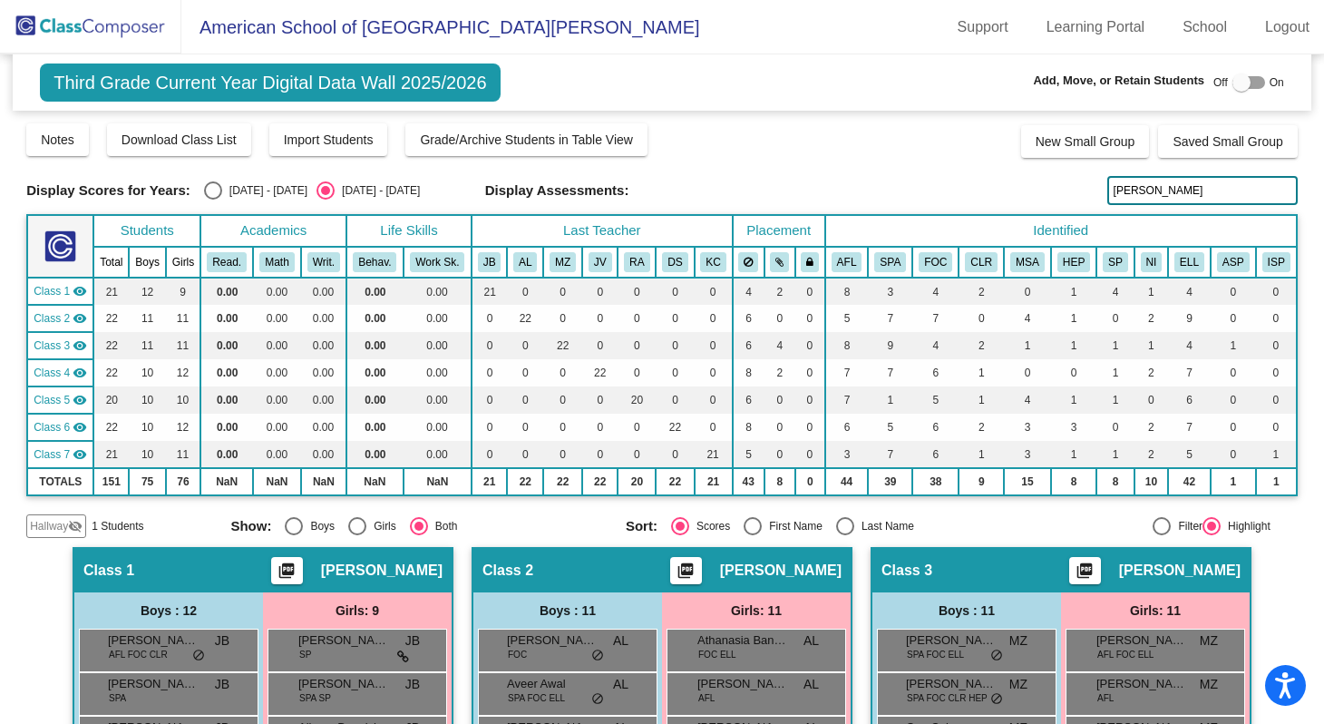
type input "Hannah"
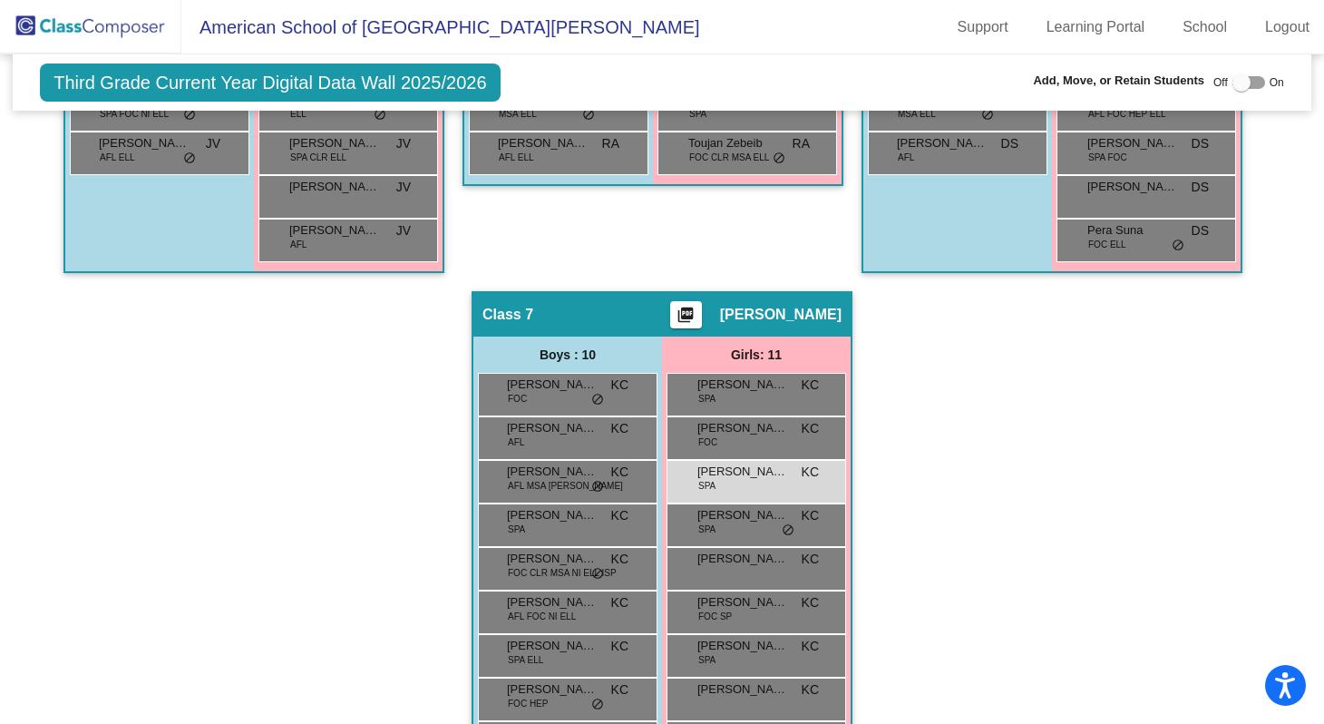
scroll to position [1528, 0]
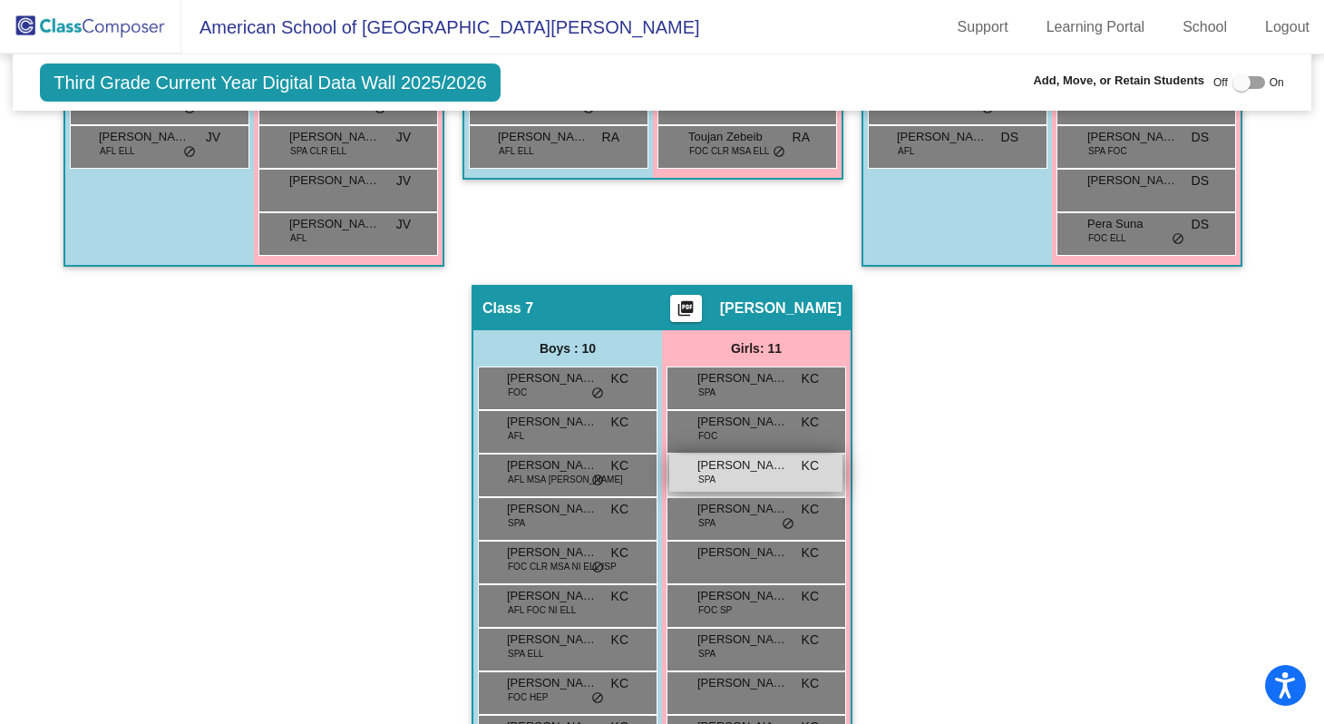
drag, startPoint x: 691, startPoint y: 463, endPoint x: 783, endPoint y: 463, distance: 91.6
click at [783, 463] on div "Hannah Goligher SPA KC lock do_not_disturb_alt" at bounding box center [755, 472] width 173 height 37
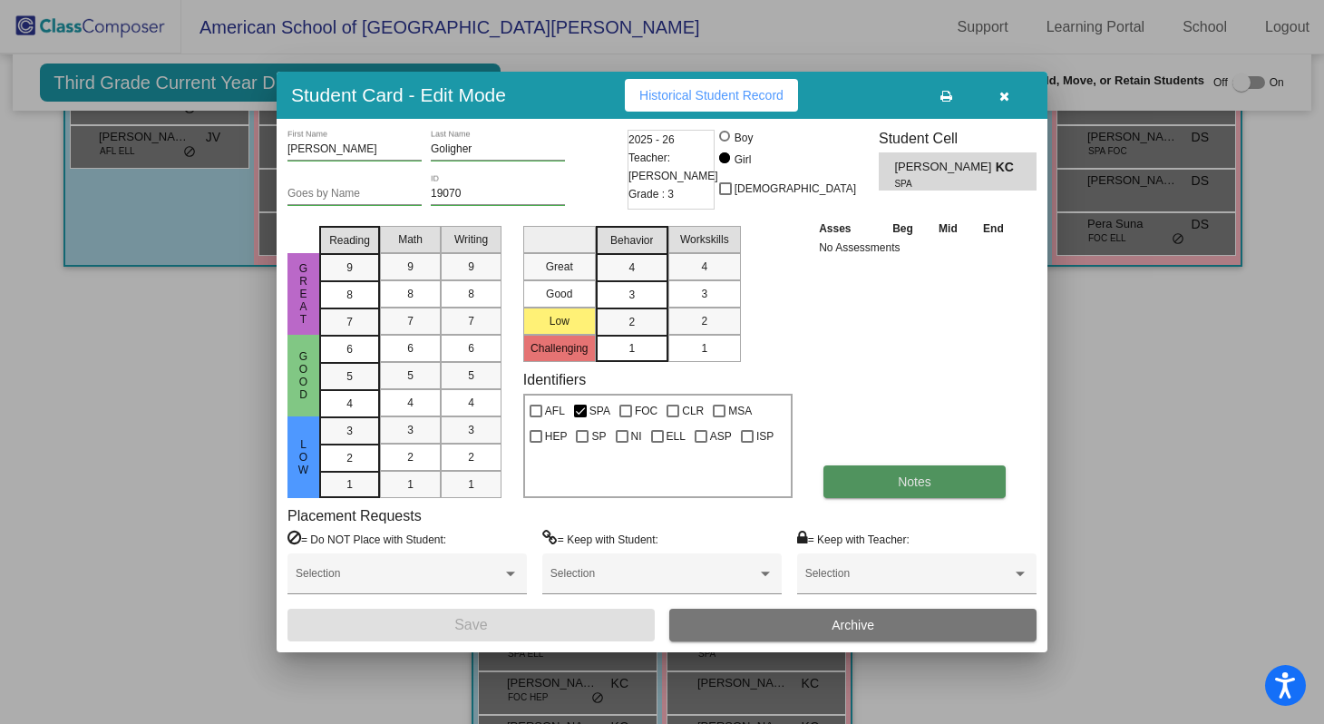
click at [909, 481] on span "Notes" at bounding box center [915, 481] width 34 height 15
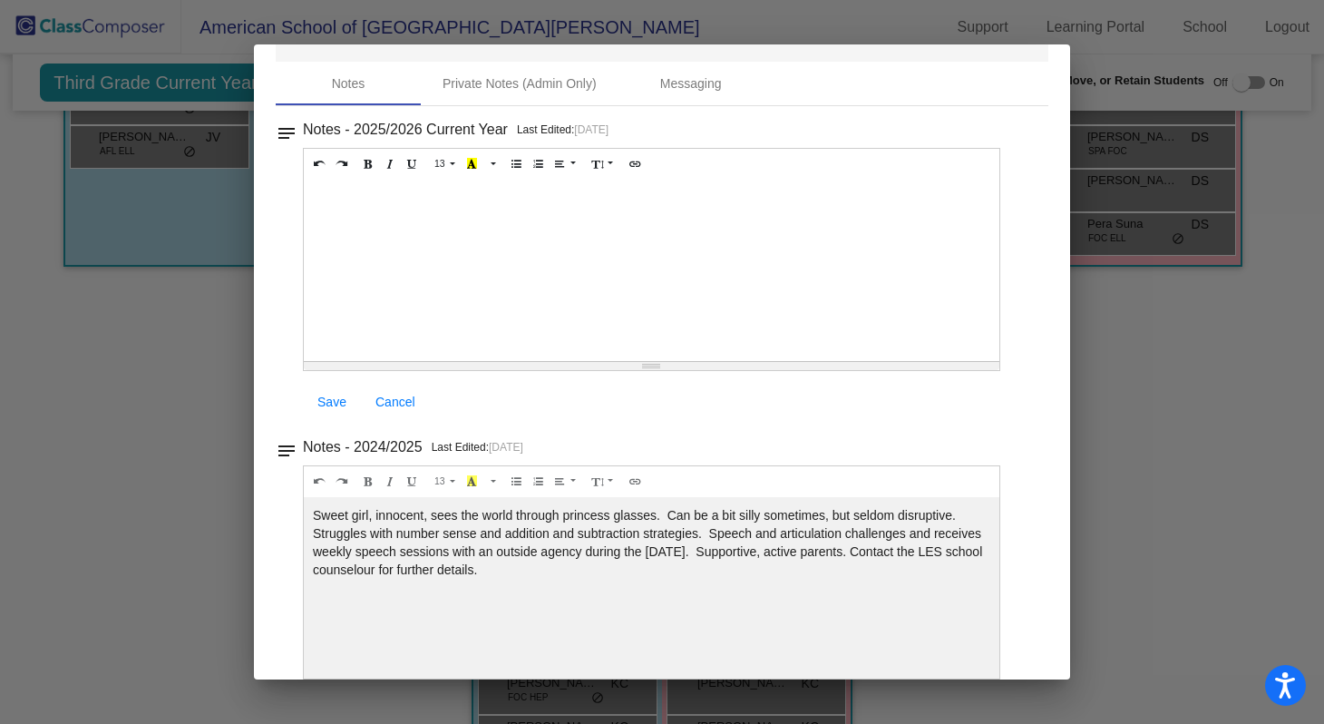
scroll to position [94, 0]
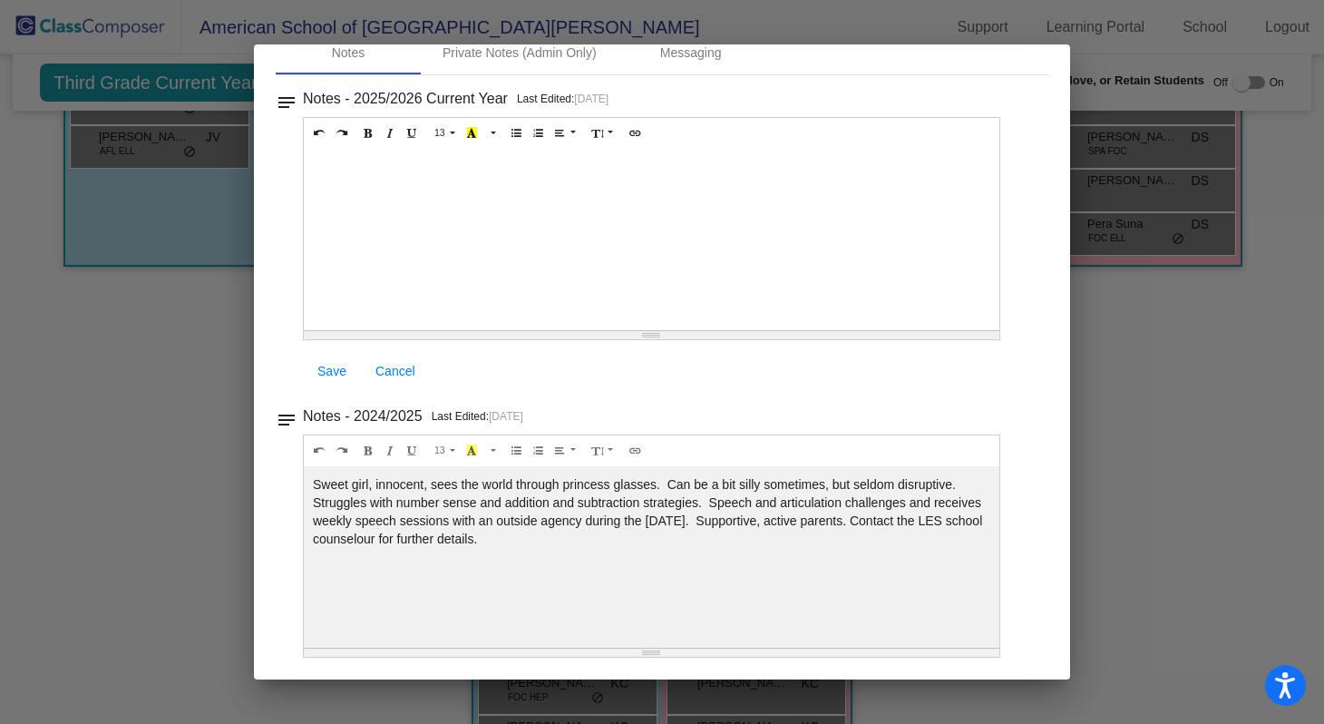
drag, startPoint x: 314, startPoint y: 483, endPoint x: 575, endPoint y: 541, distance: 267.6
click at [575, 330] on div "Sweet girl, innocent, sees the world through princess glasses. Can be a bit sil…" at bounding box center [652, 239] width 696 height 181
copy div "Sweet girl, innocent, sees the world through princess glasses. Can be a bit sil…"
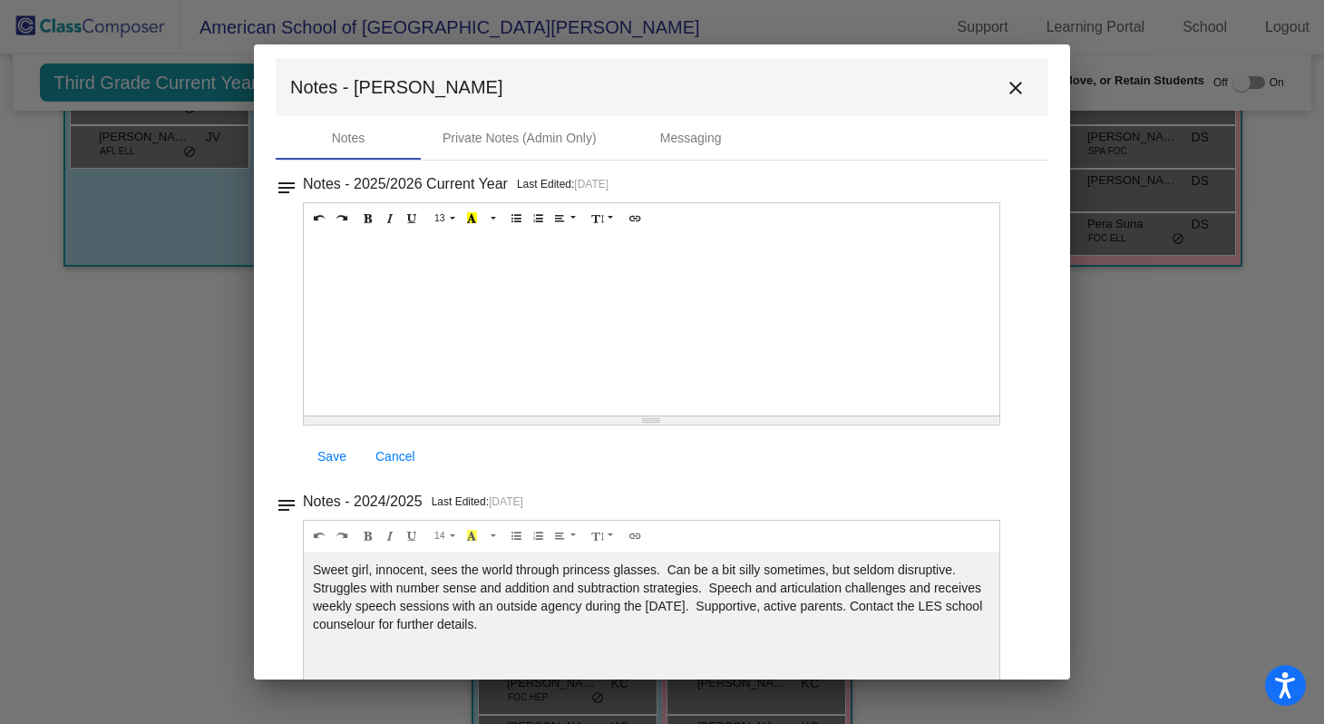
scroll to position [0, 0]
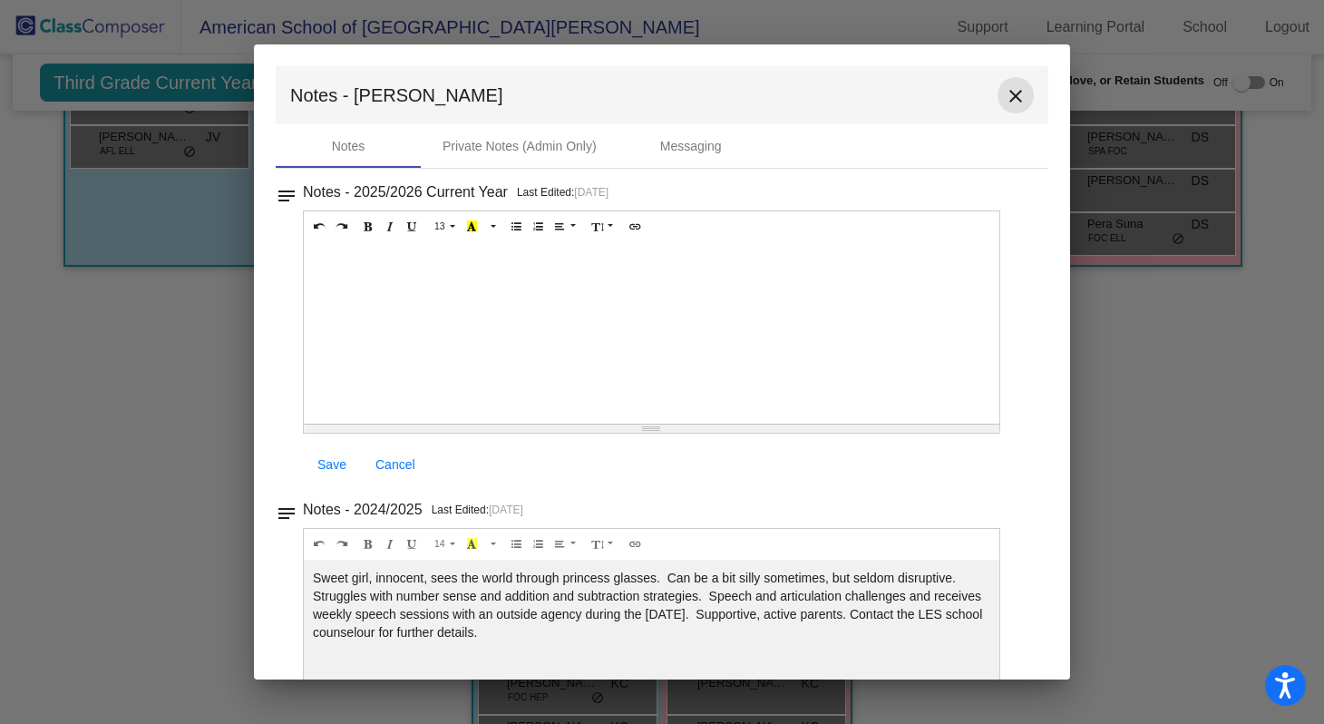
click at [1005, 97] on mat-icon "close" at bounding box center [1016, 96] width 22 height 22
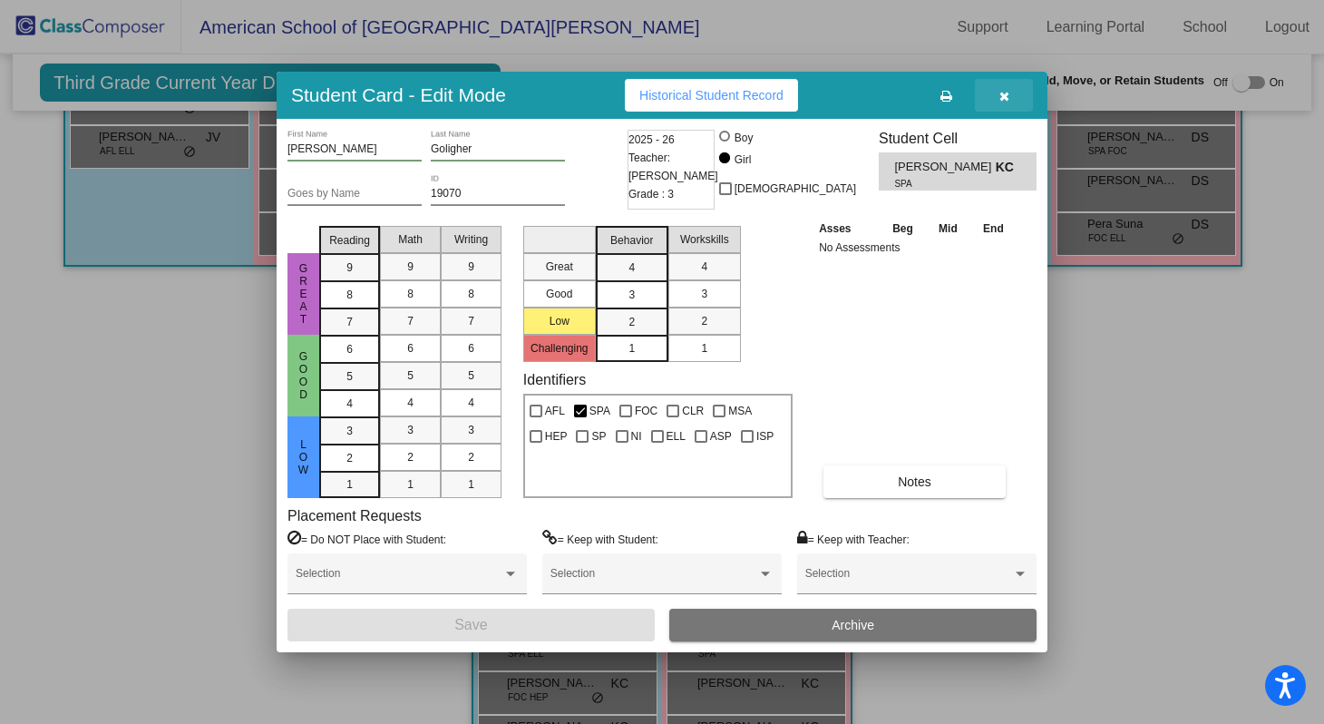
click at [1004, 92] on icon "button" at bounding box center [1005, 96] width 10 height 13
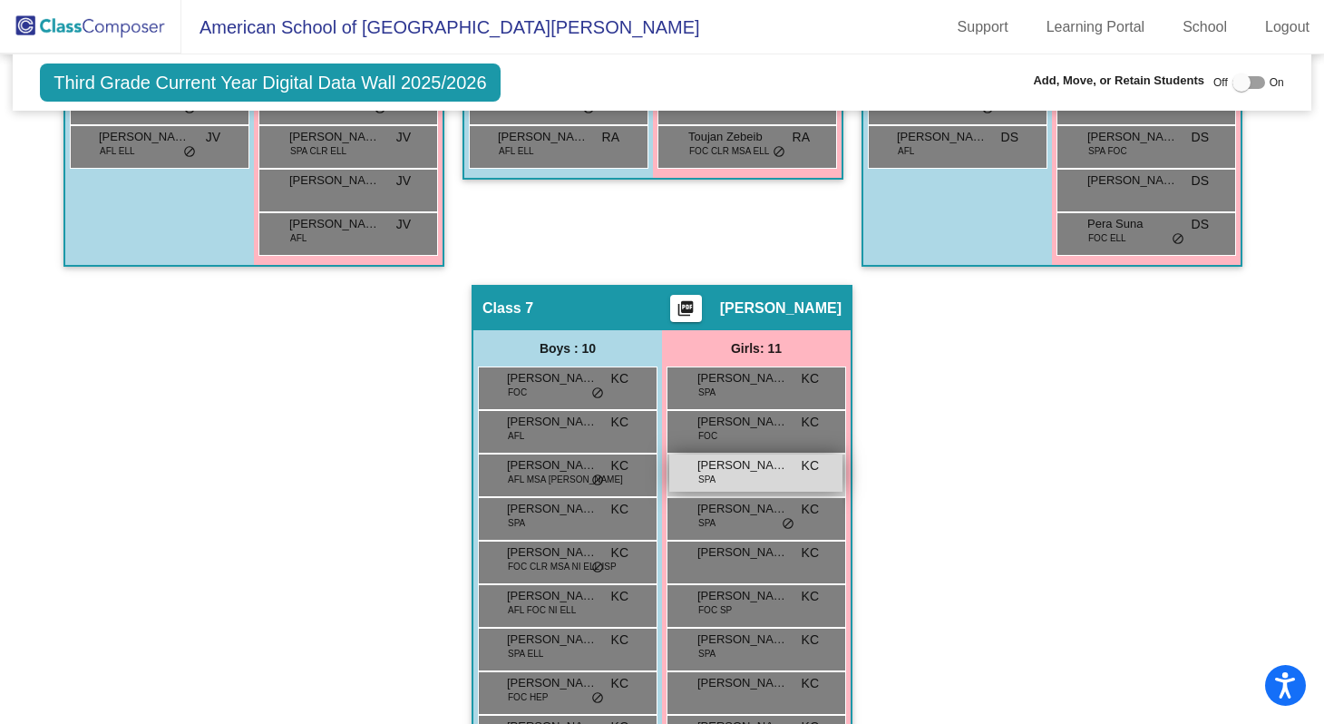
drag, startPoint x: 688, startPoint y: 463, endPoint x: 782, endPoint y: 463, distance: 94.3
click at [782, 463] on div "Hannah Goligher SPA KC lock do_not_disturb_alt" at bounding box center [755, 472] width 173 height 37
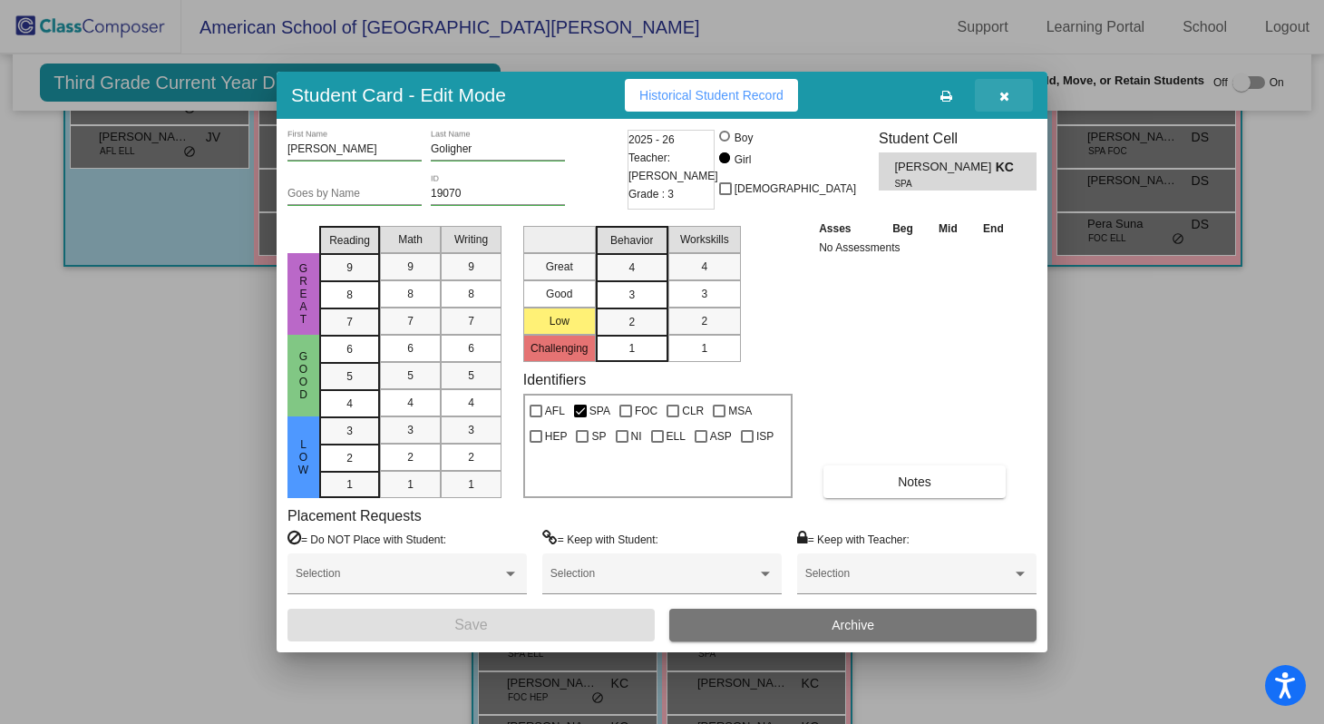
click at [1002, 98] on icon "button" at bounding box center [1005, 96] width 10 height 13
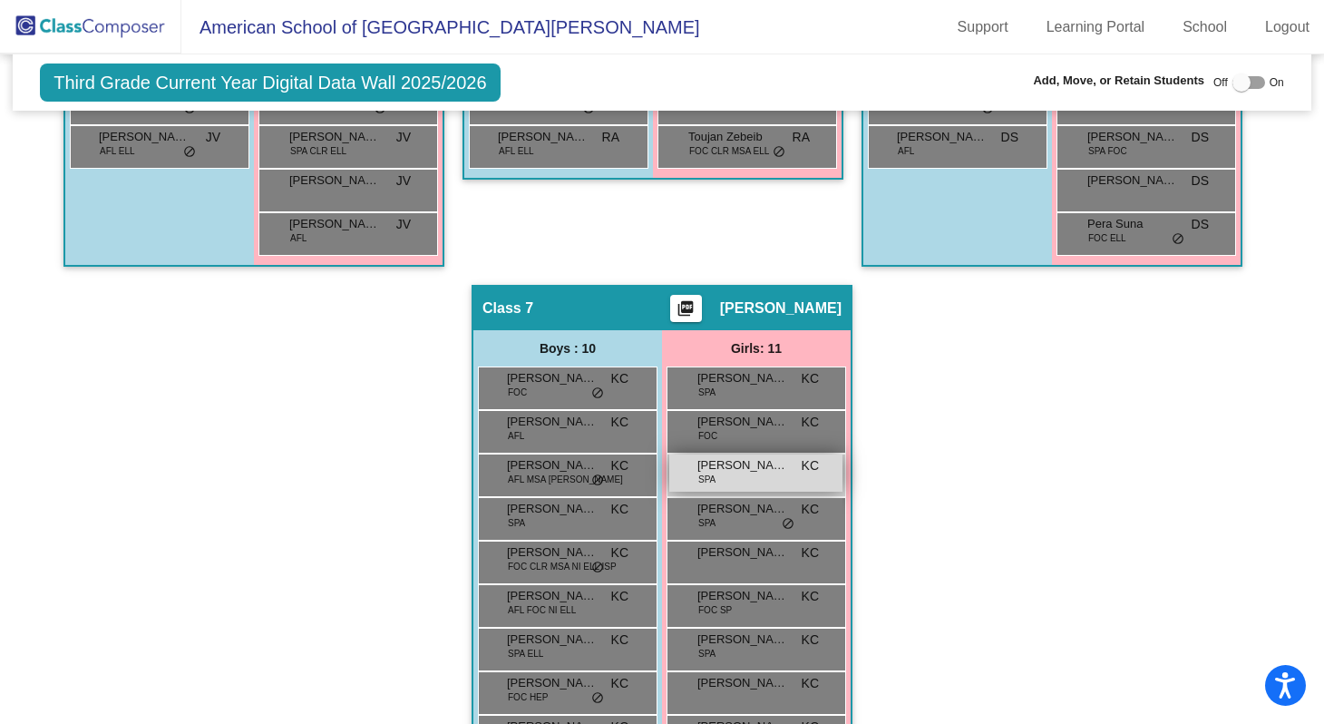
copy span "Hannah Goligher"
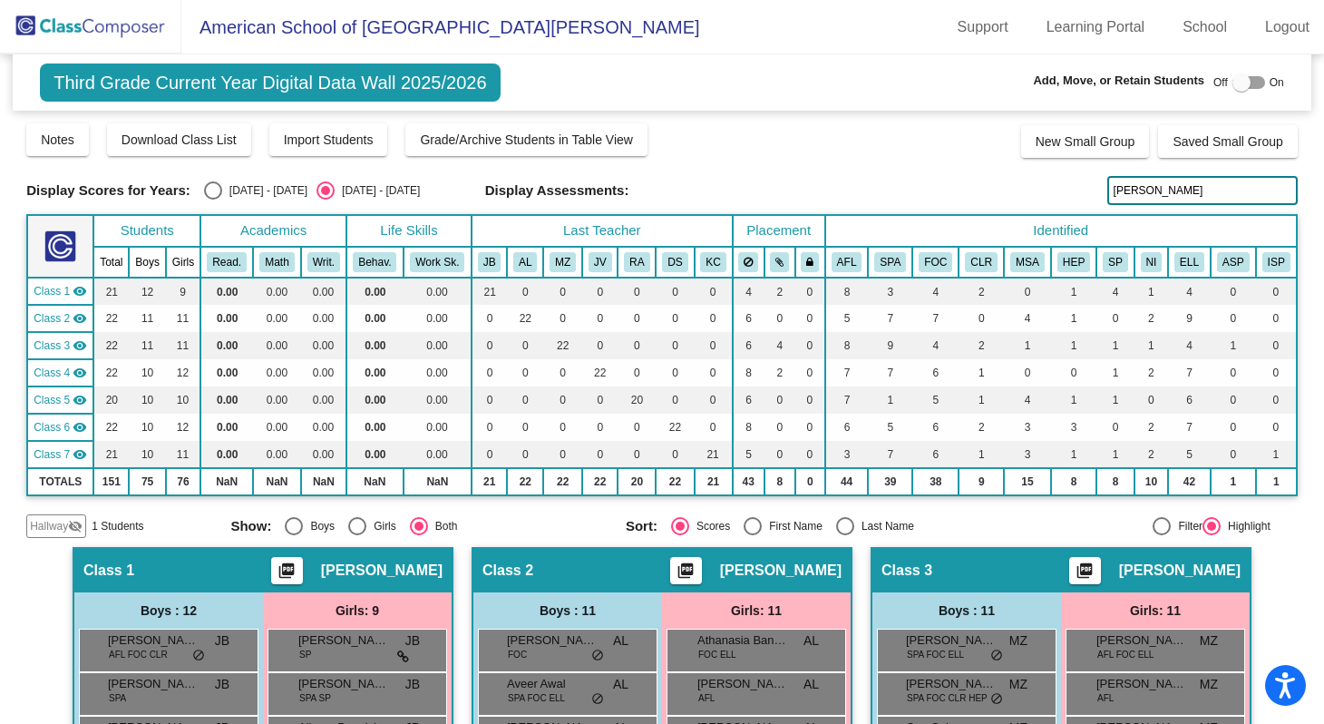
click at [1143, 191] on input "Hannah" at bounding box center [1202, 190] width 190 height 29
drag, startPoint x: 1152, startPoint y: 196, endPoint x: 1103, endPoint y: 194, distance: 49.0
click at [1107, 194] on input "Hannah" at bounding box center [1202, 190] width 190 height 29
type input "Jossem"
click at [1148, 191] on input "Jossem" at bounding box center [1202, 190] width 190 height 29
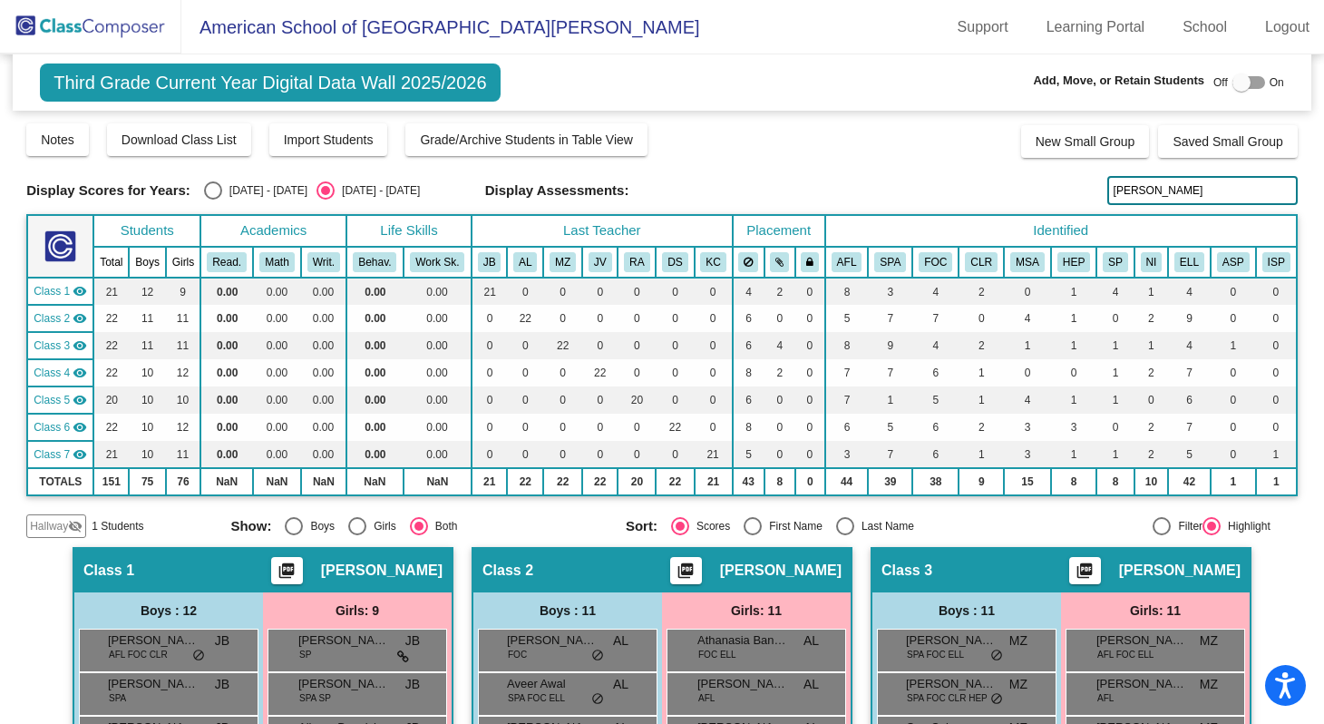
click at [119, 26] on img at bounding box center [90, 27] width 181 height 54
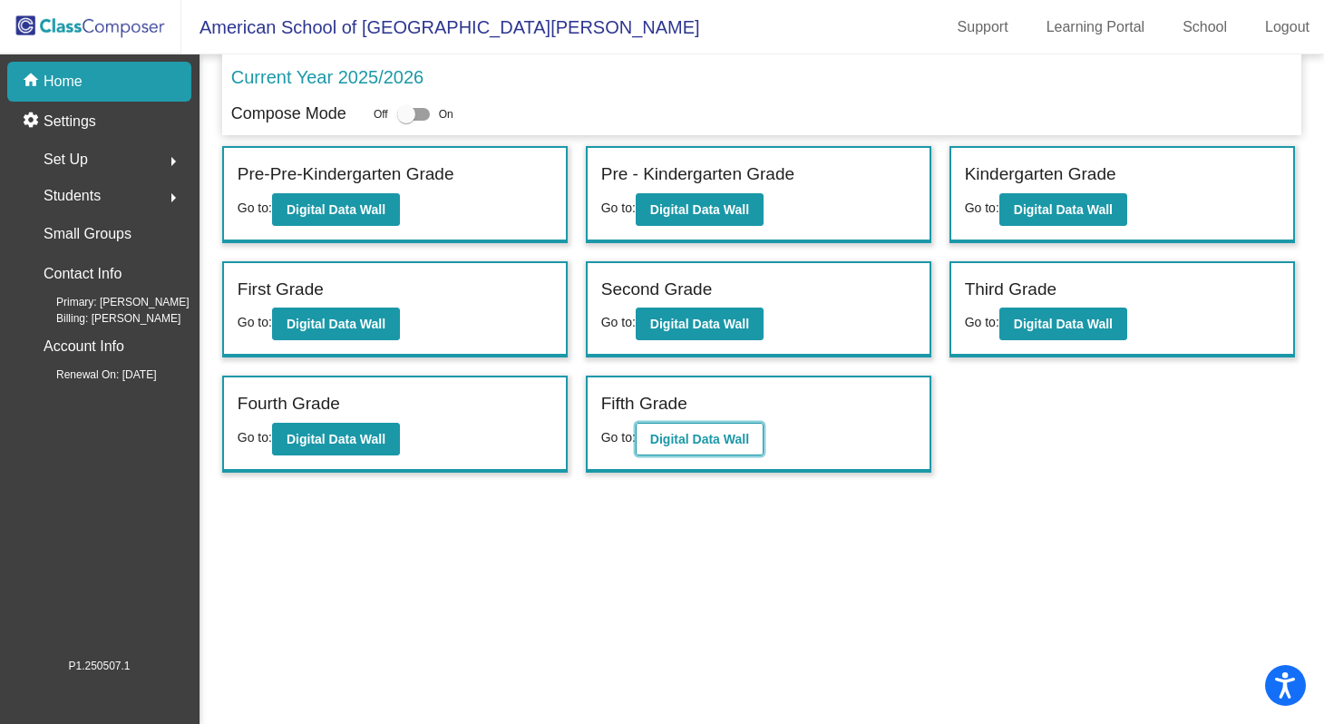
click at [697, 435] on b "Digital Data Wall" at bounding box center [699, 439] width 99 height 15
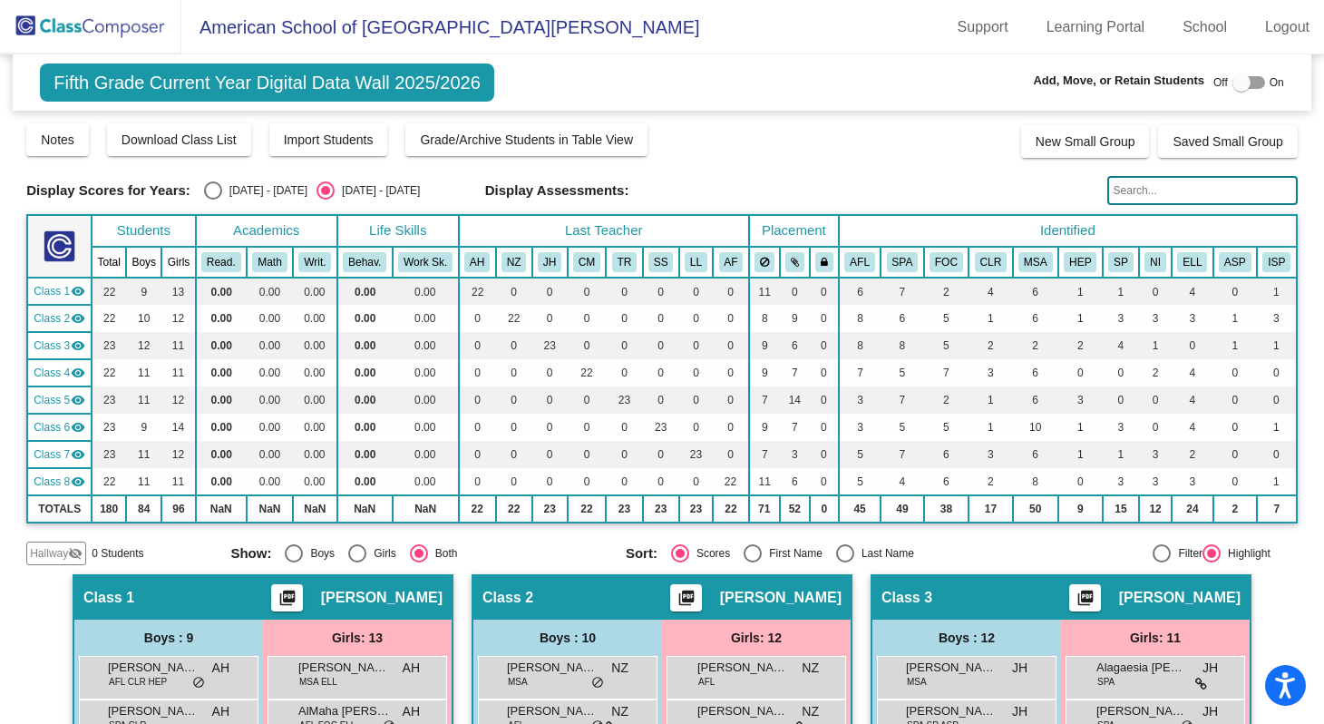
click at [1136, 186] on input "text" at bounding box center [1202, 190] width 190 height 29
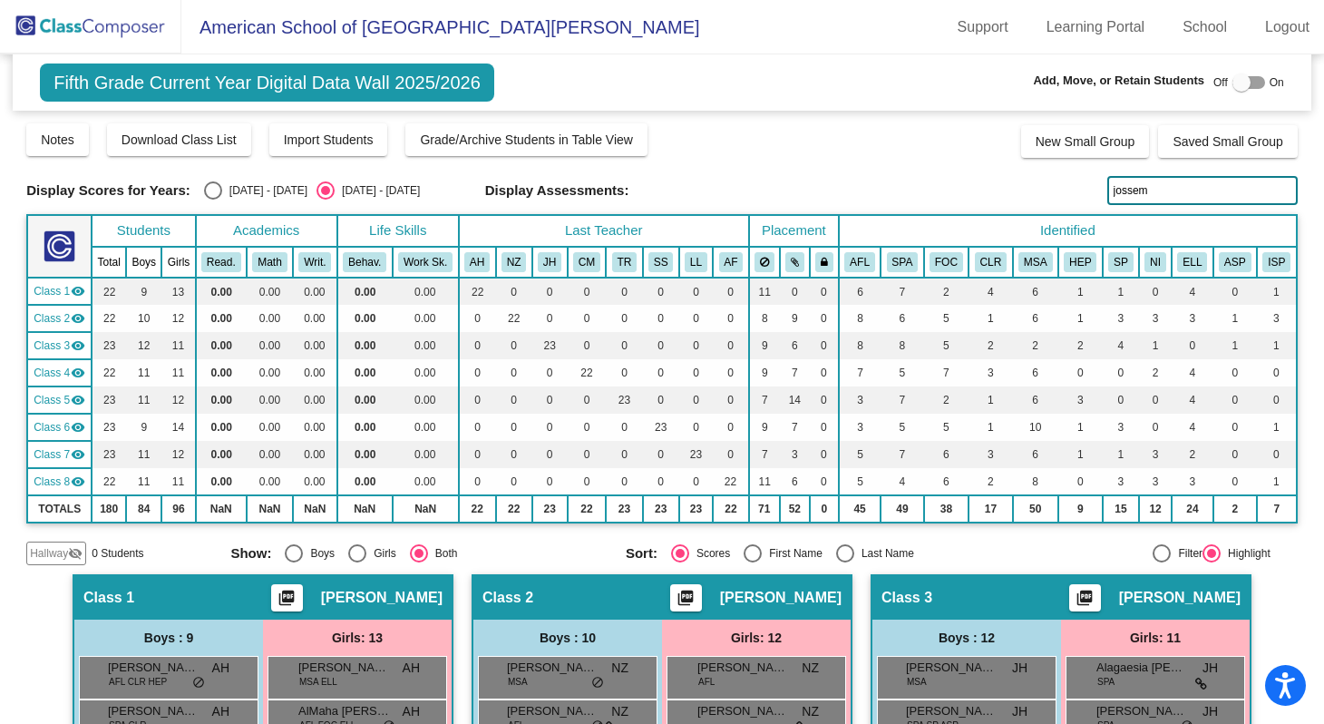
click at [1147, 190] on input "jossem" at bounding box center [1202, 190] width 190 height 29
click at [1143, 196] on input "jossem" at bounding box center [1202, 190] width 190 height 29
type input "j"
type input "Jossem"
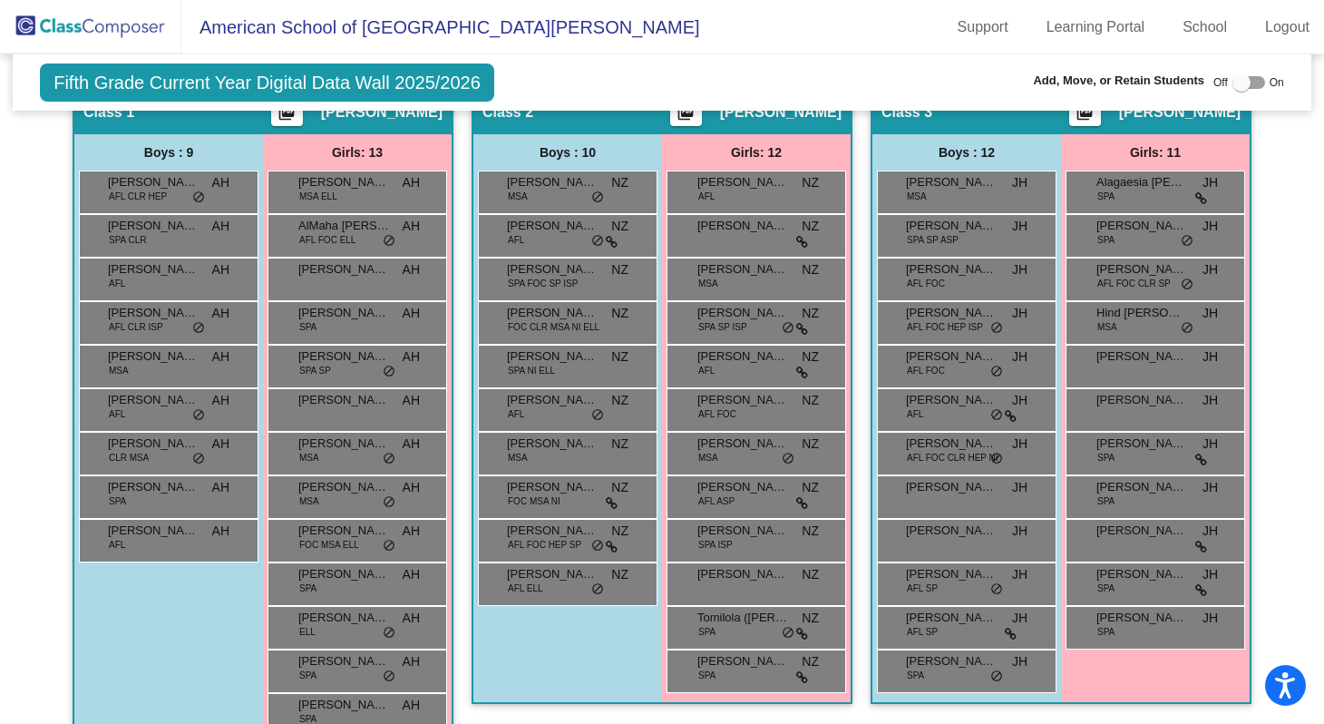
scroll to position [229, 0]
